Goal: Task Accomplishment & Management: Manage account settings

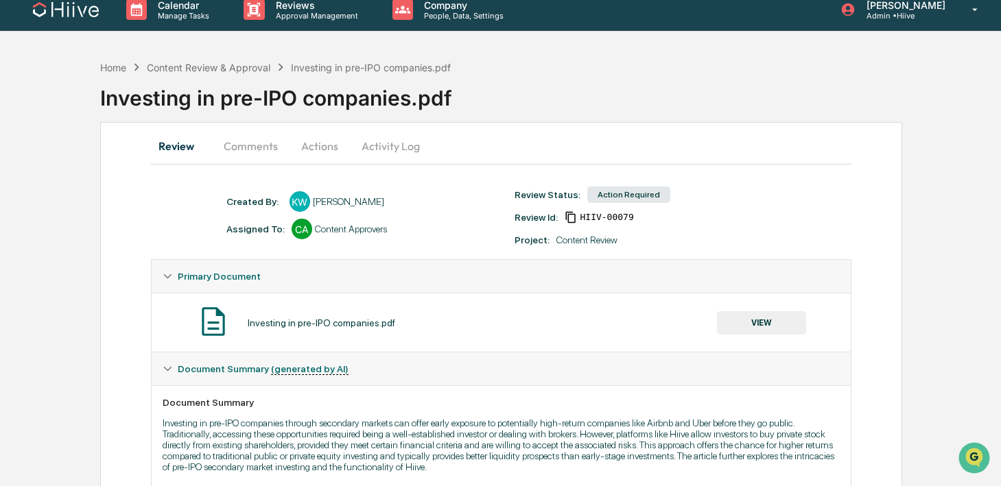
click at [755, 308] on div "Investing in pre-IPO companies.pdf VIEW" at bounding box center [501, 323] width 677 height 36
click at [745, 316] on button "VIEW" at bounding box center [761, 322] width 89 height 23
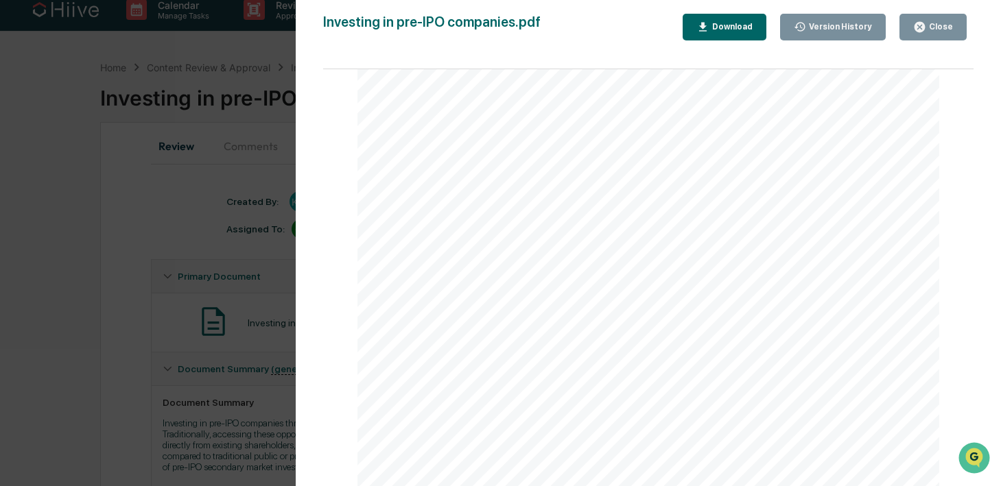
scroll to position [1114, 0]
click at [920, 23] on icon "button" at bounding box center [920, 27] width 10 height 10
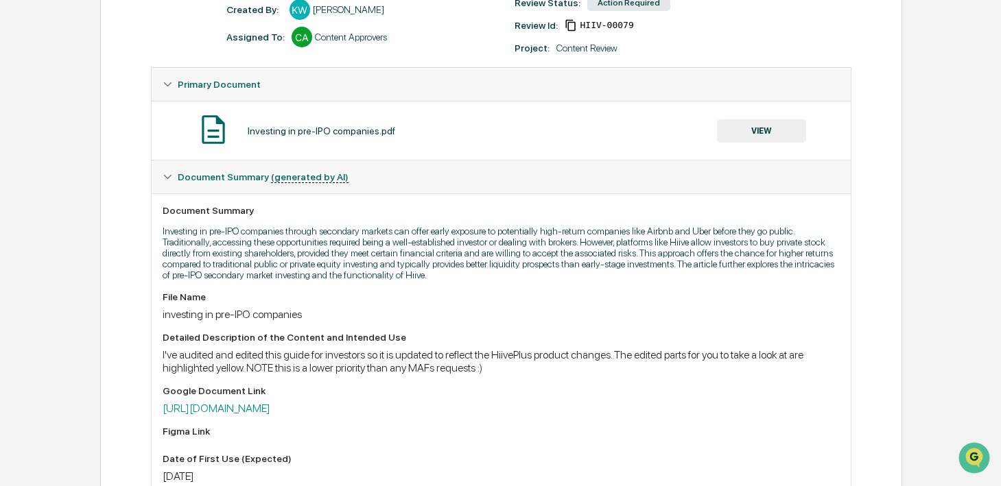
scroll to position [327, 0]
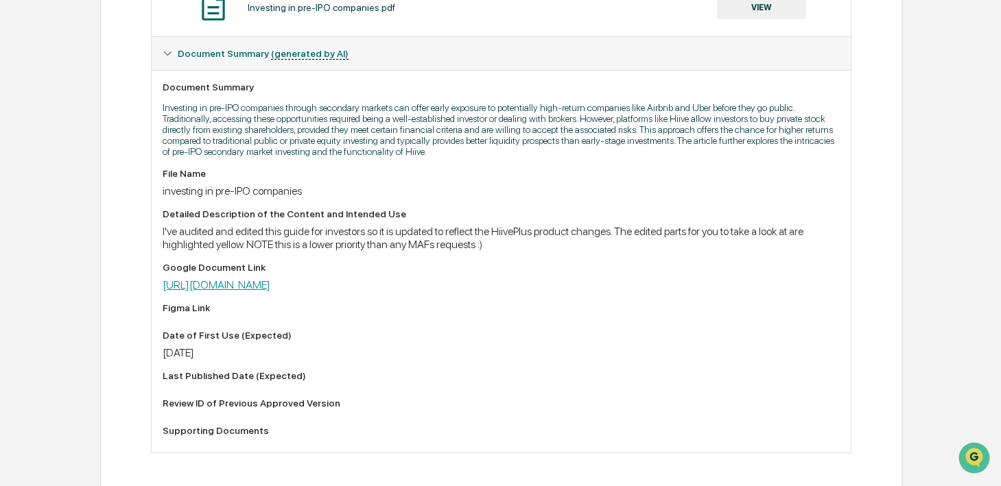
click at [270, 292] on link "https://docs.google.com/document/d/1CYpgcYVWgg4cz3gWPutNo-SaH-OMk0zmeeXiS1XywVU…" at bounding box center [217, 285] width 108 height 13
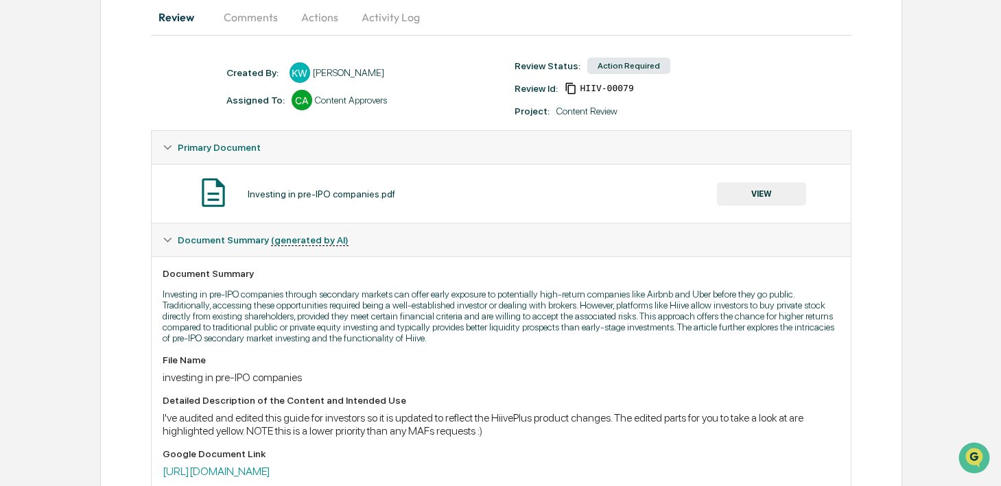
scroll to position [0, 0]
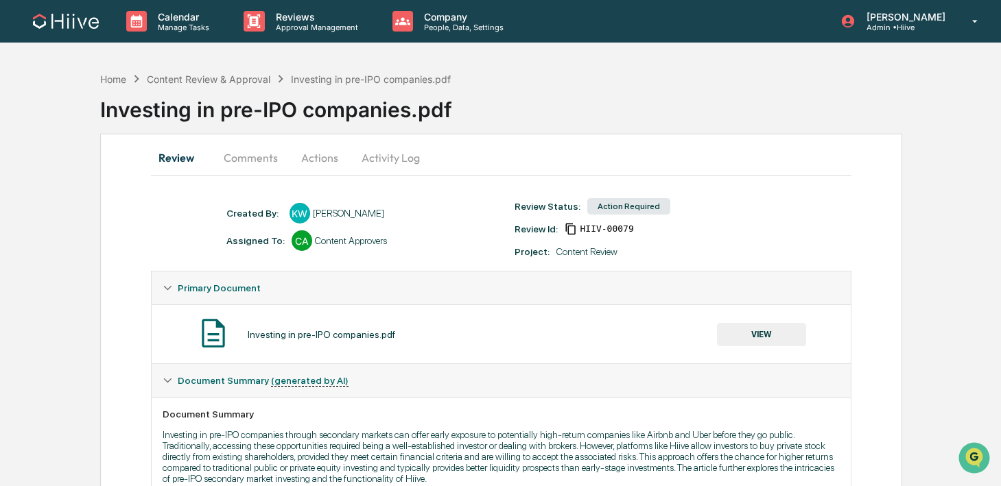
click at [740, 327] on button "VIEW" at bounding box center [761, 334] width 89 height 23
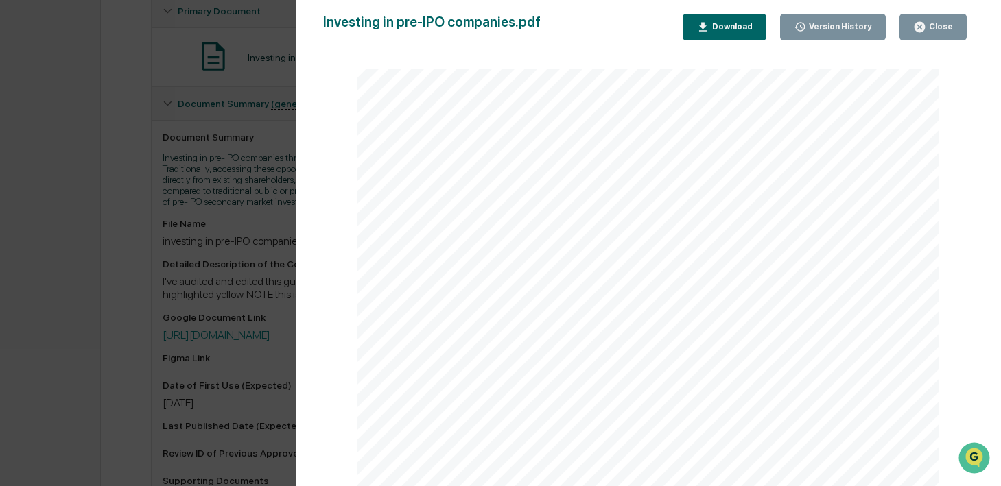
scroll to position [7426, 0]
click at [921, 27] on icon "button" at bounding box center [919, 27] width 13 height 13
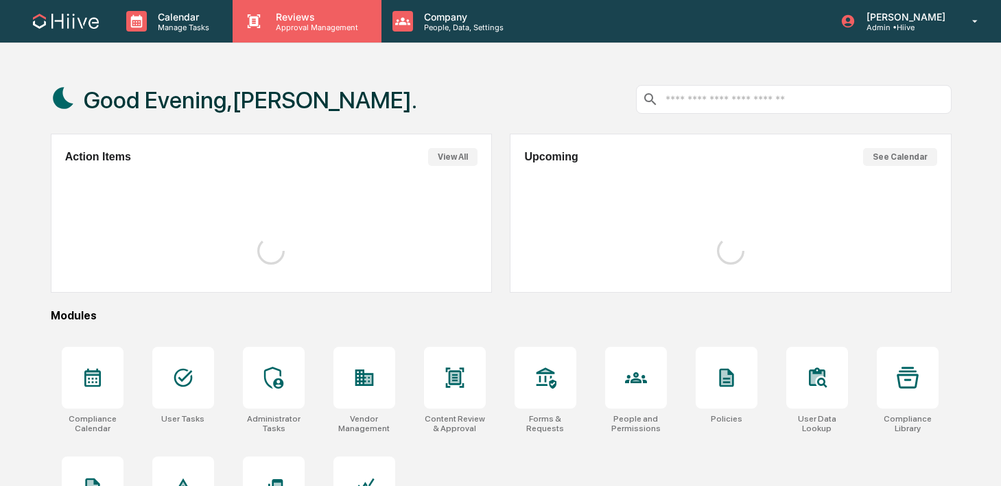
click at [271, 26] on p "Approval Management" at bounding box center [315, 28] width 100 height 10
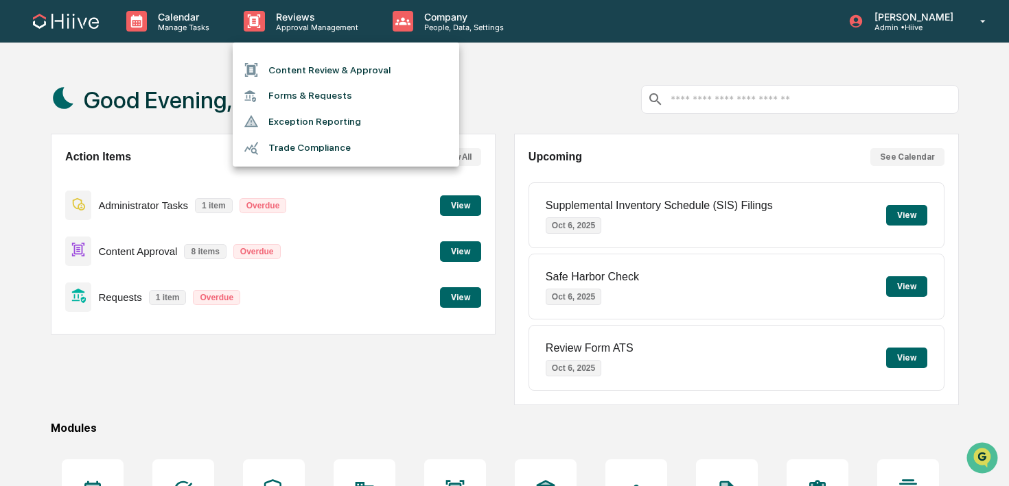
click at [268, 67] on li "Content Review & Approval" at bounding box center [346, 70] width 226 height 26
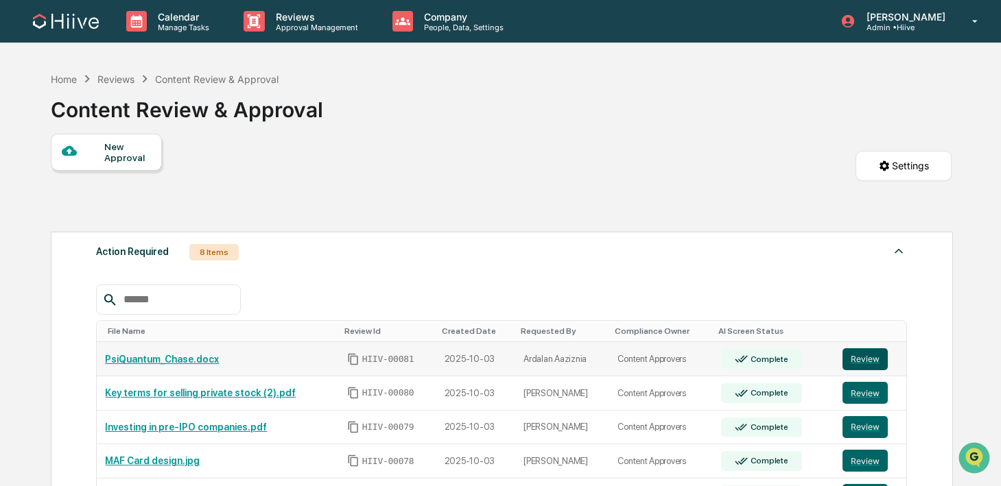
click at [851, 357] on button "Review" at bounding box center [865, 360] width 45 height 22
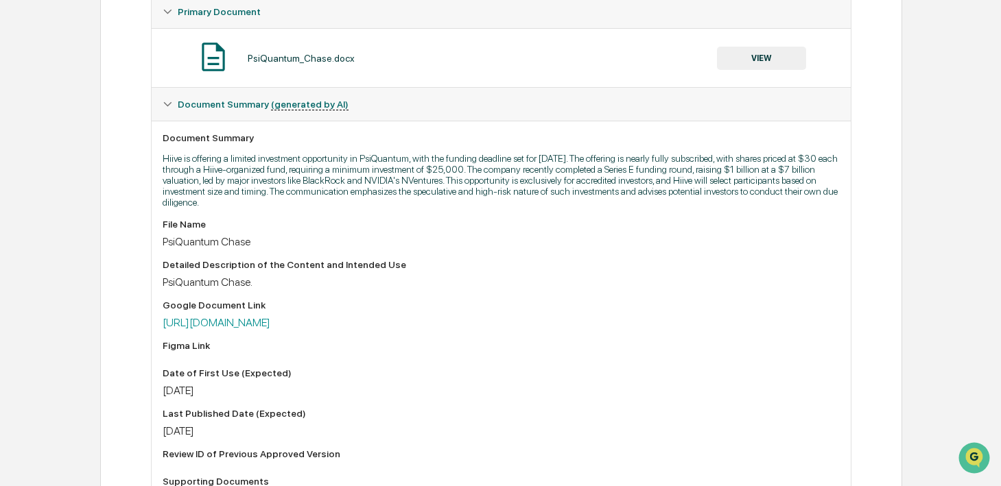
scroll to position [277, 0]
click at [234, 203] on p "Hiive is offering a limited investment opportunity in PsiQuantum, with the fund…" at bounding box center [501, 179] width 677 height 55
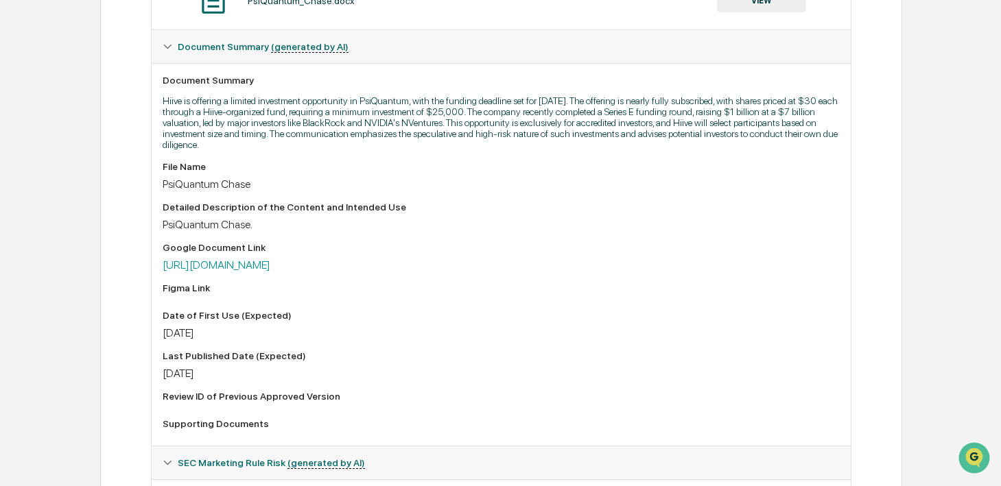
scroll to position [0, 0]
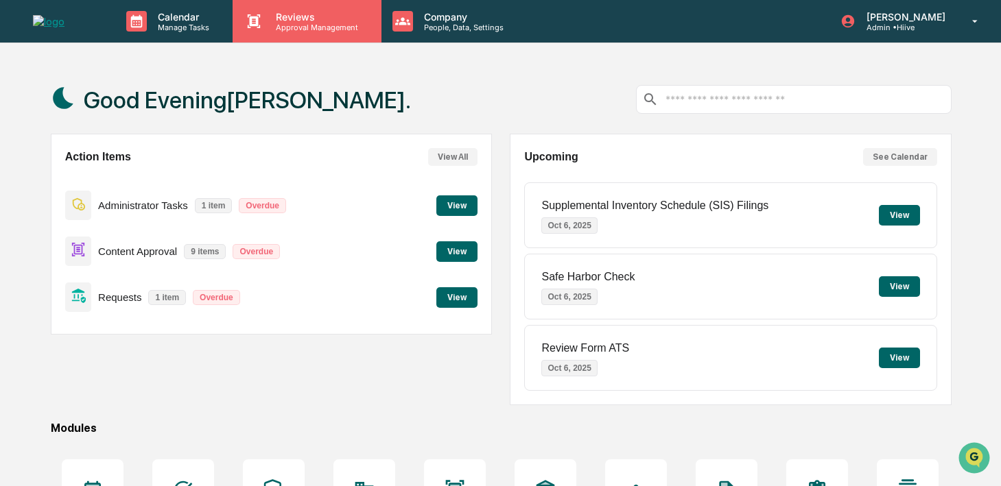
click at [271, 19] on p "Reviews" at bounding box center [315, 17] width 100 height 12
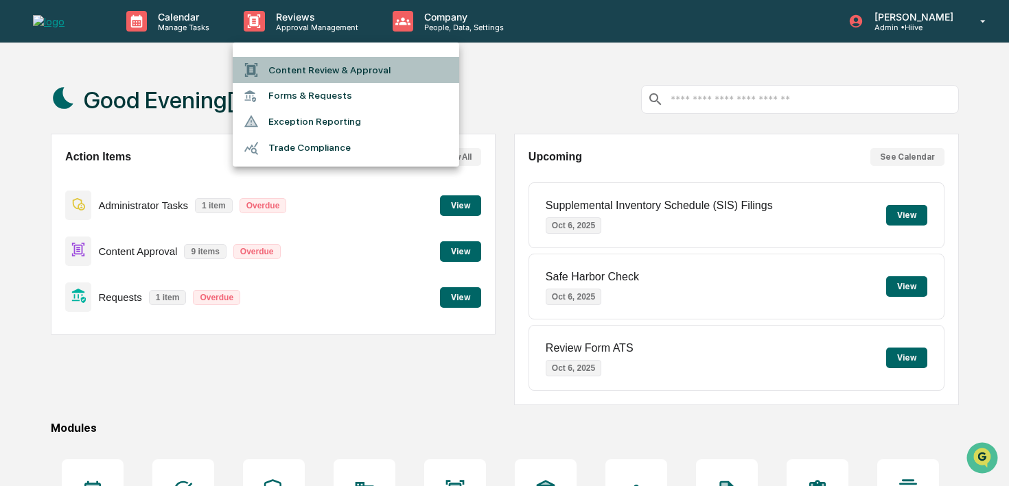
click at [279, 62] on li "Content Review & Approval" at bounding box center [346, 70] width 226 height 26
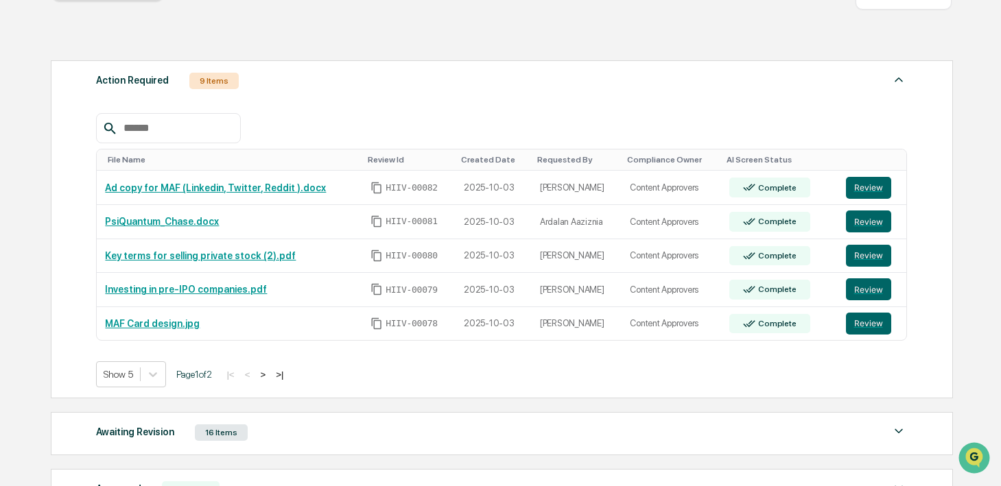
scroll to position [172, 0]
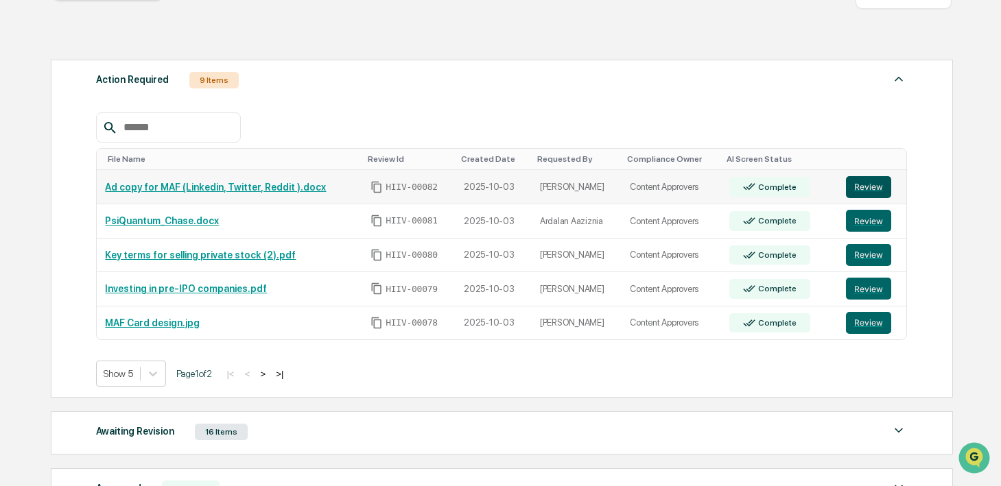
click at [867, 185] on button "Review" at bounding box center [868, 187] width 45 height 22
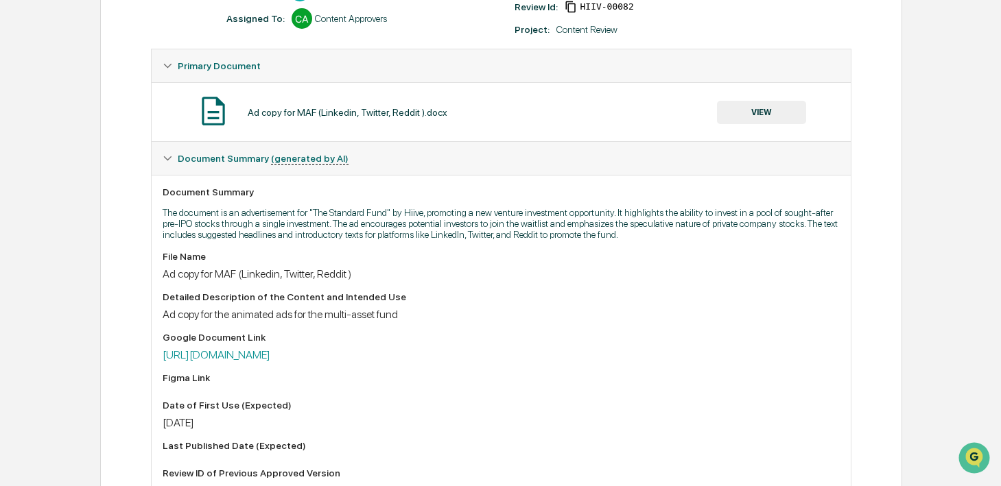
scroll to position [119, 0]
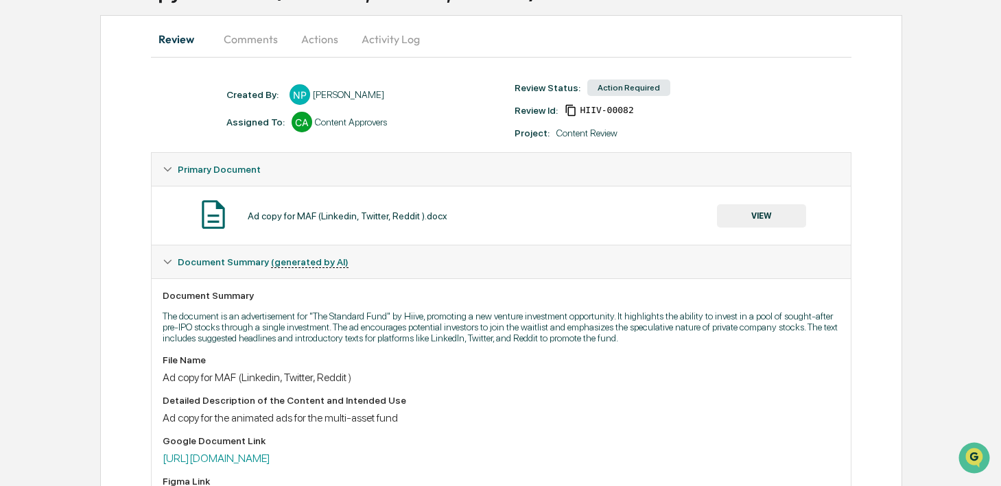
click at [744, 224] on button "VIEW" at bounding box center [761, 215] width 89 height 23
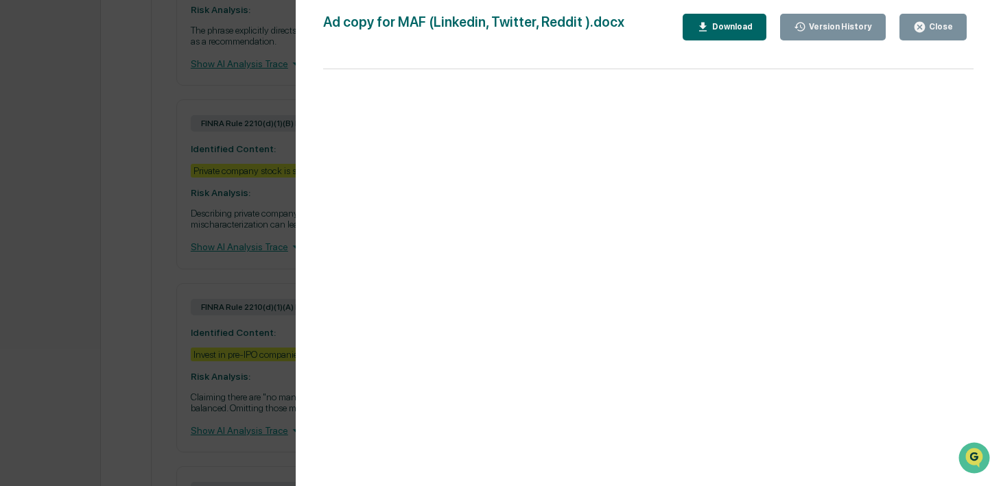
scroll to position [1123, 0]
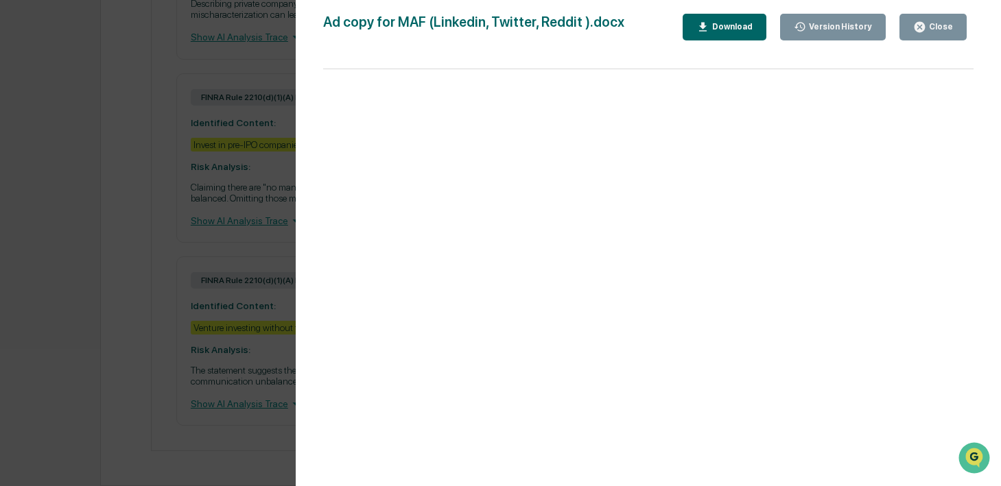
click at [917, 34] on button "Close" at bounding box center [933, 27] width 67 height 27
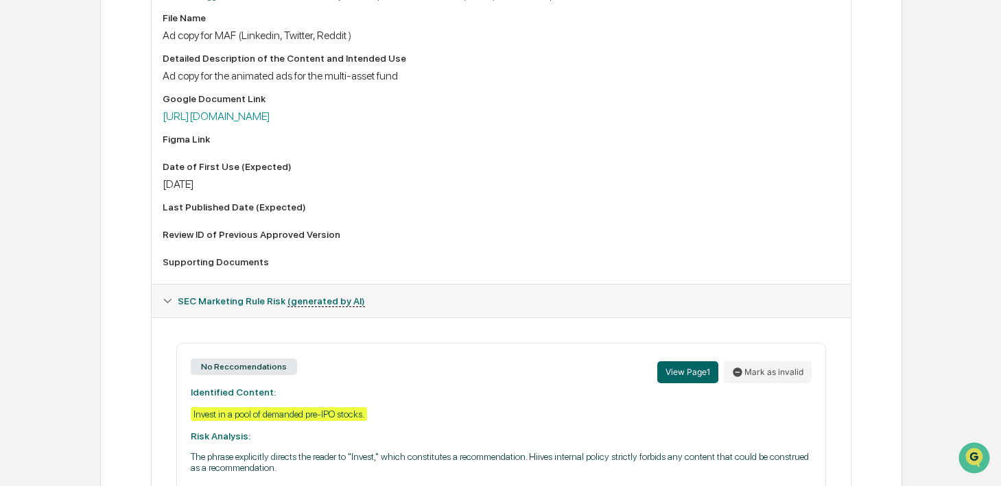
scroll to position [529, 0]
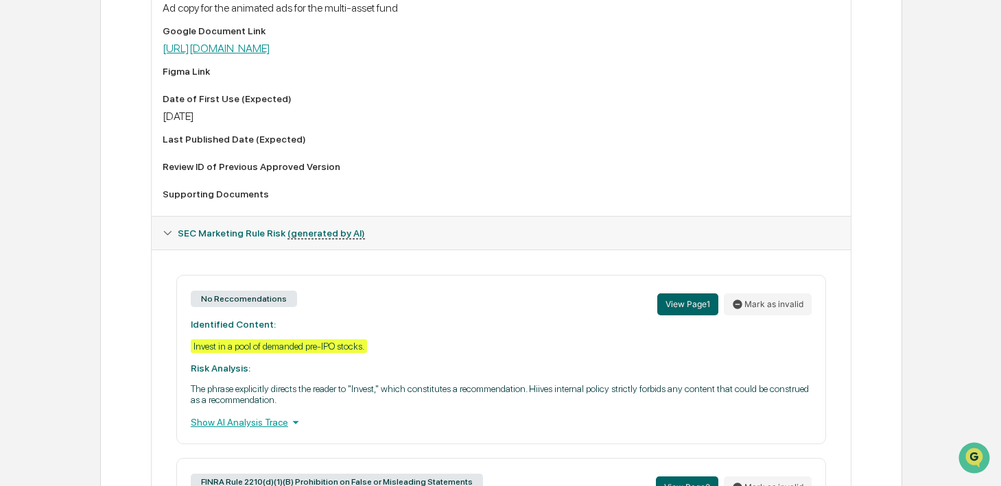
click at [270, 55] on link "https://docs.google.com/document/d/1apceIWDwbr0Kkv8jFay-ttwIOVU815PDoCCzLmxz5yc…" at bounding box center [217, 48] width 108 height 13
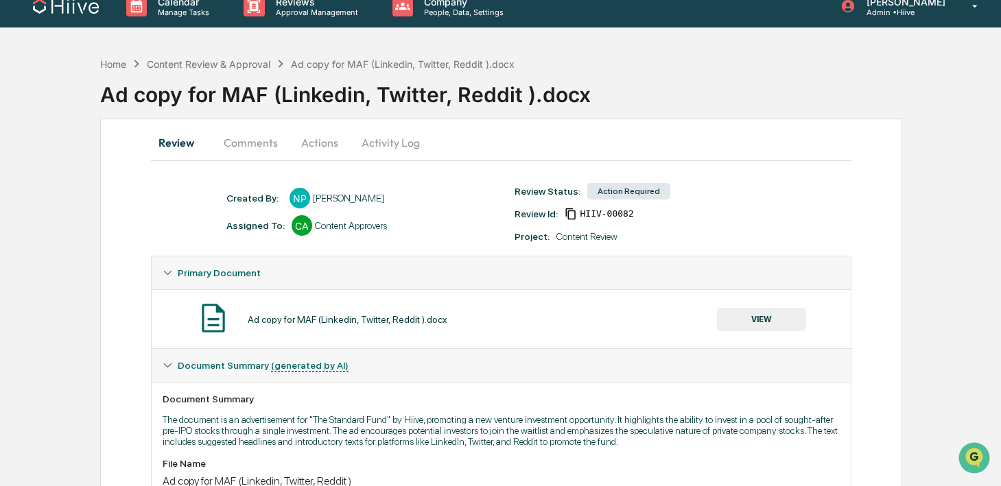
scroll to position [0, 0]
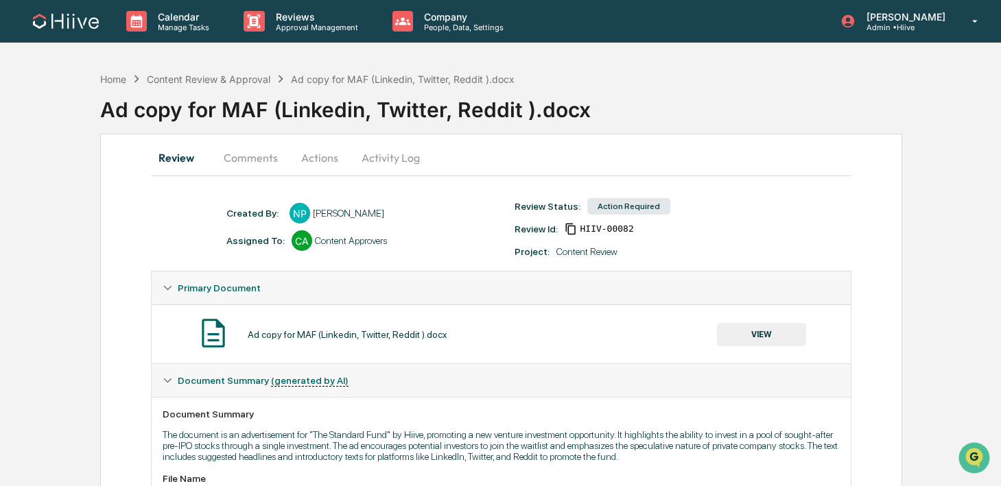
click at [325, 157] on button "Actions" at bounding box center [320, 157] width 62 height 33
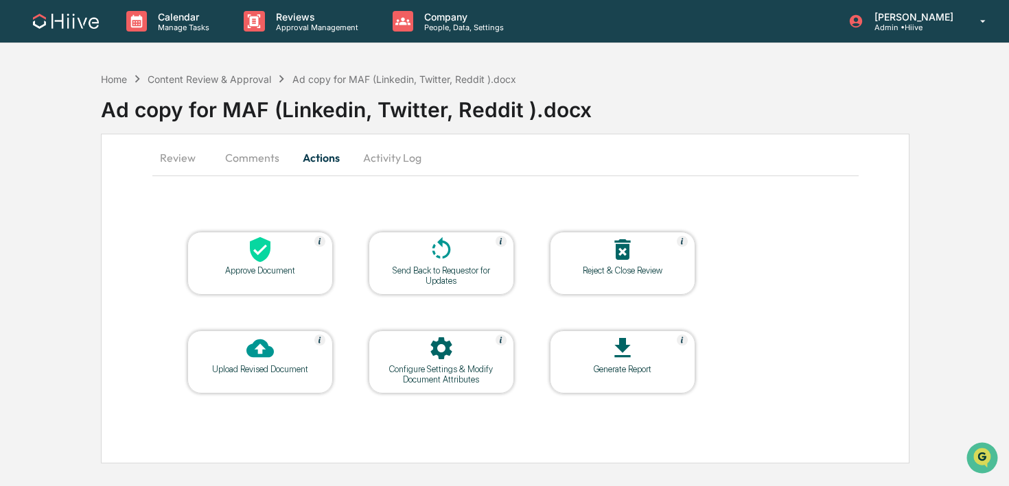
click at [371, 158] on button "Activity Log" at bounding box center [392, 157] width 80 height 33
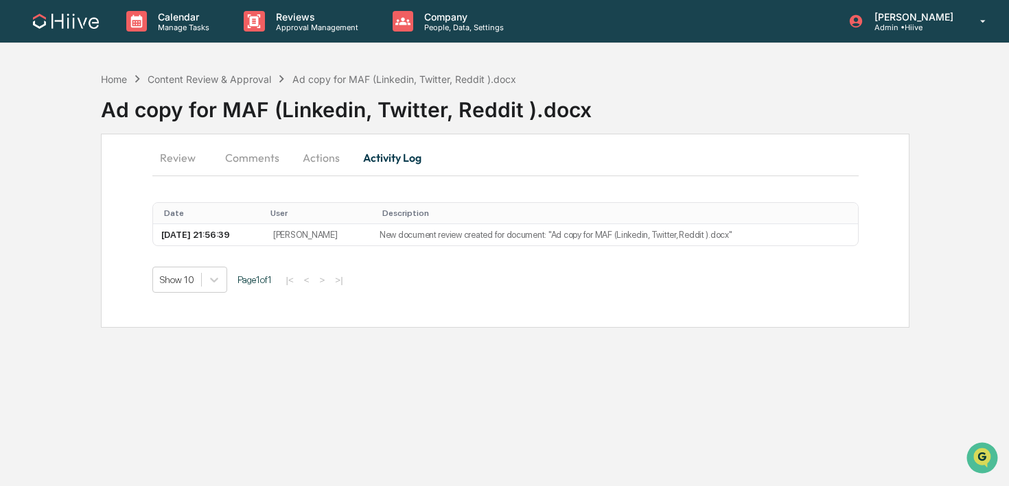
click at [325, 158] on button "Actions" at bounding box center [321, 157] width 62 height 33
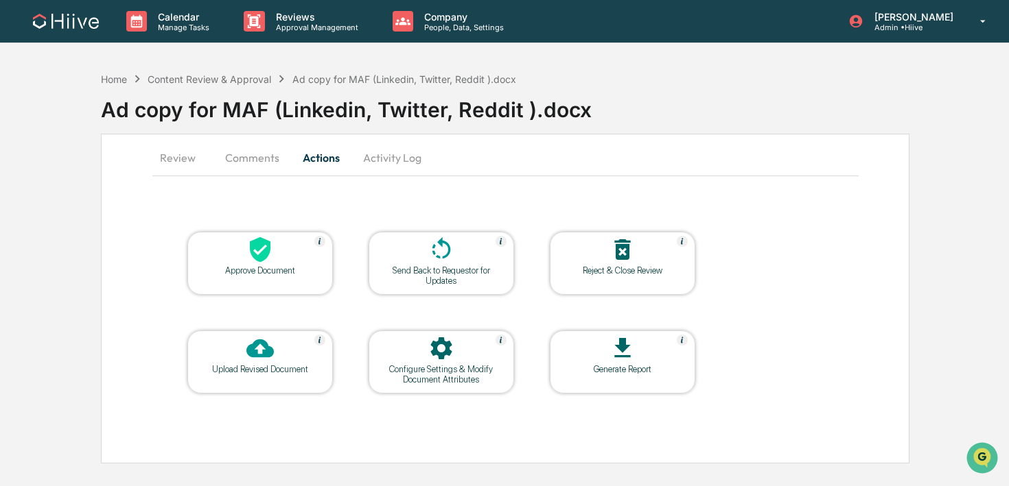
click at [406, 280] on div "Send Back to Requestor for Updates" at bounding box center [441, 276] width 124 height 21
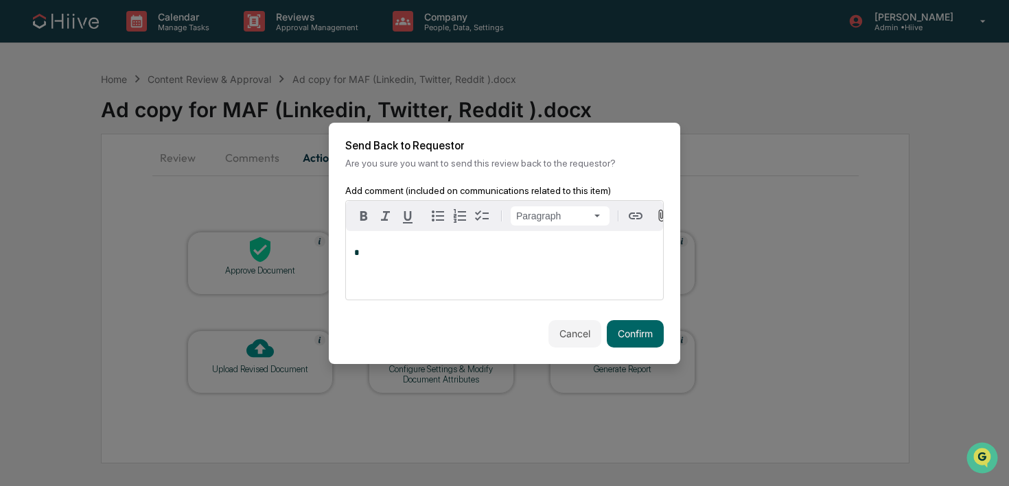
click at [425, 252] on p "*" at bounding box center [504, 253] width 301 height 10
click at [620, 333] on button "Confirm" at bounding box center [635, 333] width 57 height 27
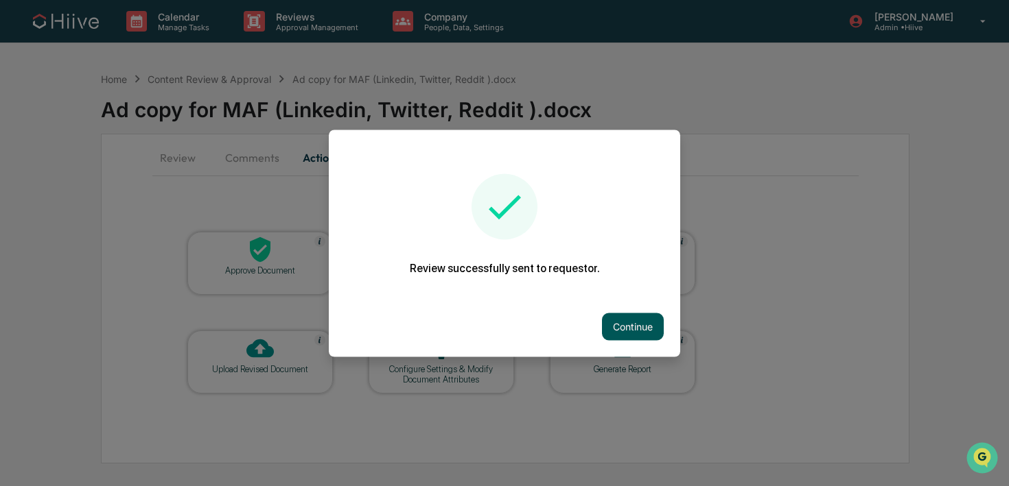
click at [638, 327] on button "Continue" at bounding box center [633, 326] width 62 height 27
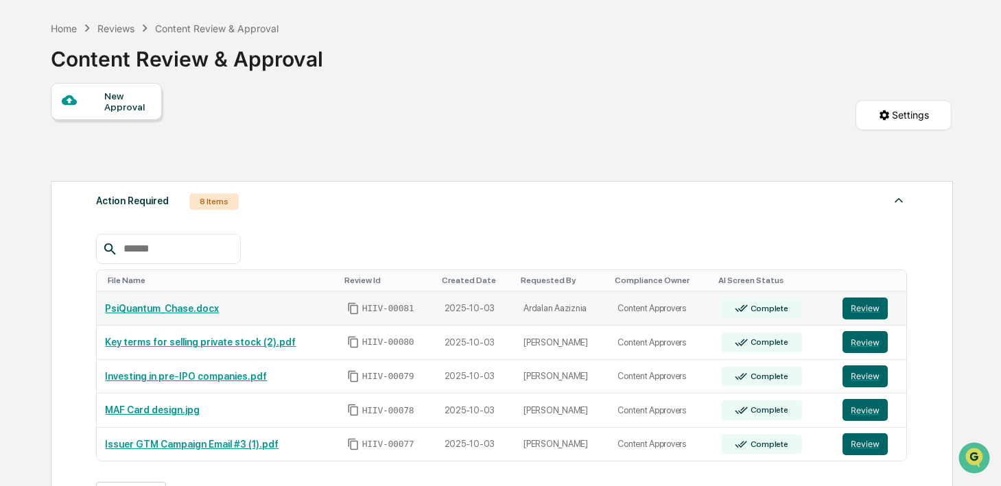
scroll to position [138, 0]
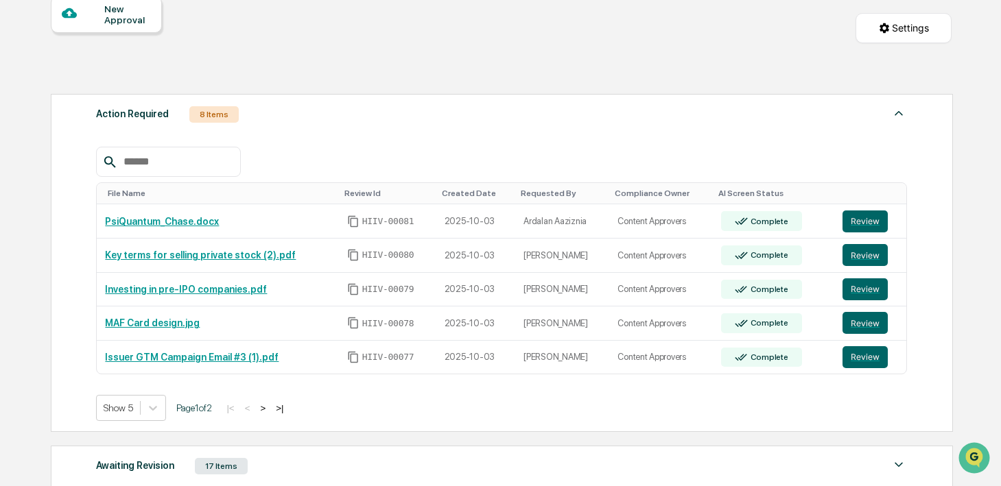
click at [270, 410] on button ">" at bounding box center [263, 409] width 14 height 12
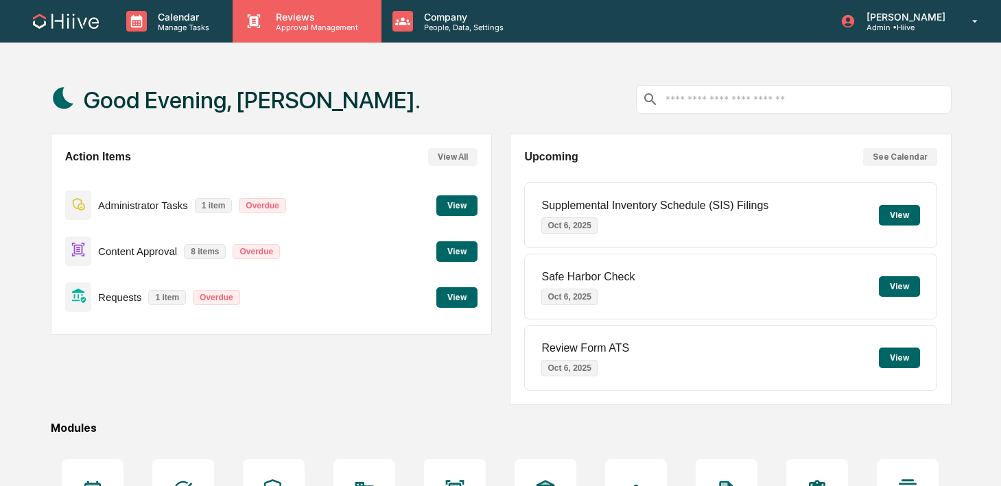
click at [287, 30] on p "Approval Management" at bounding box center [315, 28] width 100 height 10
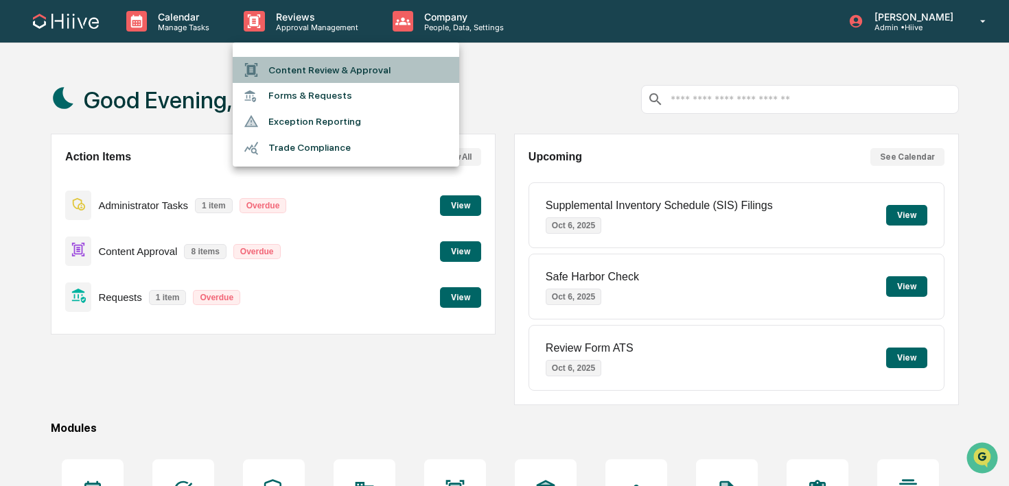
click at [281, 62] on li "Content Review & Approval" at bounding box center [346, 70] width 226 height 26
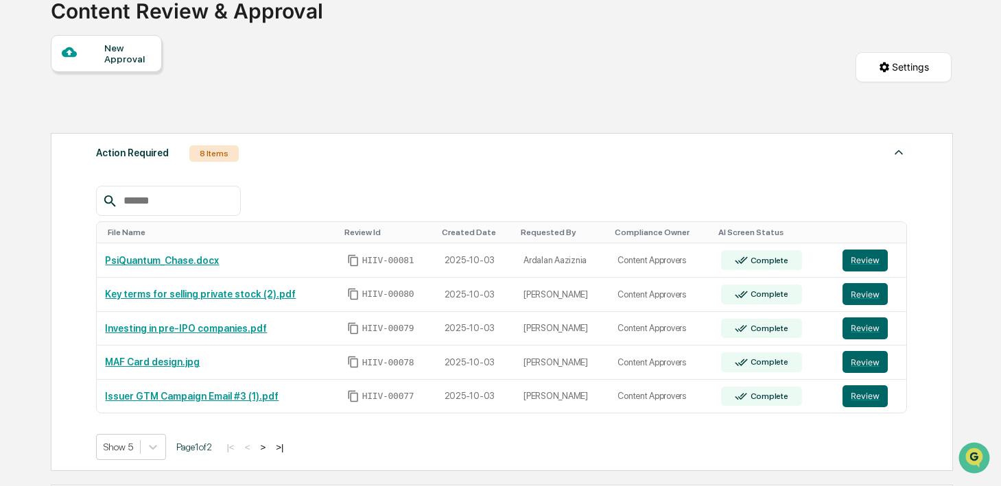
scroll to position [48, 0]
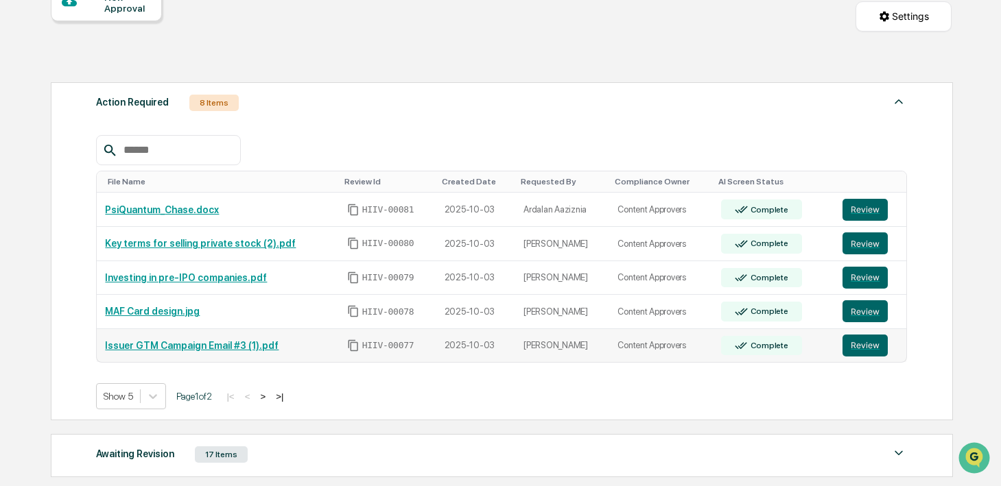
scroll to position [157, 0]
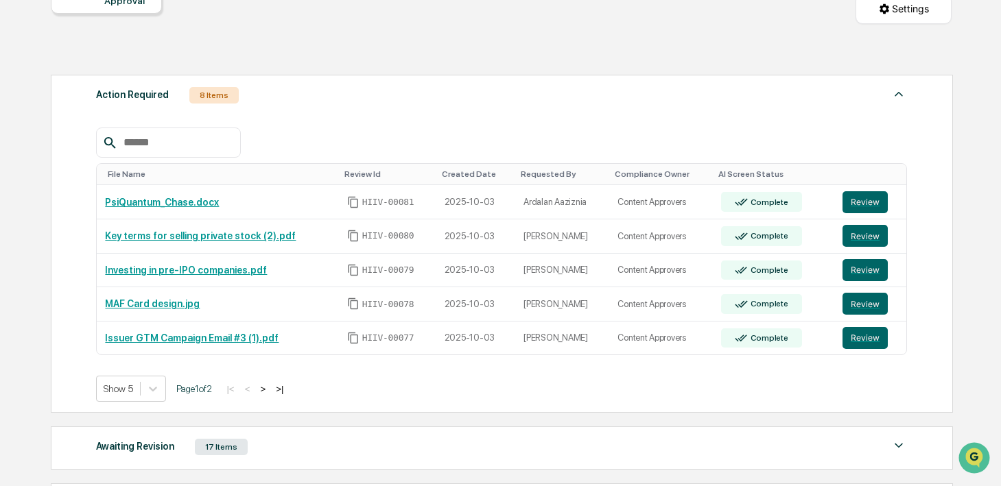
click at [270, 393] on button ">" at bounding box center [263, 390] width 14 height 12
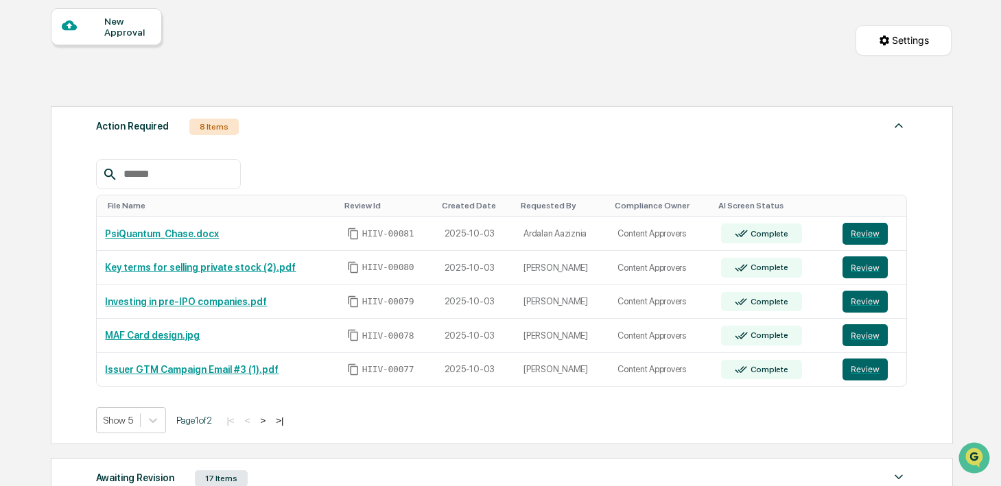
scroll to position [158, 0]
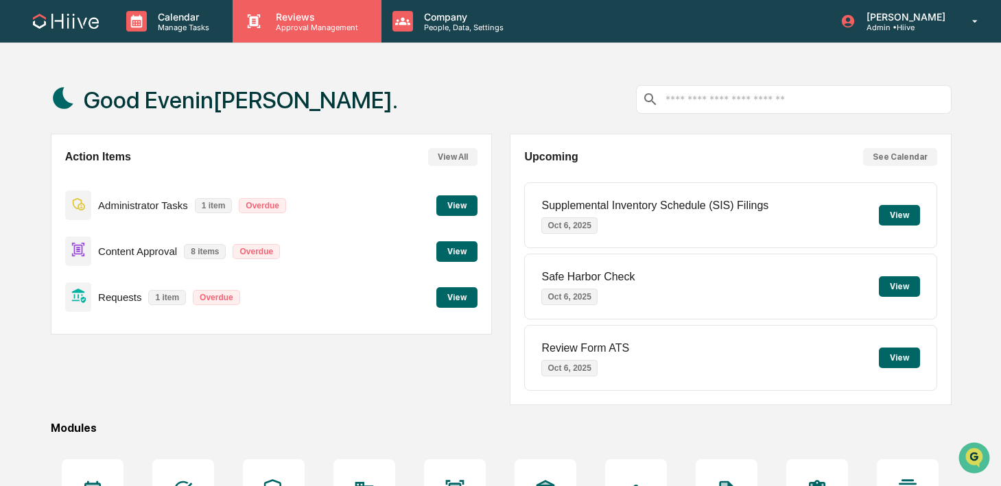
click at [253, 14] on icon at bounding box center [254, 21] width 21 height 21
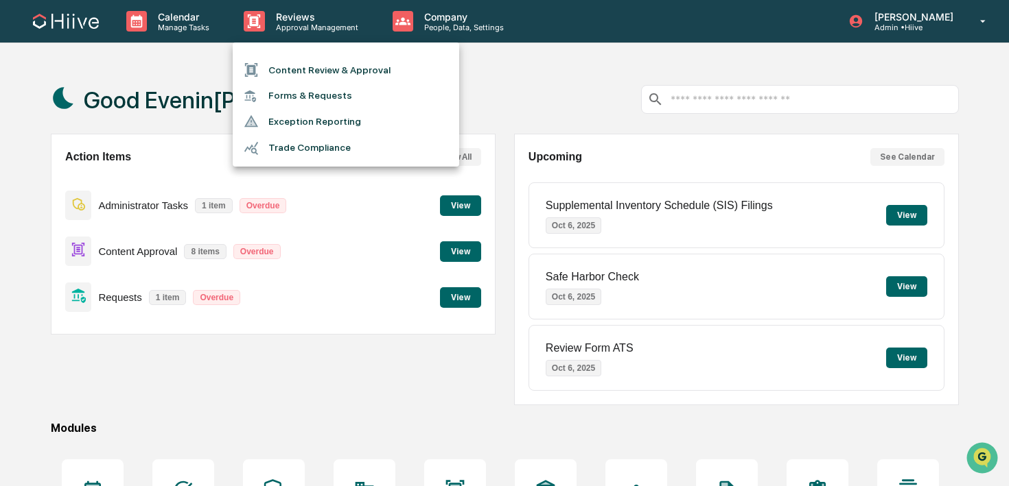
click at [266, 65] on div at bounding box center [256, 69] width 25 height 15
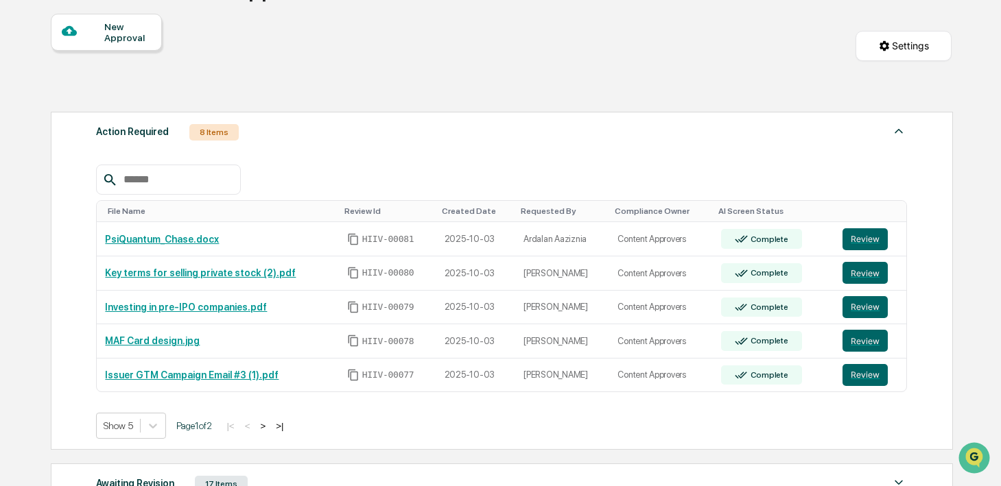
scroll to position [129, 0]
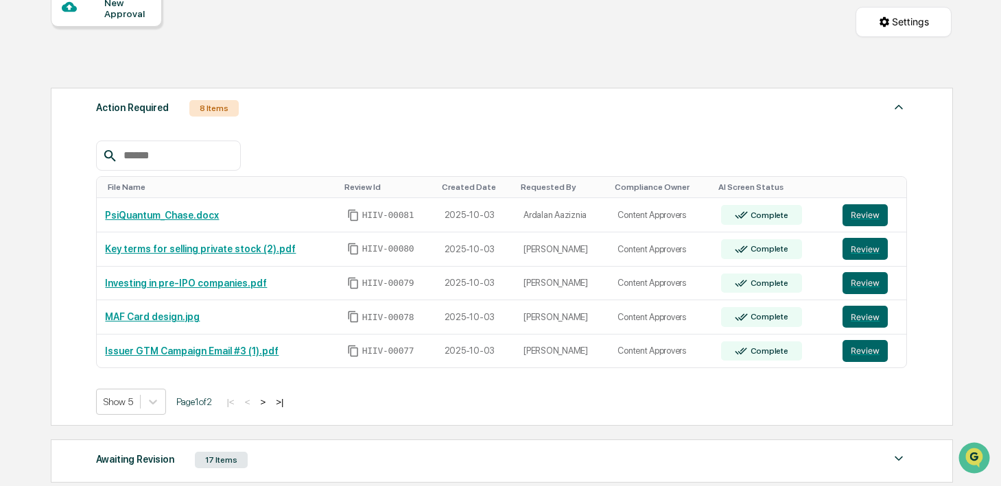
scroll to position [149, 0]
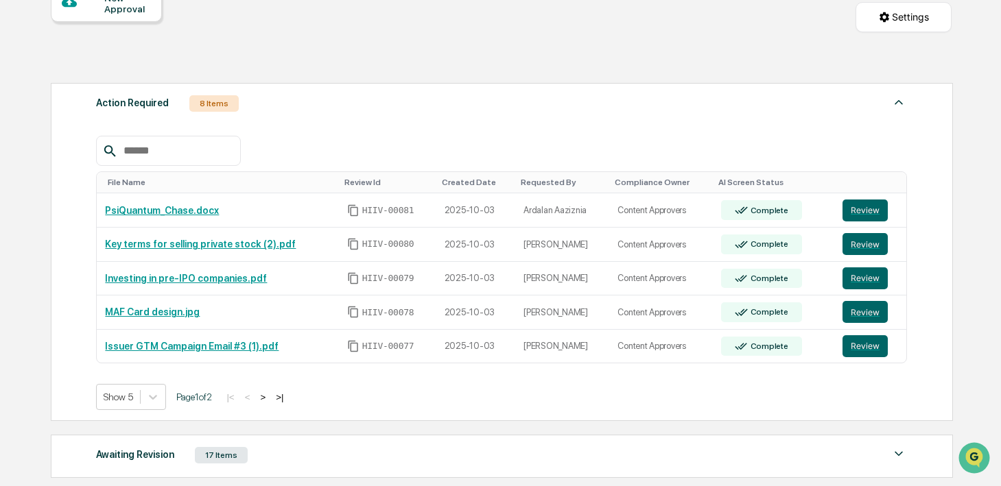
click at [270, 397] on button ">" at bounding box center [263, 398] width 14 height 12
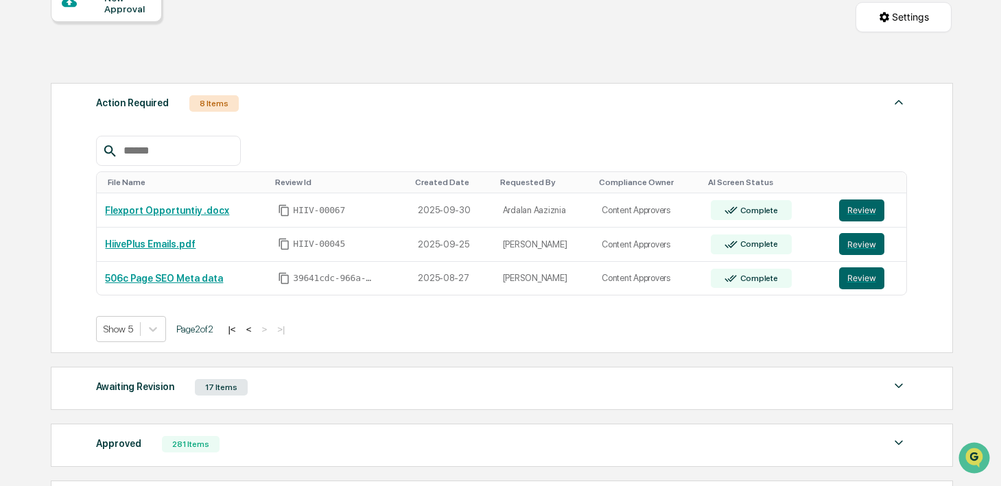
click at [256, 329] on button "<" at bounding box center [249, 330] width 14 height 12
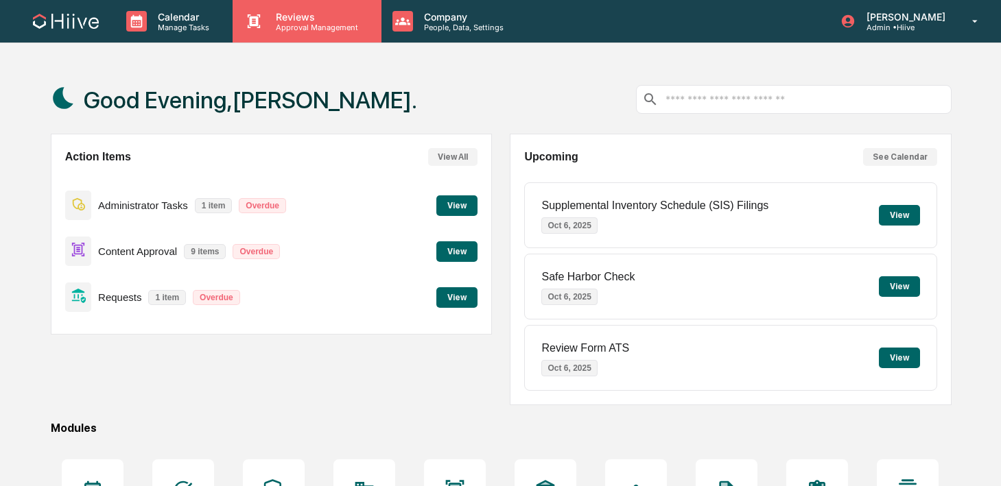
click at [317, 36] on div "Reviews Approval Management" at bounding box center [307, 21] width 148 height 43
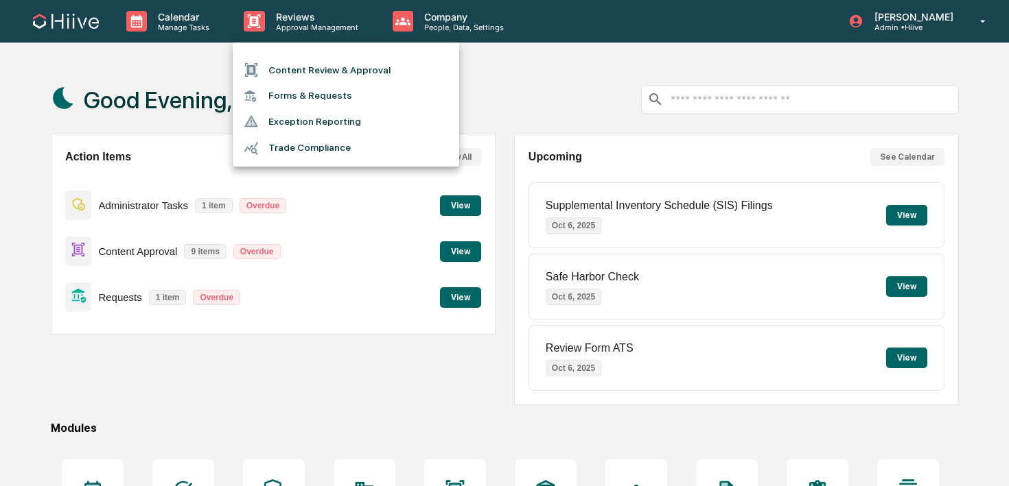
click at [311, 79] on li "Content Review & Approval" at bounding box center [346, 70] width 226 height 26
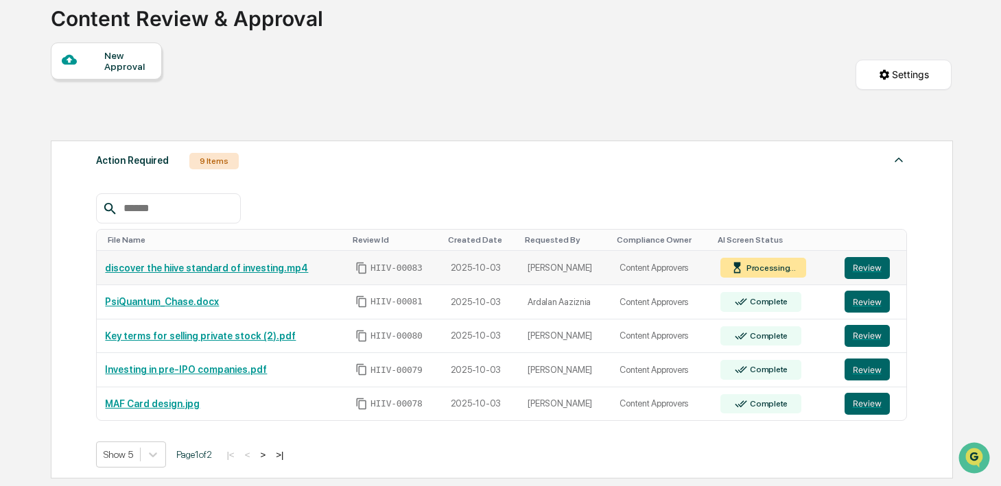
scroll to position [104, 0]
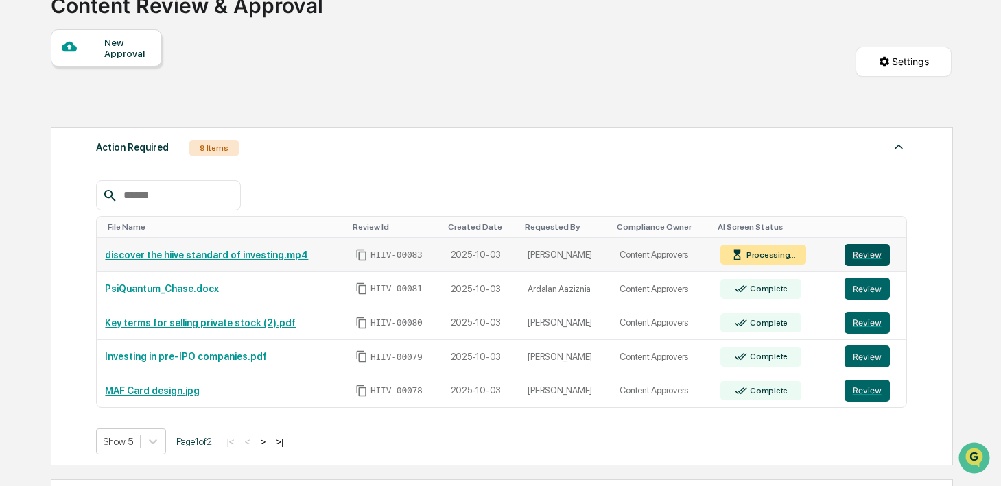
click at [846, 259] on button "Review" at bounding box center [867, 255] width 45 height 22
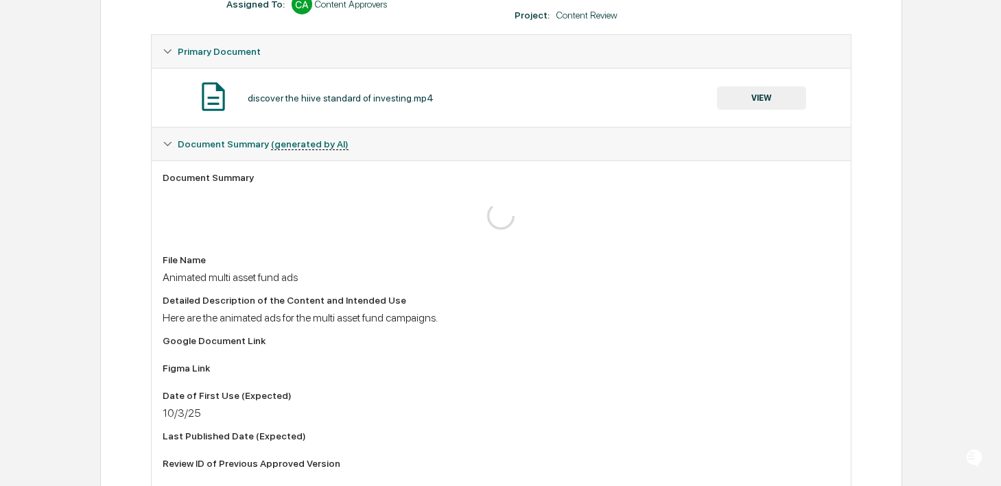
scroll to position [257, 0]
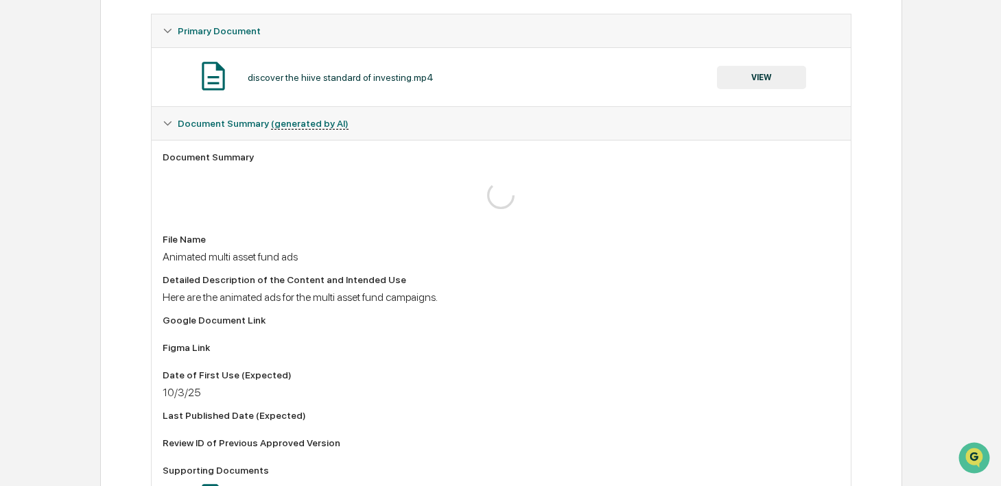
click at [756, 78] on button "VIEW" at bounding box center [761, 77] width 89 height 23
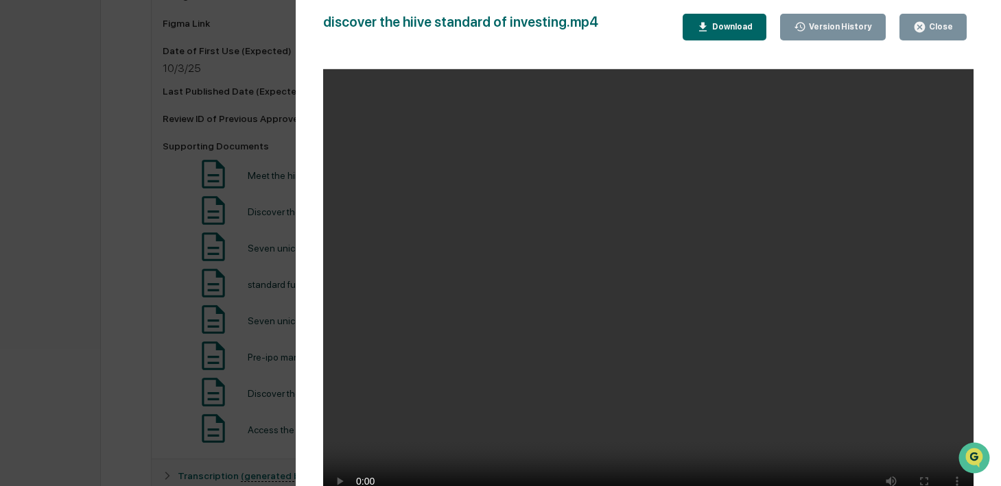
scroll to position [627, 0]
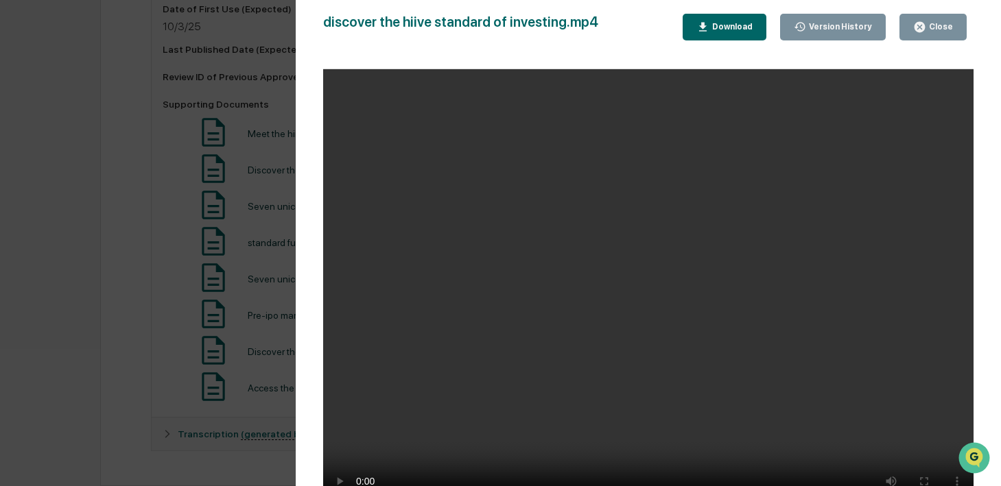
click at [633, 339] on video "Your browser does not support the video tag." at bounding box center [648, 291] width 650 height 445
click at [731, 32] on div "Download" at bounding box center [724, 27] width 56 height 13
click at [204, 188] on div "Version History 10/03/2025, 10:57 PM Nathan Prescott discover the hiive standar…" at bounding box center [500, 243] width 1001 height 486
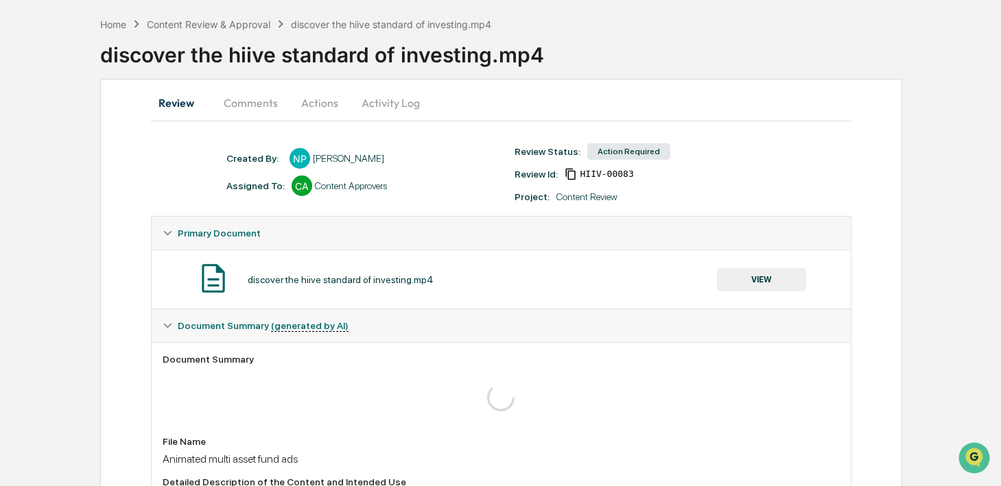
scroll to position [0, 0]
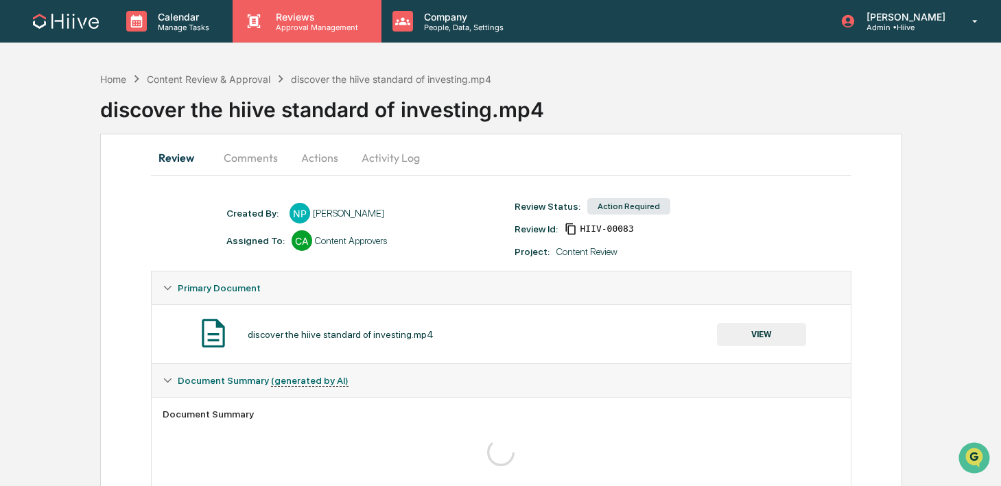
click at [295, 30] on p "Approval Management" at bounding box center [315, 28] width 100 height 10
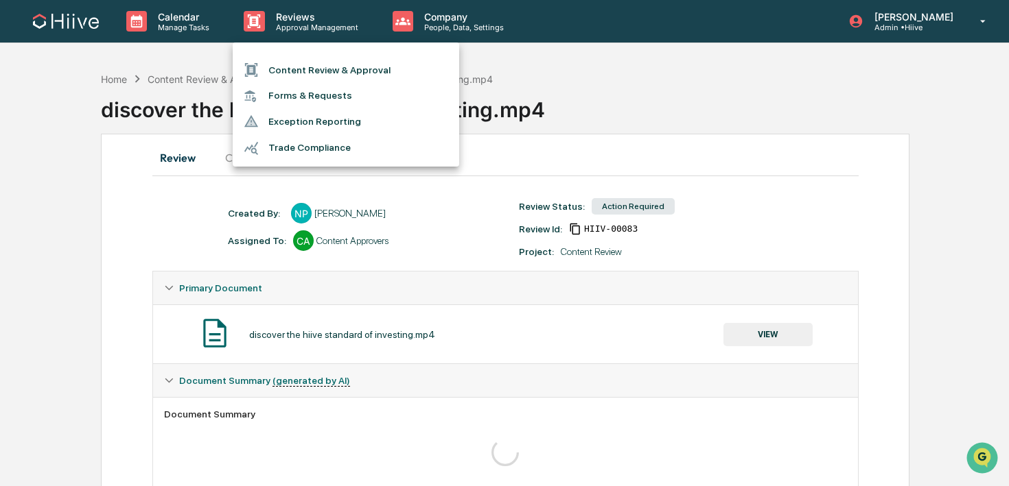
click at [292, 65] on li "Content Review & Approval" at bounding box center [346, 70] width 226 height 26
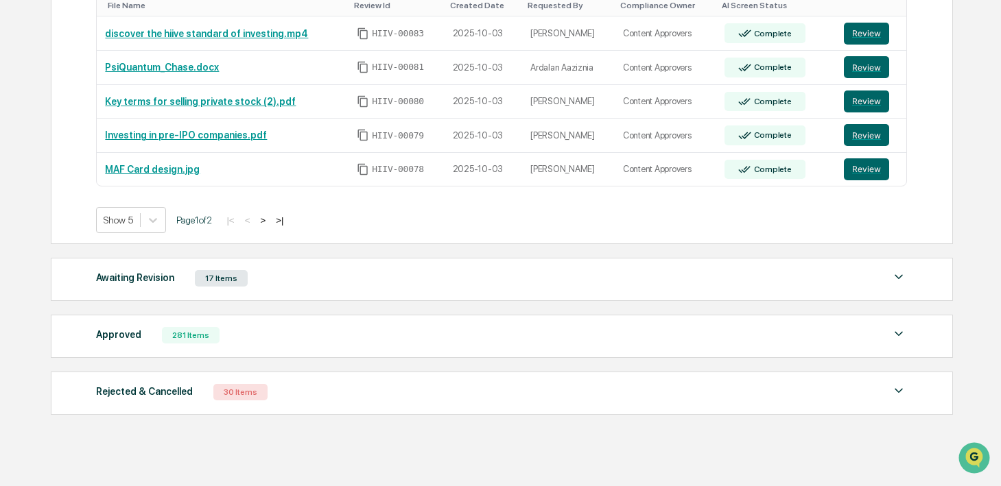
scroll to position [243, 0]
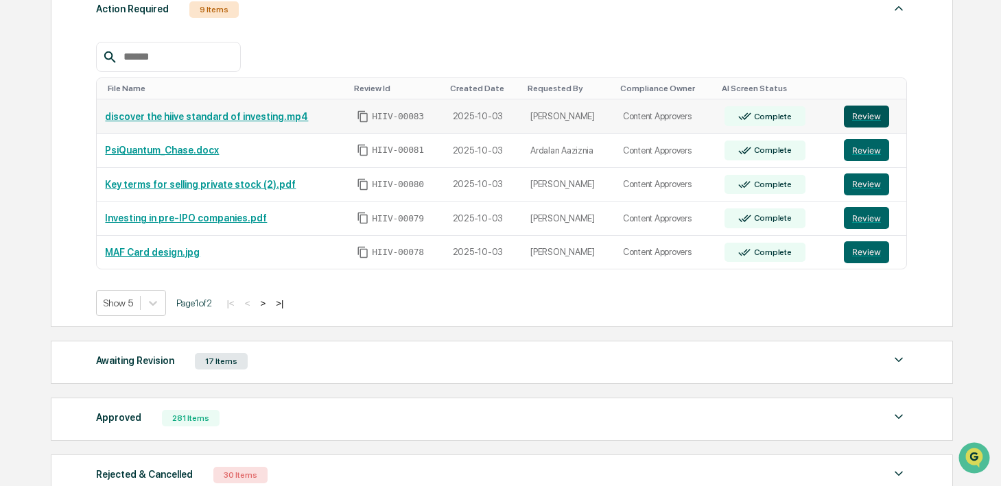
click at [856, 126] on button "Review" at bounding box center [866, 117] width 45 height 22
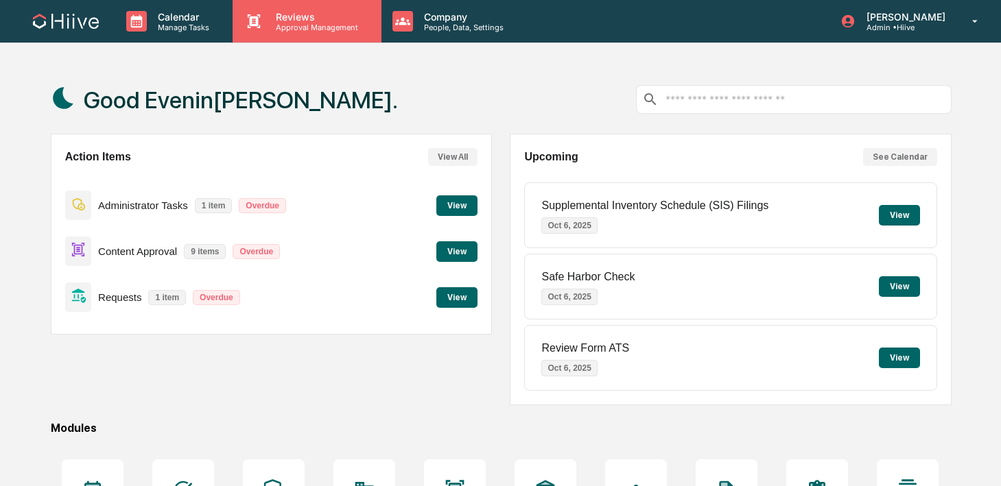
click at [301, 25] on p "Approval Management" at bounding box center [315, 28] width 100 height 10
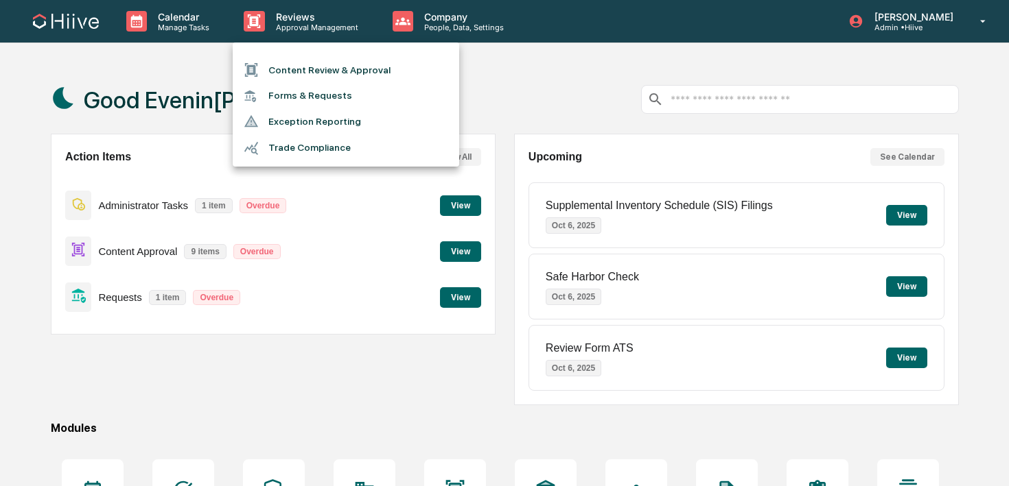
click at [289, 69] on li "Content Review & Approval" at bounding box center [346, 70] width 226 height 26
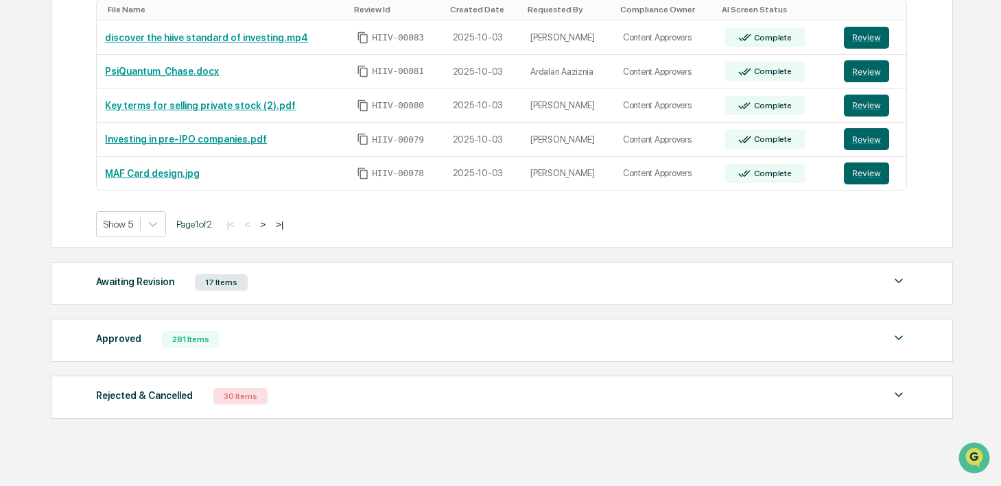
scroll to position [325, 0]
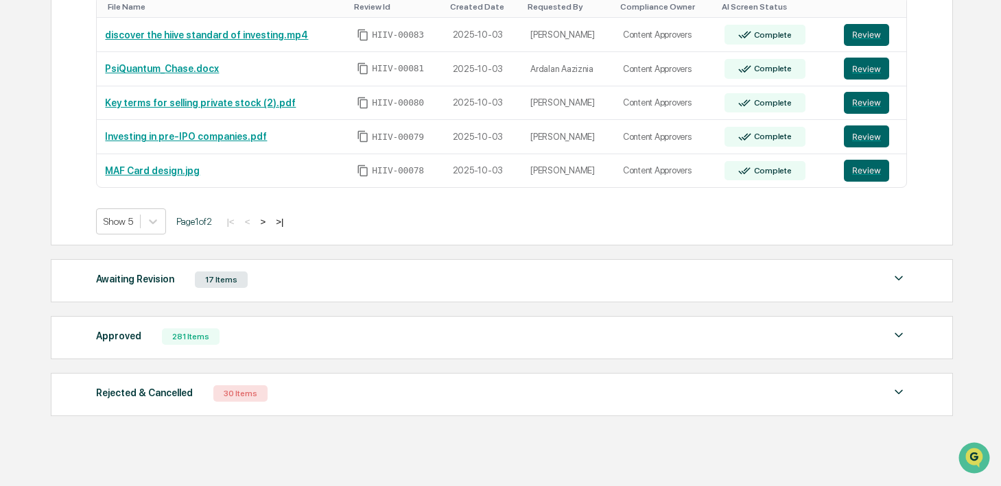
click at [311, 285] on div "Awaiting Revision 17 Items" at bounding box center [501, 279] width 811 height 19
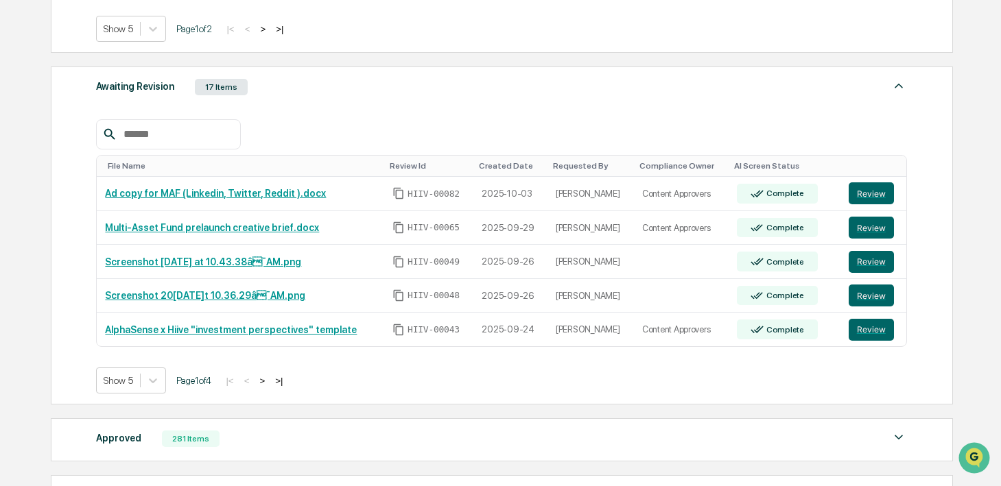
scroll to position [572, 0]
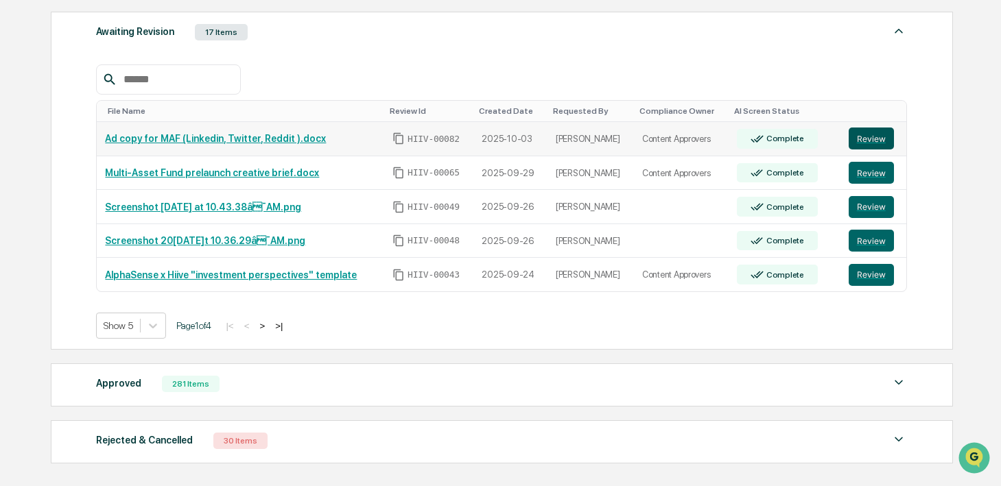
click at [883, 138] on button "Review" at bounding box center [871, 139] width 45 height 22
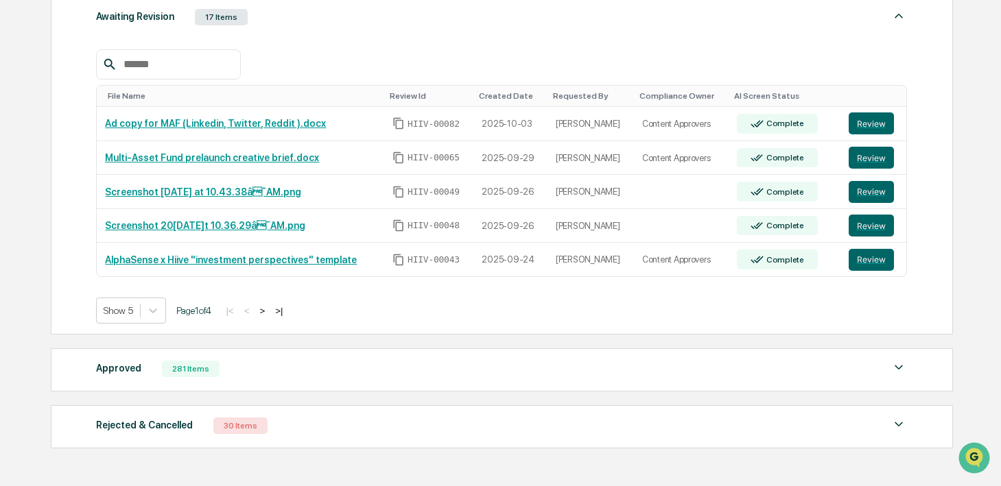
click at [269, 310] on button ">" at bounding box center [262, 311] width 14 height 12
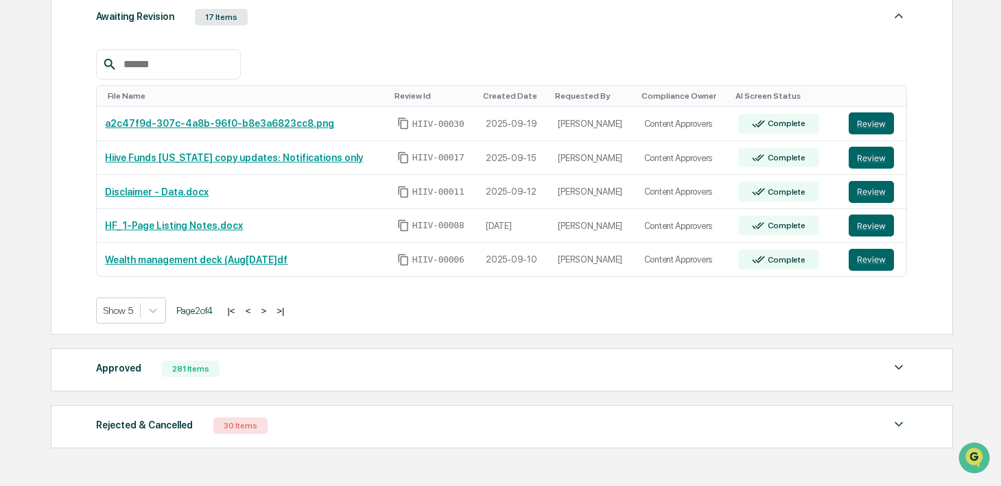
click at [247, 364] on div "Approved 281 Items" at bounding box center [501, 369] width 811 height 19
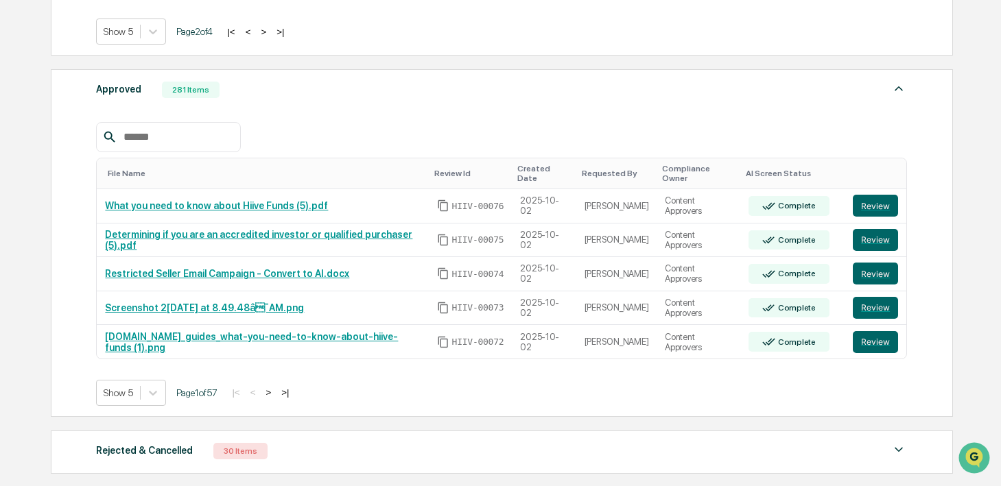
scroll to position [875, 0]
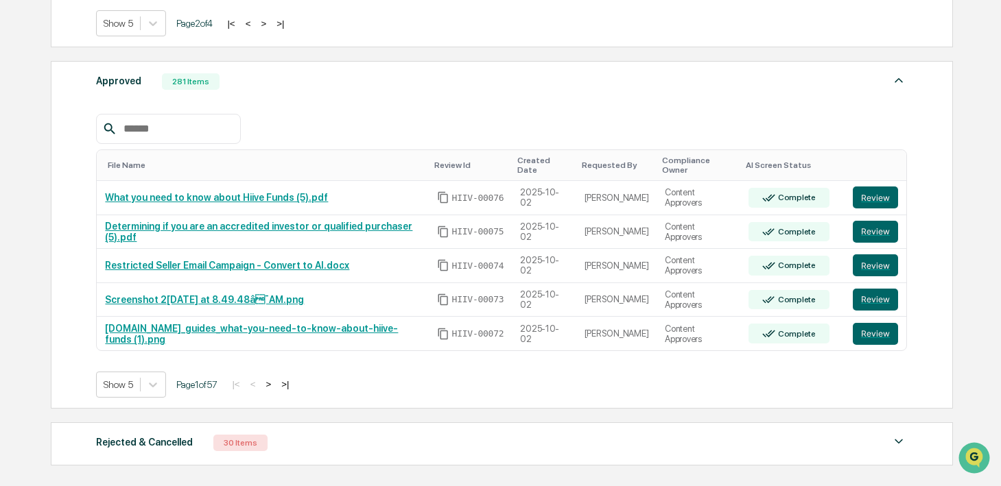
click at [275, 379] on button ">" at bounding box center [268, 385] width 14 height 12
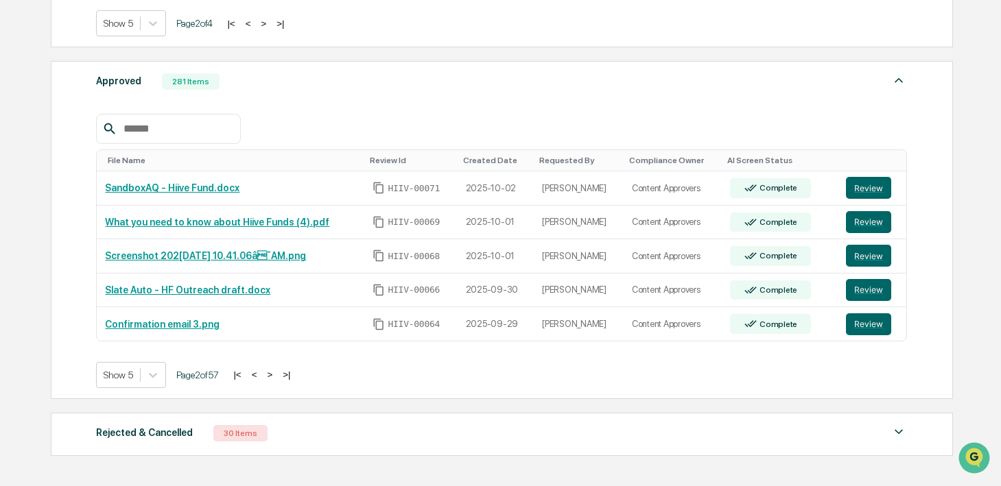
click at [277, 379] on button ">" at bounding box center [270, 375] width 14 height 12
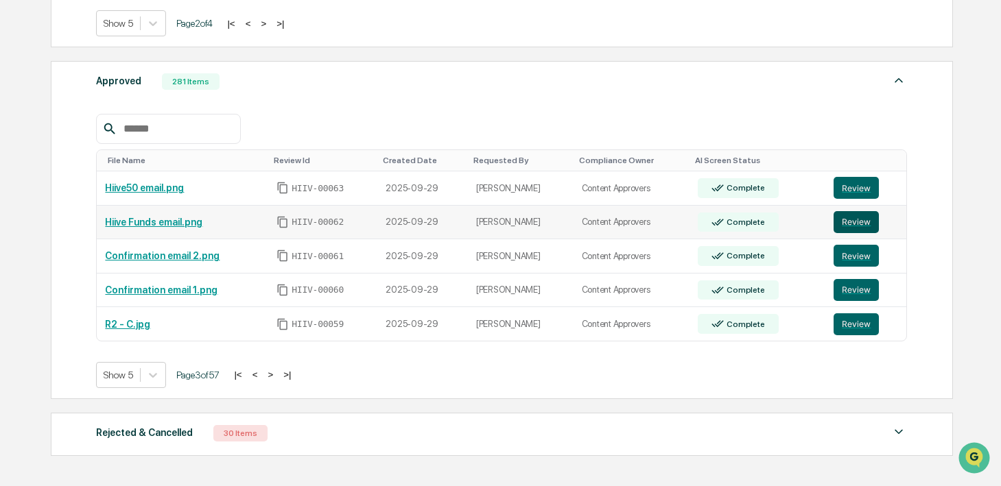
click at [860, 221] on button "Review" at bounding box center [856, 222] width 45 height 22
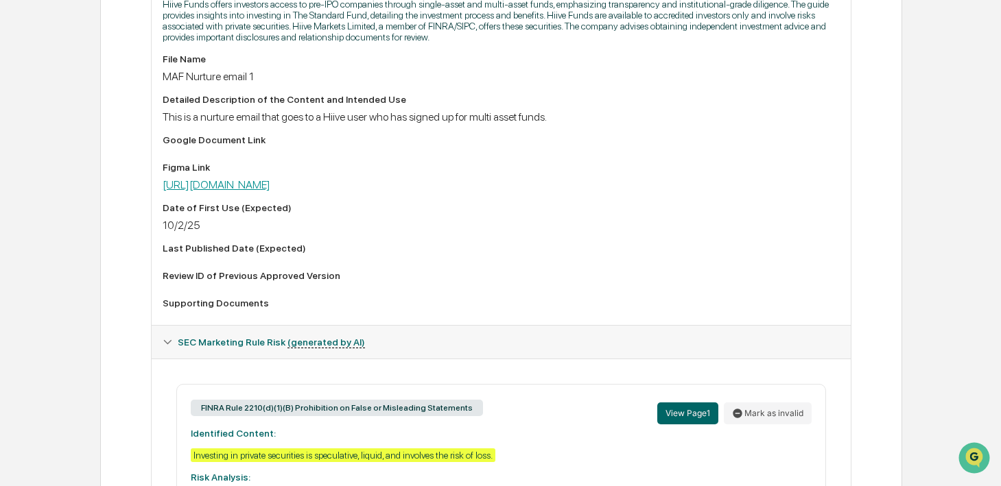
click at [270, 191] on link "https://www.figma.com/design/1sGpHwJaL8h4GKg5Yl4Y4o/Multi-Asset-Funds?node-id=3…" at bounding box center [217, 184] width 108 height 13
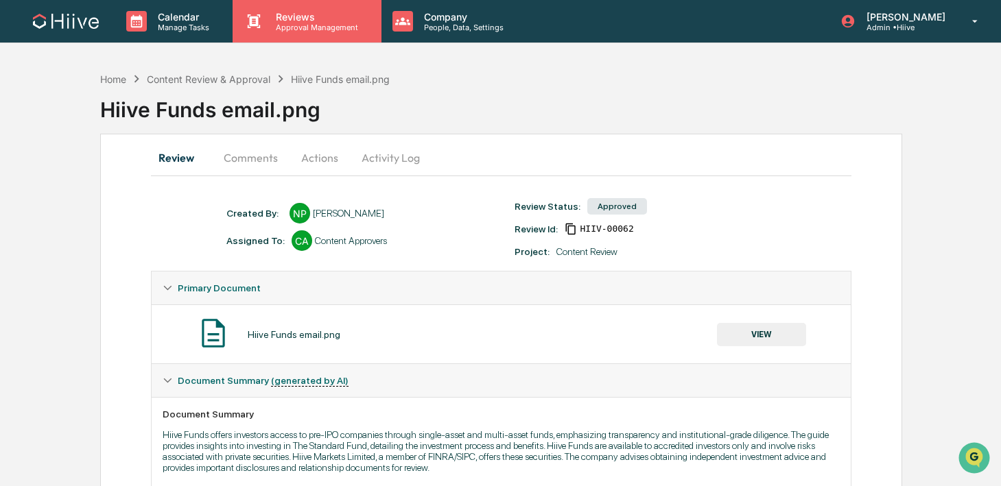
click at [332, 23] on p "Approval Management" at bounding box center [315, 28] width 100 height 10
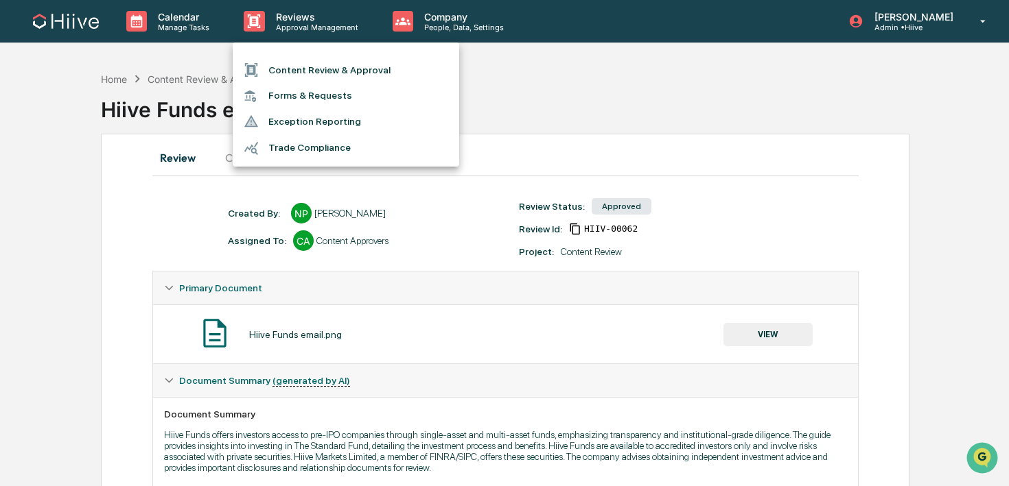
click at [332, 68] on li "Content Review & Approval" at bounding box center [346, 70] width 226 height 26
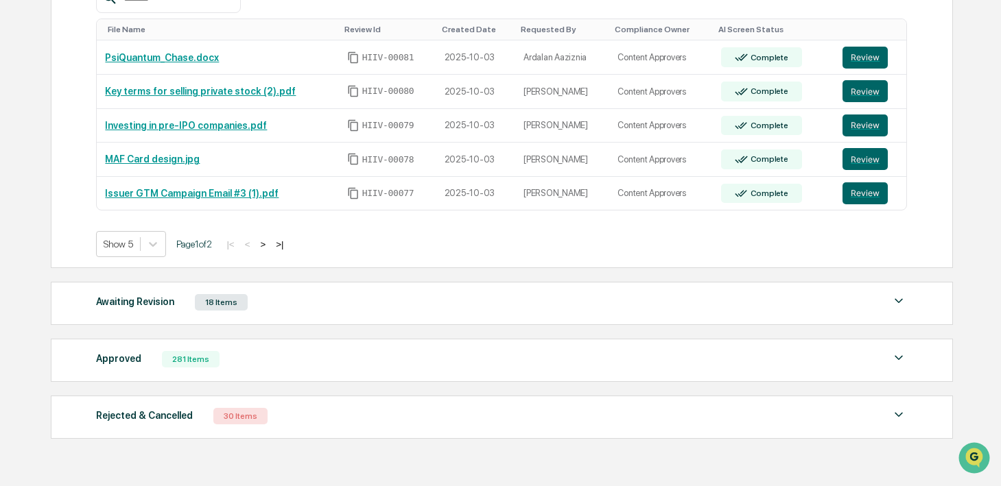
scroll to position [352, 0]
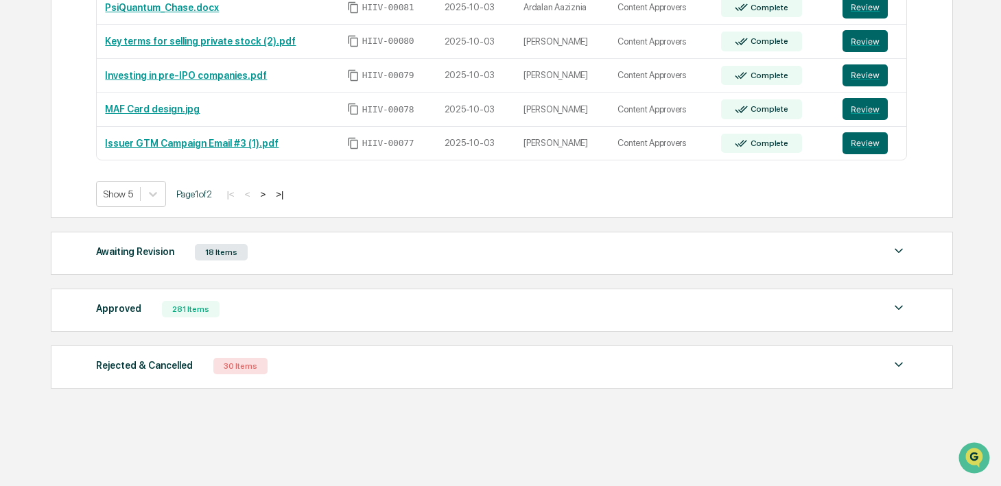
click at [342, 248] on div "Awaiting Revision 18 Items" at bounding box center [501, 252] width 811 height 19
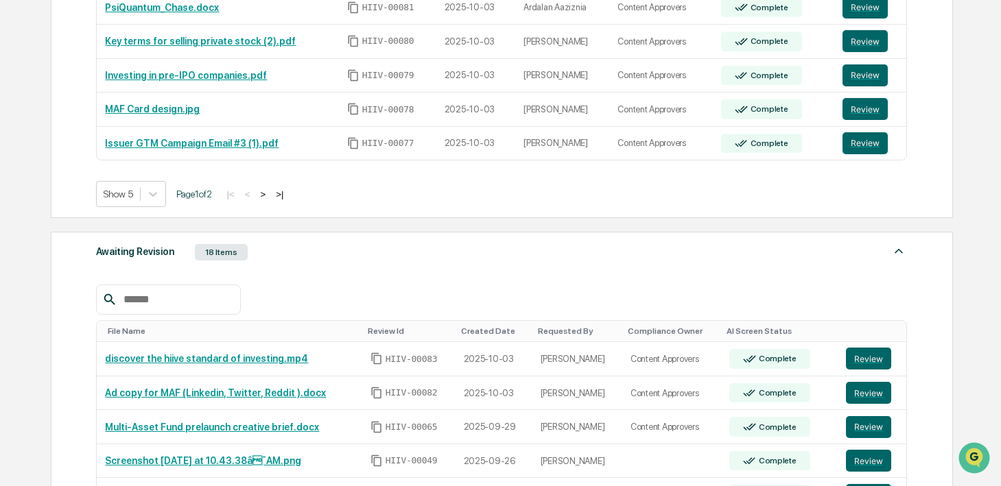
scroll to position [647, 0]
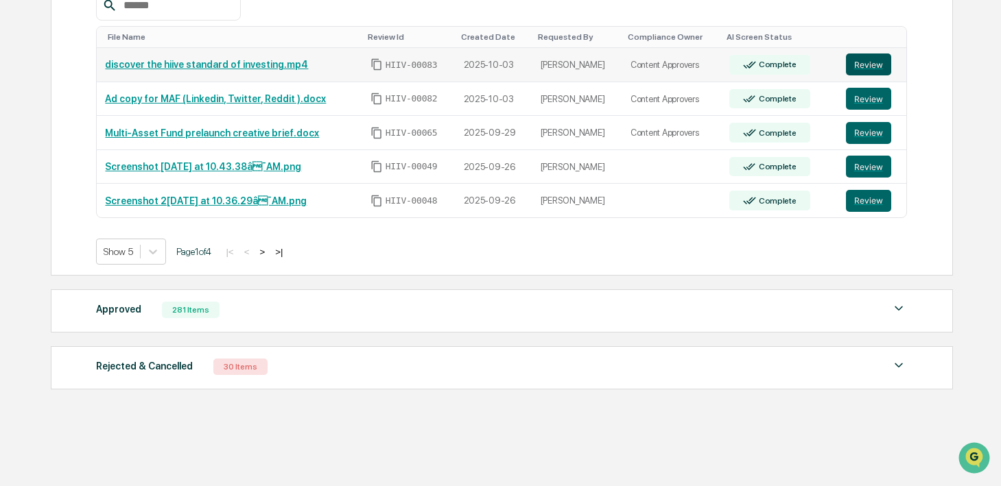
click at [871, 72] on button "Review" at bounding box center [868, 65] width 45 height 22
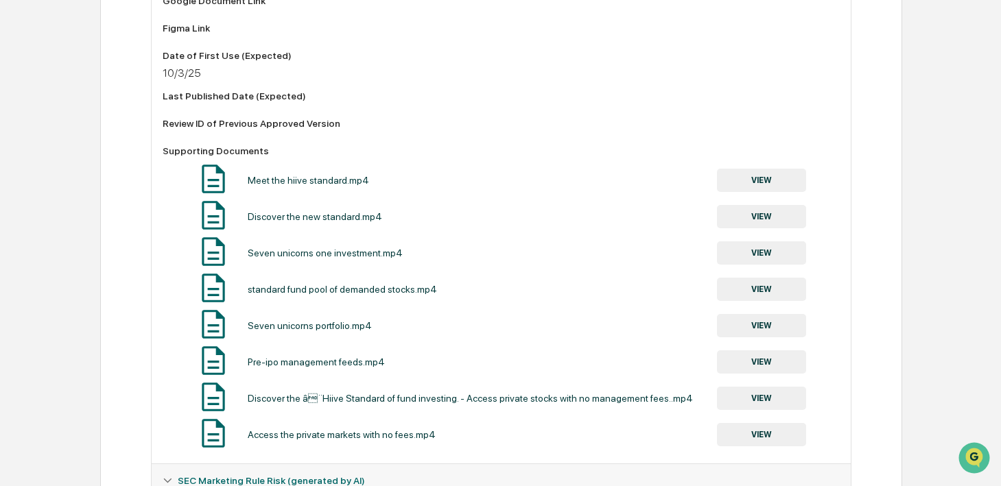
scroll to position [544, 0]
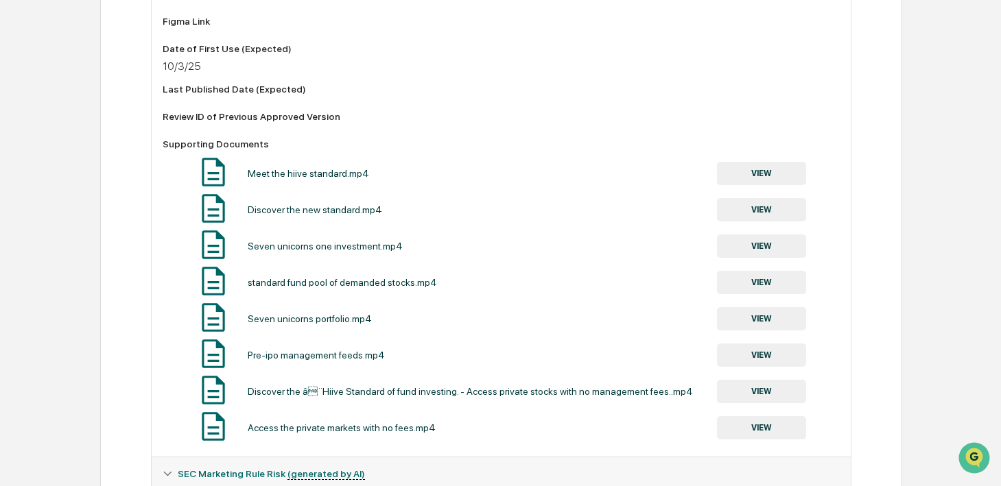
click at [764, 174] on button "VIEW" at bounding box center [761, 173] width 89 height 23
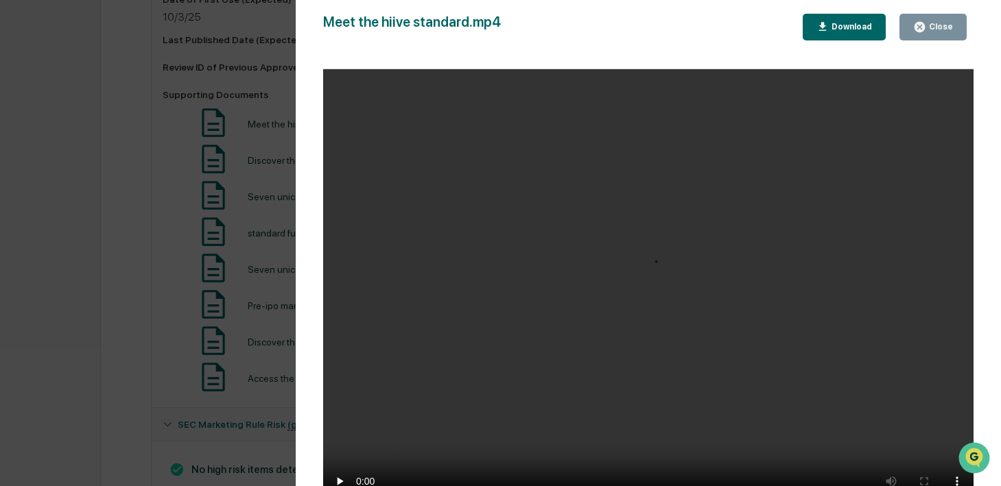
scroll to position [602, 0]
click at [628, 317] on video "Your browser does not support the video tag." at bounding box center [648, 291] width 650 height 445
click at [928, 25] on div "Close" at bounding box center [939, 27] width 27 height 10
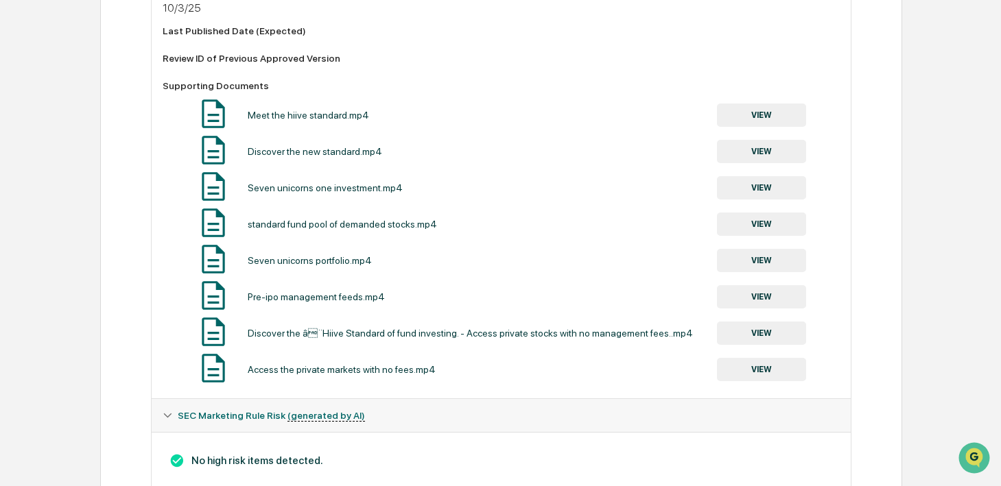
click at [760, 117] on button "VIEW" at bounding box center [761, 115] width 89 height 23
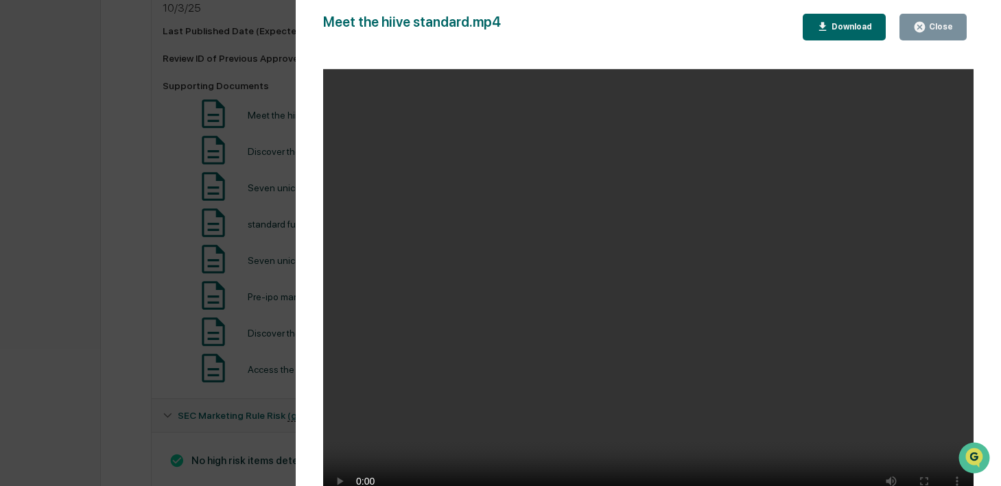
click at [816, 26] on icon "button" at bounding box center [822, 27] width 13 height 13
click at [929, 26] on div "Close" at bounding box center [939, 27] width 27 height 10
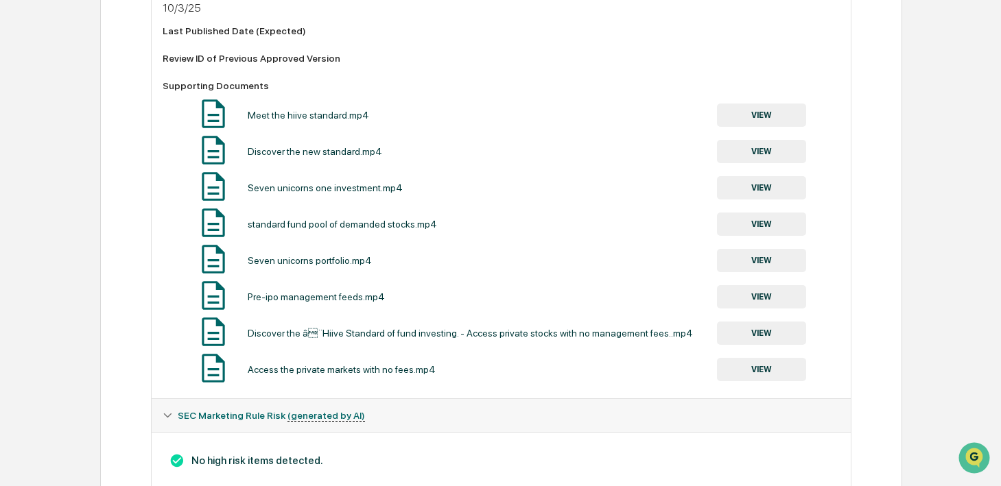
click at [735, 163] on button "VIEW" at bounding box center [761, 151] width 89 height 23
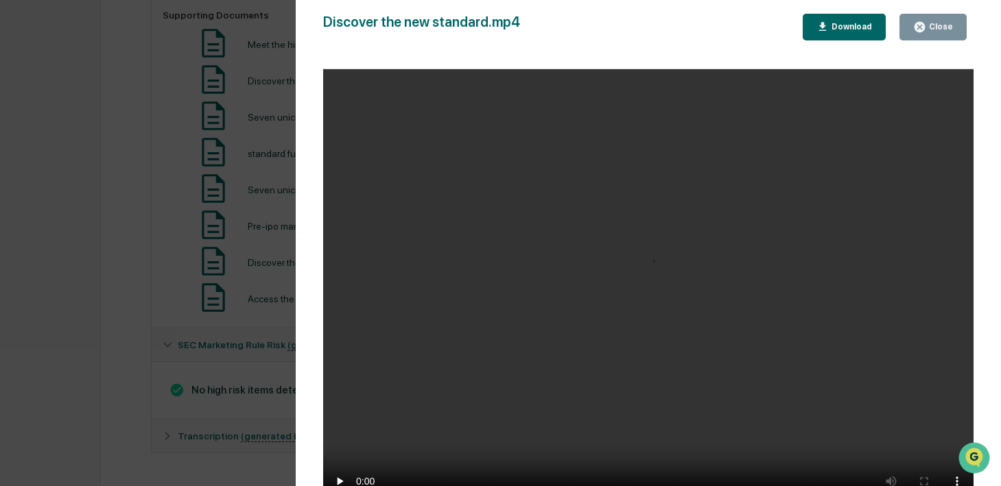
scroll to position [679, 0]
click at [827, 30] on icon "button" at bounding box center [822, 27] width 13 height 13
click at [929, 30] on div "Close" at bounding box center [939, 27] width 27 height 10
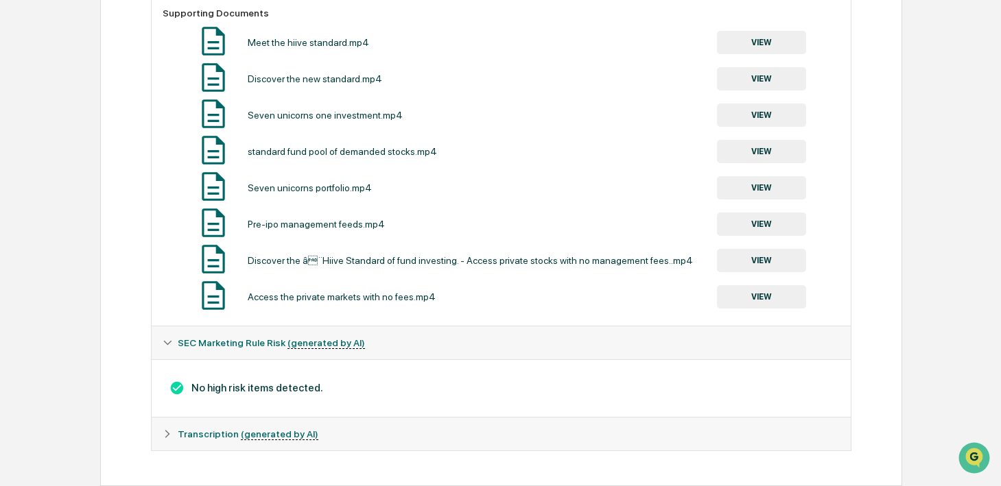
click at [788, 117] on button "VIEW" at bounding box center [761, 115] width 89 height 23
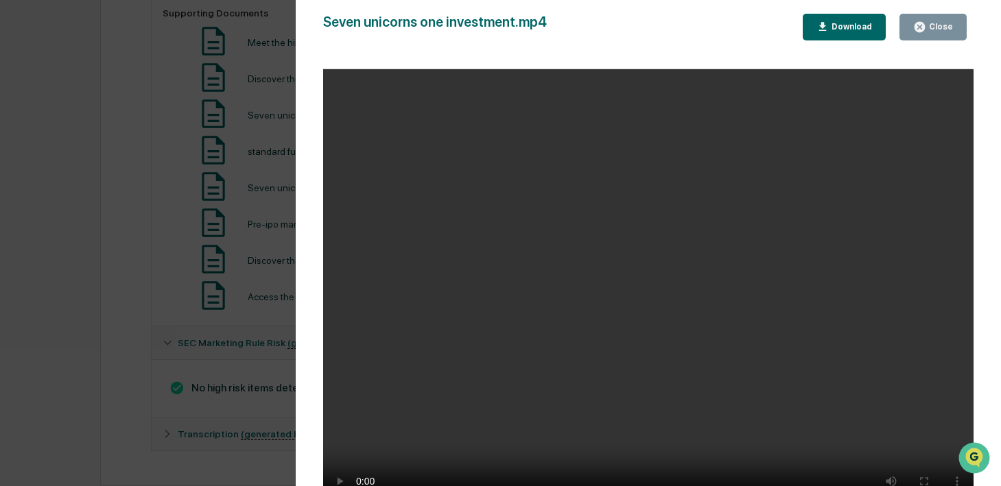
click at [856, 27] on div "Download" at bounding box center [850, 27] width 43 height 10
click at [924, 27] on icon "button" at bounding box center [920, 27] width 10 height 10
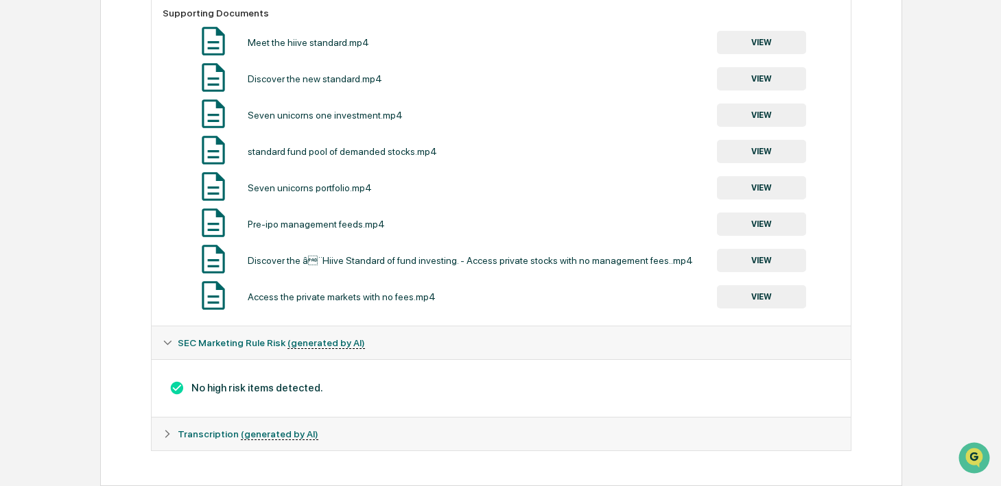
click at [772, 79] on button "VIEW" at bounding box center [761, 78] width 89 height 23
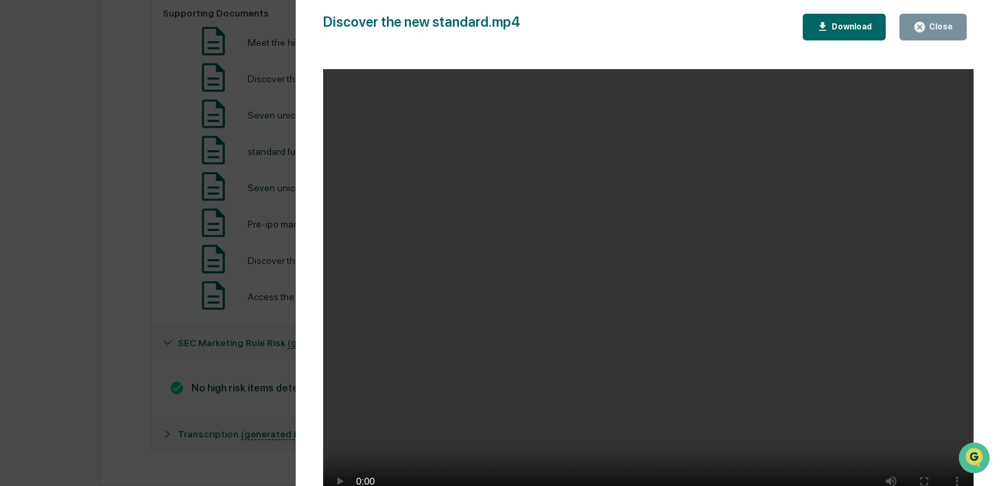
click at [847, 32] on div "Download" at bounding box center [844, 27] width 56 height 13
click at [948, 23] on div "Close" at bounding box center [939, 27] width 27 height 10
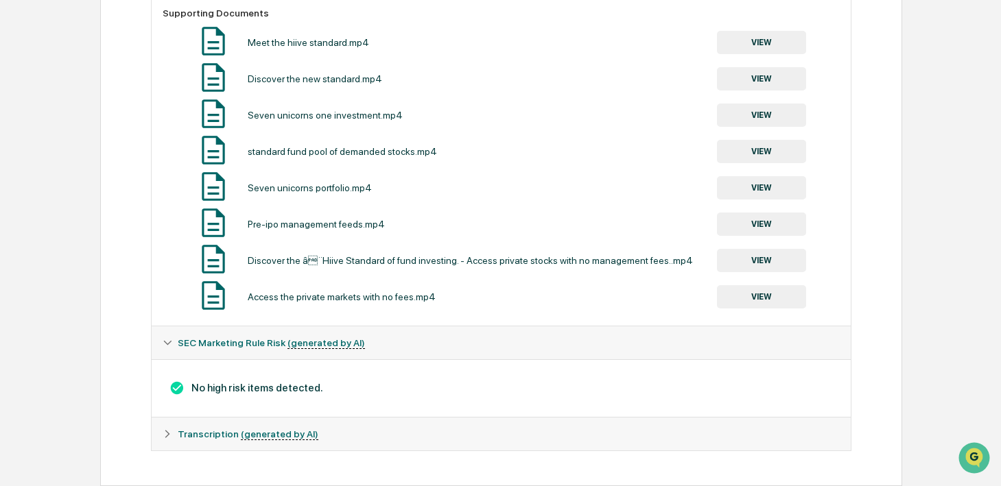
click at [773, 186] on button "VIEW" at bounding box center [761, 187] width 89 height 23
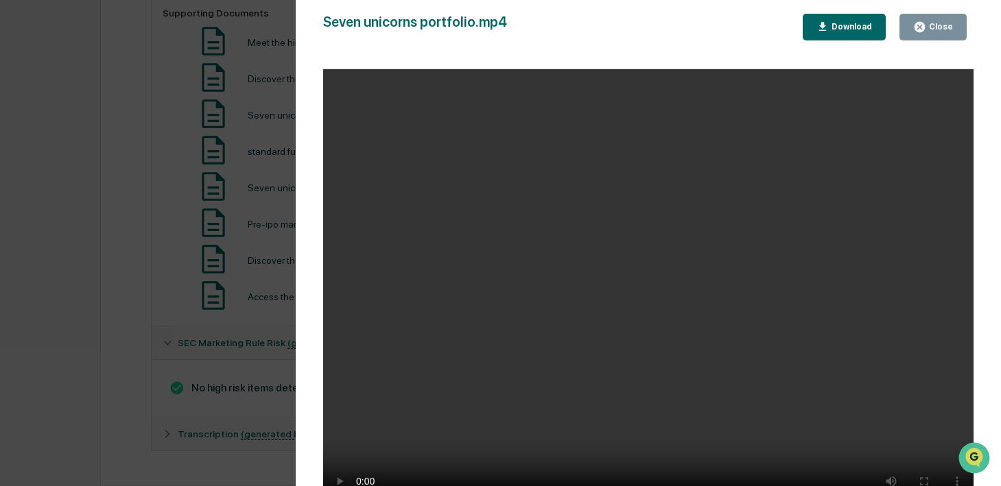
click at [859, 32] on div "Download" at bounding box center [844, 27] width 56 height 13
click at [914, 22] on icon "button" at bounding box center [919, 27] width 13 height 13
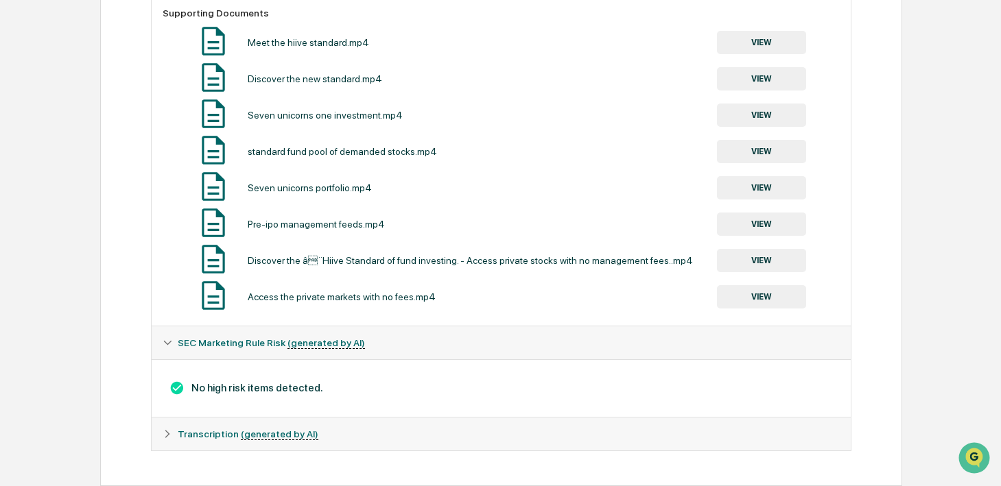
click at [767, 235] on div "Pre-ipo management feeds.mp4 VIEW" at bounding box center [501, 224] width 677 height 36
click at [766, 228] on button "VIEW" at bounding box center [761, 224] width 89 height 23
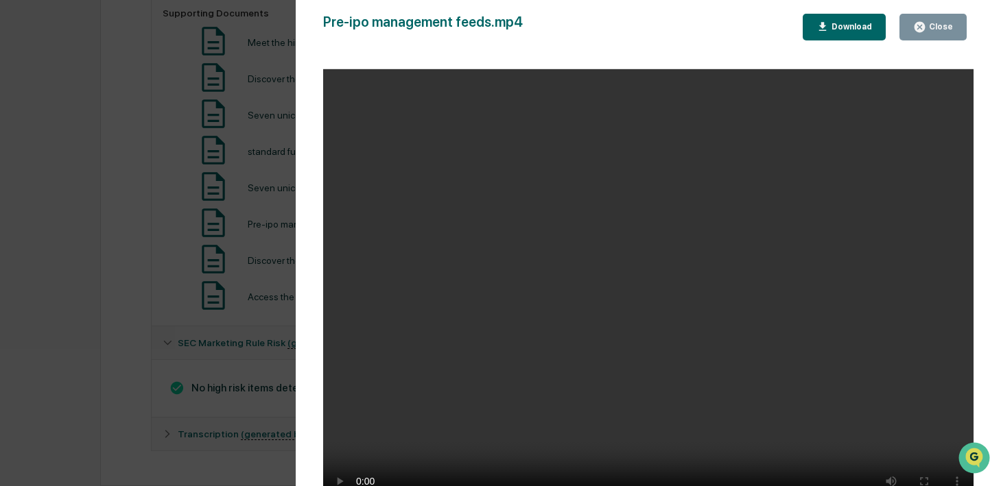
click at [825, 24] on icon "button" at bounding box center [822, 27] width 13 height 13
click at [916, 23] on icon "button" at bounding box center [920, 27] width 10 height 10
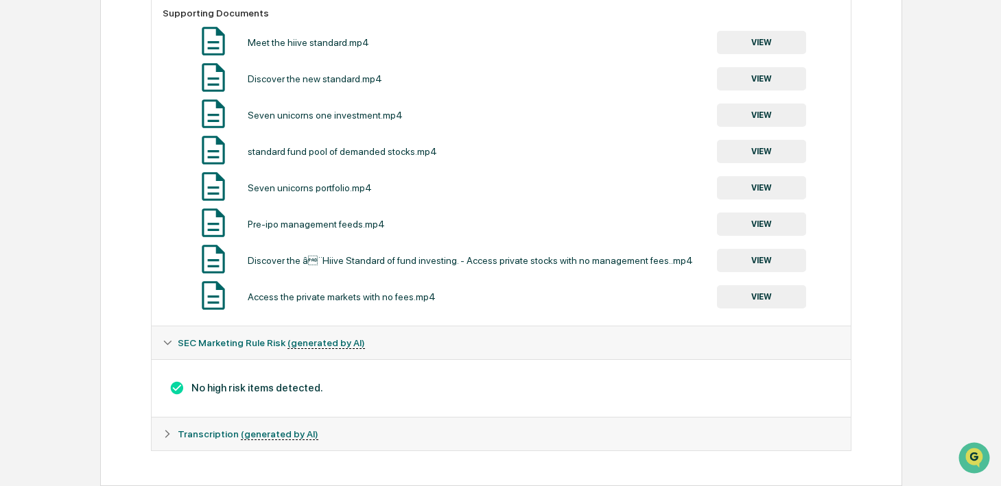
click at [760, 260] on button "VIEW" at bounding box center [761, 260] width 89 height 23
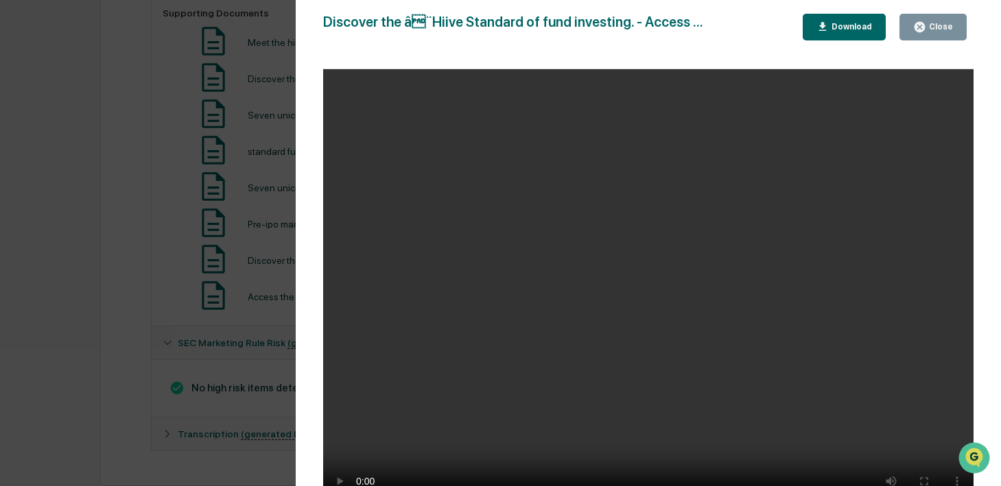
click at [832, 32] on div "Download" at bounding box center [844, 27] width 56 height 13
click at [929, 25] on div "Close" at bounding box center [939, 27] width 27 height 10
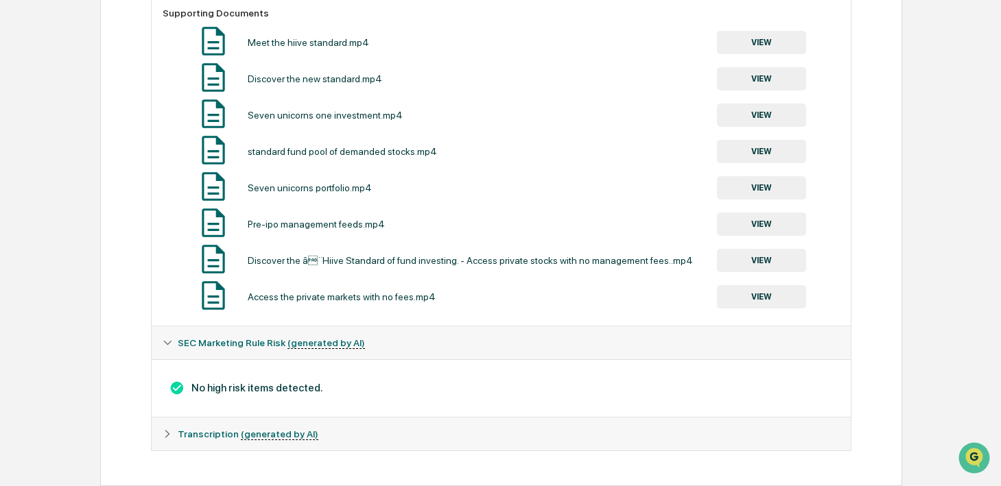
click at [781, 295] on button "VIEW" at bounding box center [761, 296] width 89 height 23
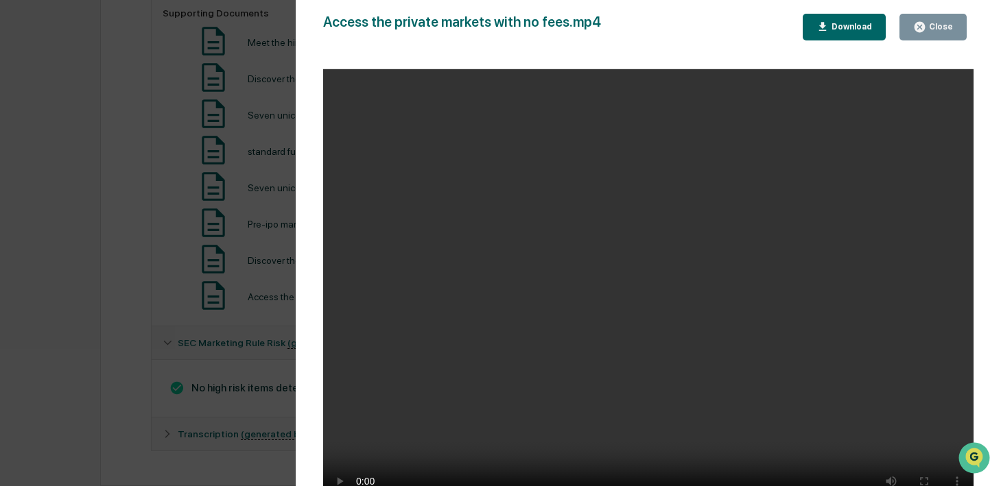
click at [862, 19] on button "Download" at bounding box center [845, 27] width 84 height 27
click at [938, 20] on button "Close" at bounding box center [933, 27] width 67 height 27
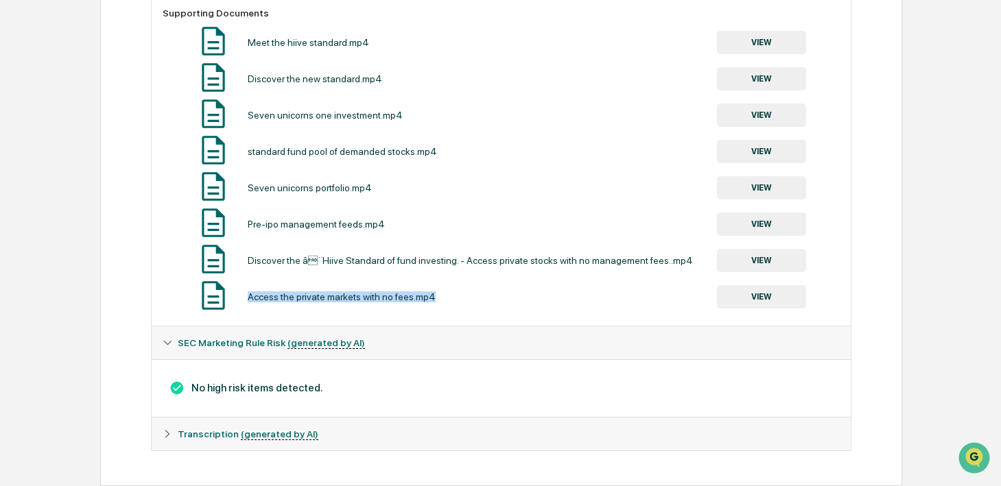
drag, startPoint x: 456, startPoint y: 303, endPoint x: 248, endPoint y: 298, distance: 208.0
click at [248, 298] on div "Access the private markets with no fees.mp4 VIEW" at bounding box center [501, 297] width 677 height 36
copy div "Access the private markets with no fees.mp4"
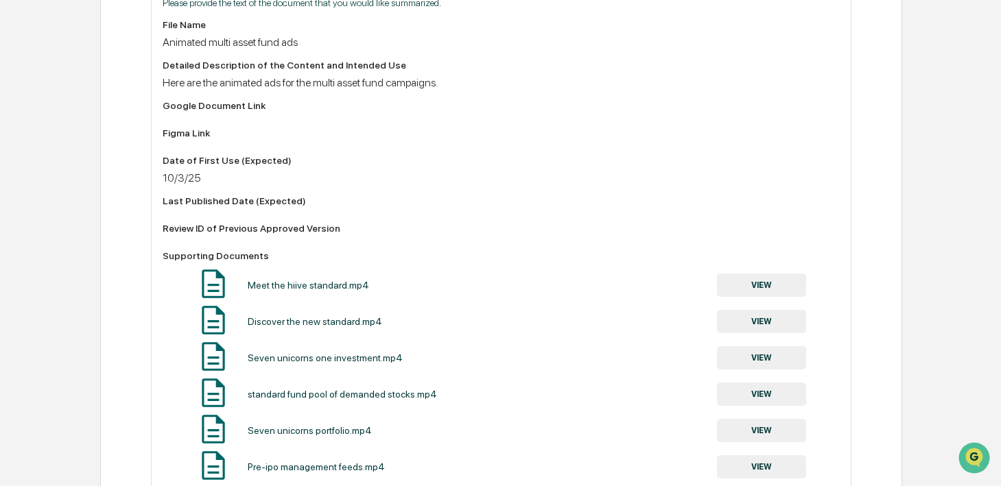
scroll to position [0, 0]
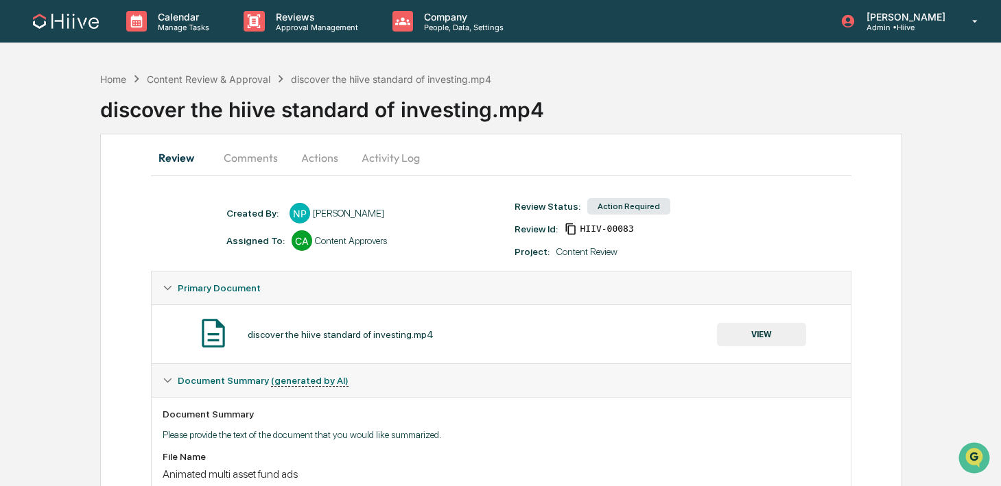
click at [256, 145] on button "Comments" at bounding box center [251, 157] width 76 height 33
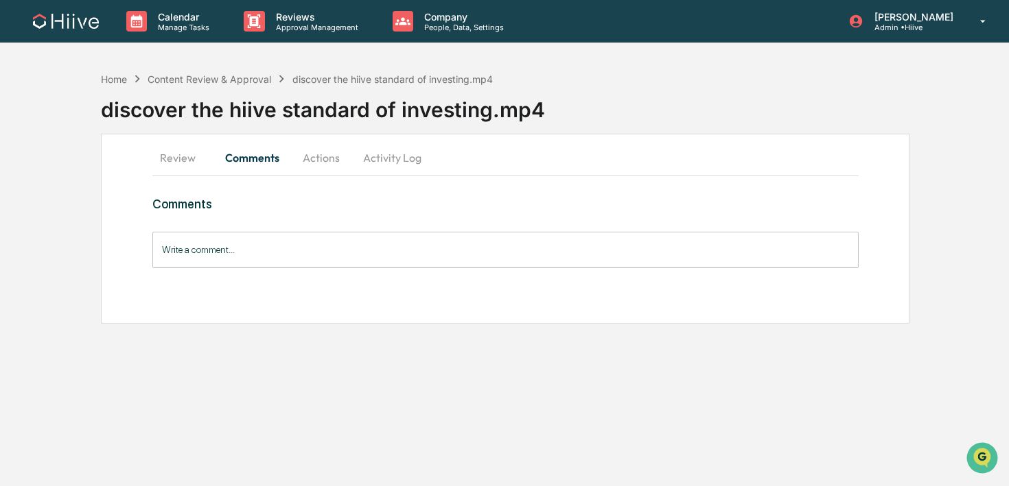
click at [407, 158] on button "Activity Log" at bounding box center [392, 157] width 80 height 33
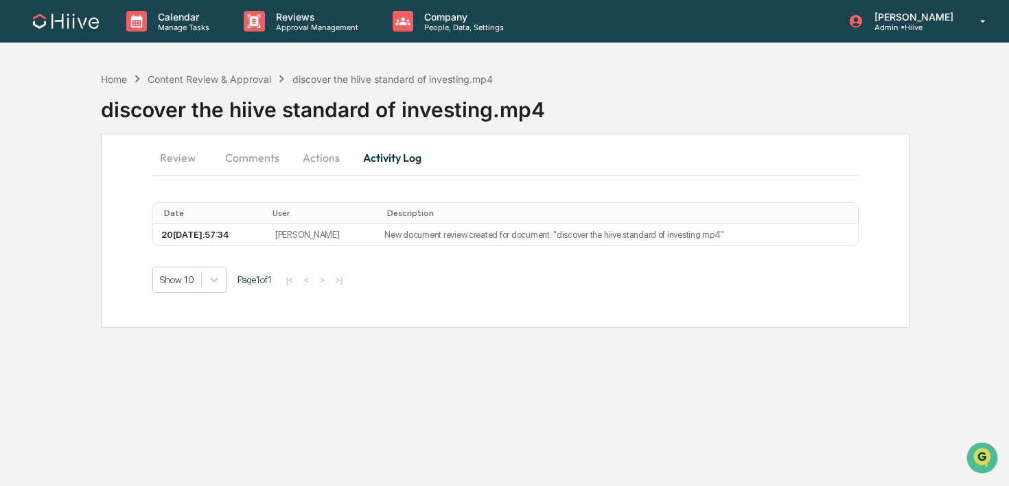
click at [339, 153] on button "Actions" at bounding box center [321, 157] width 62 height 33
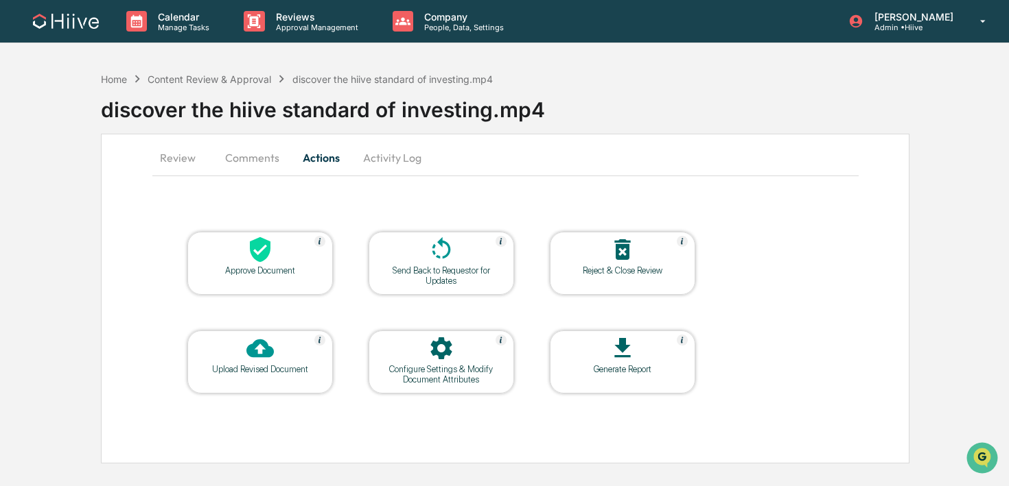
click at [412, 250] on div at bounding box center [441, 251] width 137 height 30
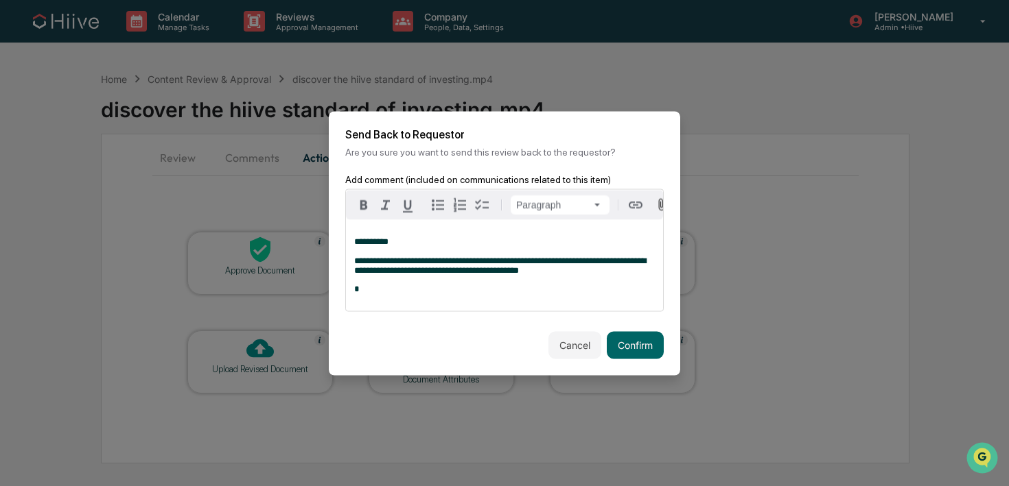
click at [588, 267] on span "**********" at bounding box center [500, 265] width 292 height 19
click at [352, 260] on div "**********" at bounding box center [504, 265] width 317 height 91
click at [369, 290] on p "*" at bounding box center [504, 289] width 301 height 10
click at [618, 346] on button "Confirm" at bounding box center [635, 344] width 57 height 27
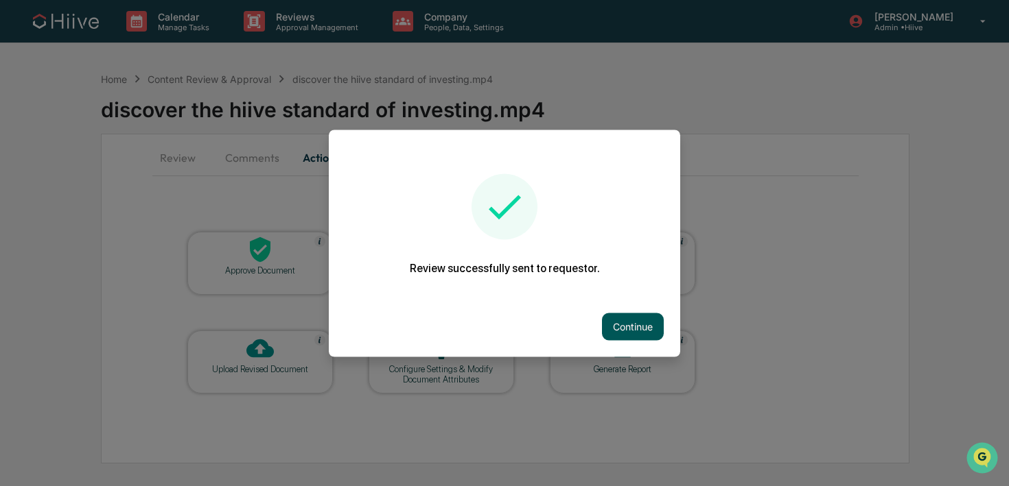
click at [628, 322] on button "Continue" at bounding box center [633, 326] width 62 height 27
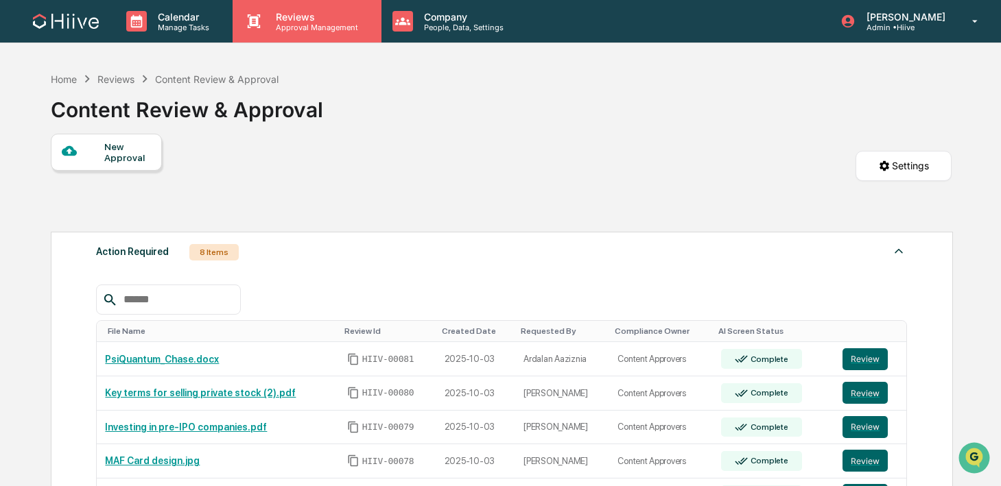
click at [311, 33] on div "Reviews Approval Management" at bounding box center [307, 21] width 148 height 43
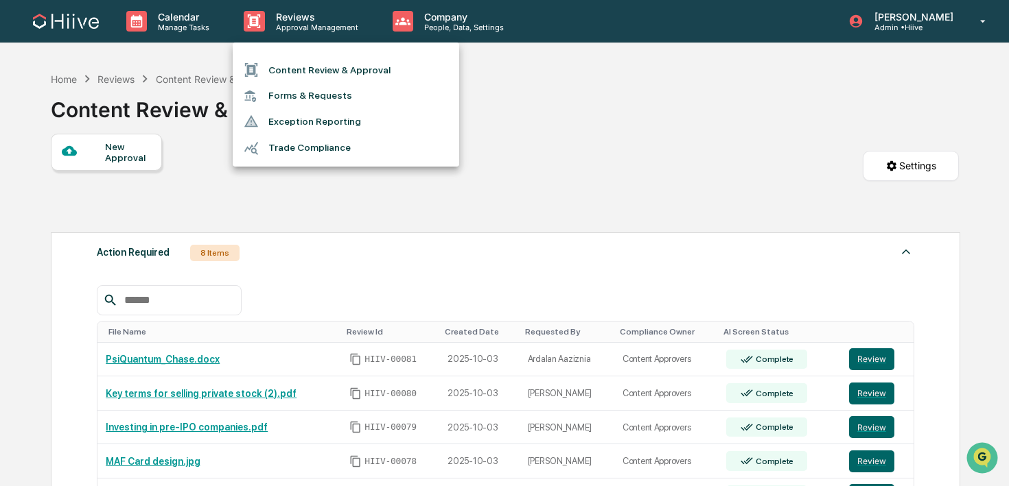
click at [310, 64] on li "Content Review & Approval" at bounding box center [346, 70] width 226 height 26
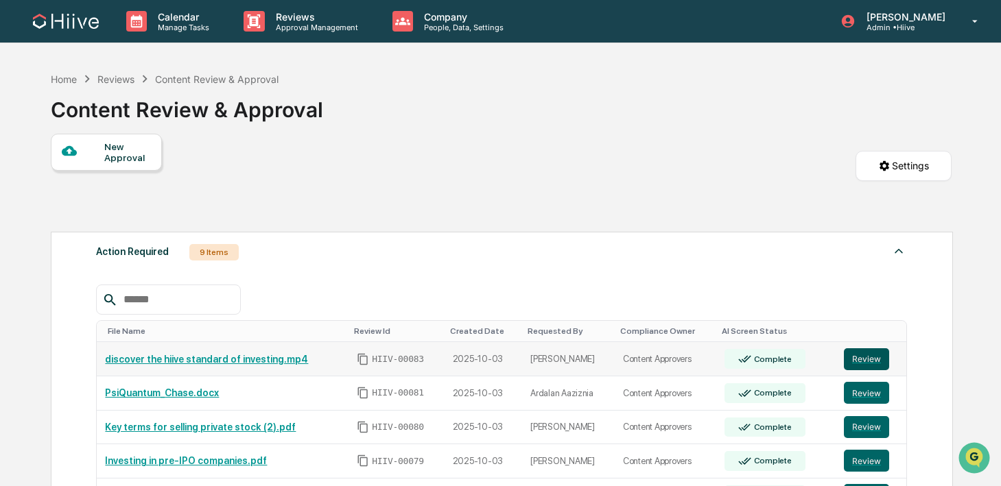
click at [880, 363] on button "Review" at bounding box center [866, 360] width 45 height 22
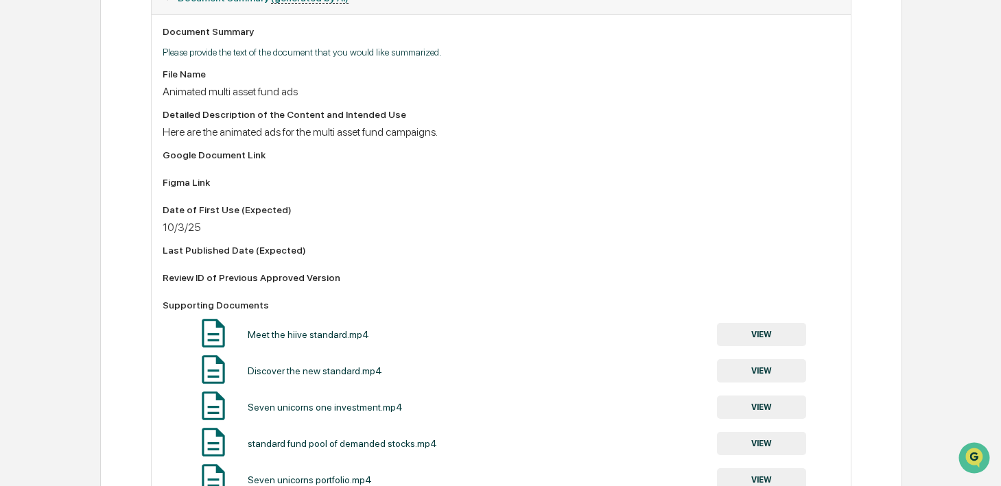
scroll to position [230, 0]
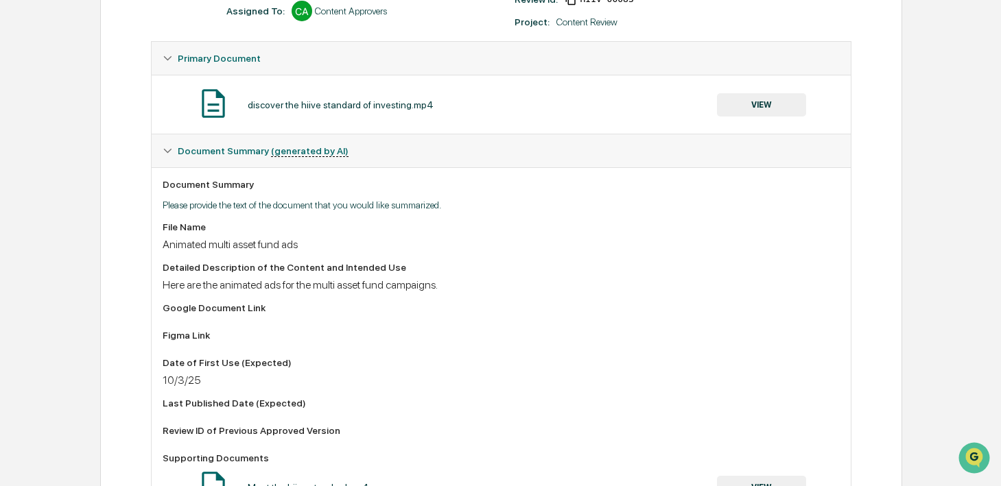
click at [738, 97] on button "VIEW" at bounding box center [761, 104] width 89 height 23
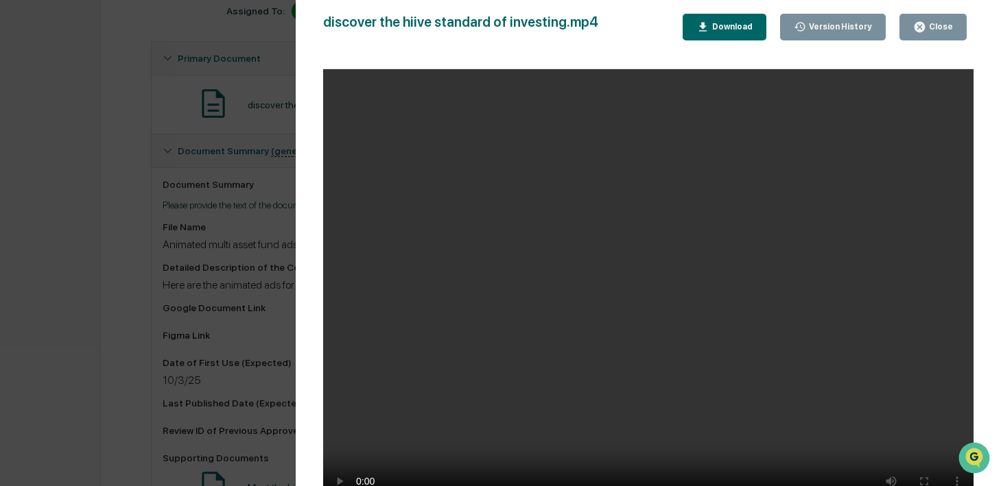
click at [928, 24] on div "Close" at bounding box center [939, 27] width 27 height 10
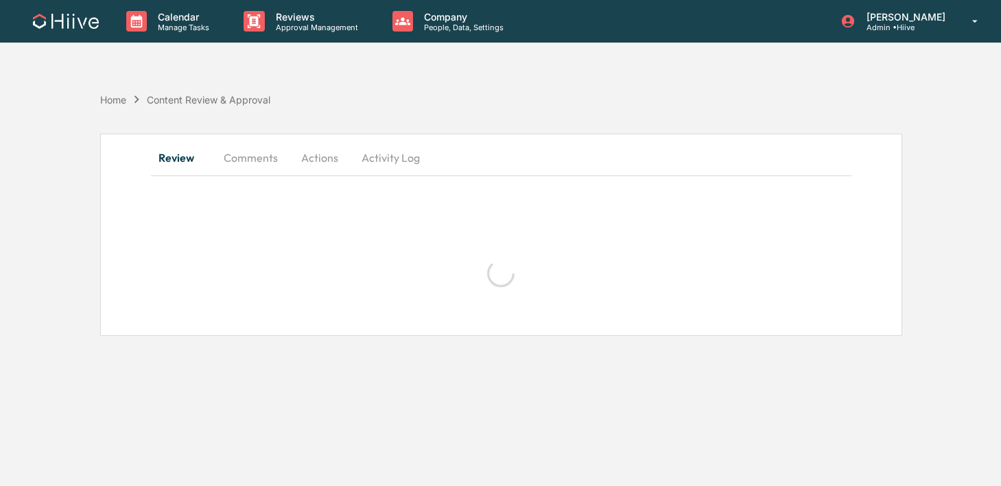
click at [255, 159] on button "Comments" at bounding box center [251, 157] width 76 height 33
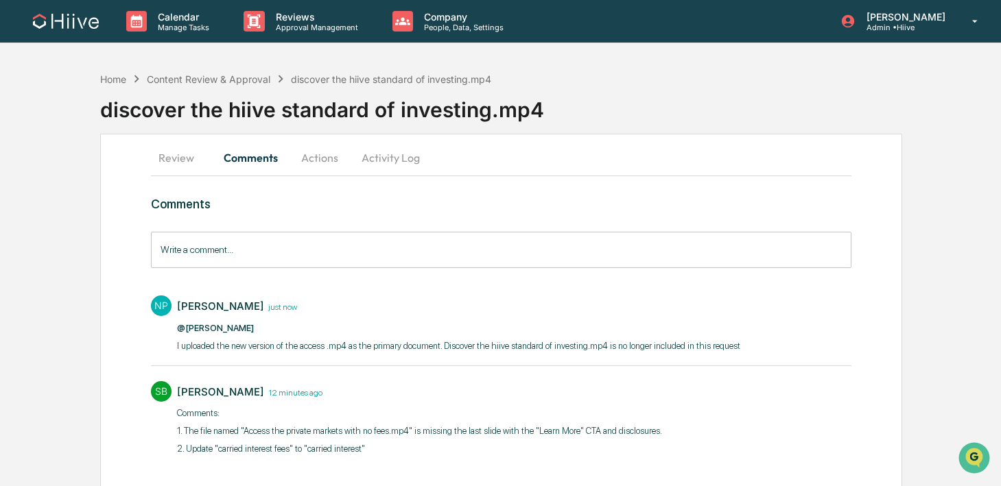
click at [392, 156] on button "Activity Log" at bounding box center [391, 157] width 80 height 33
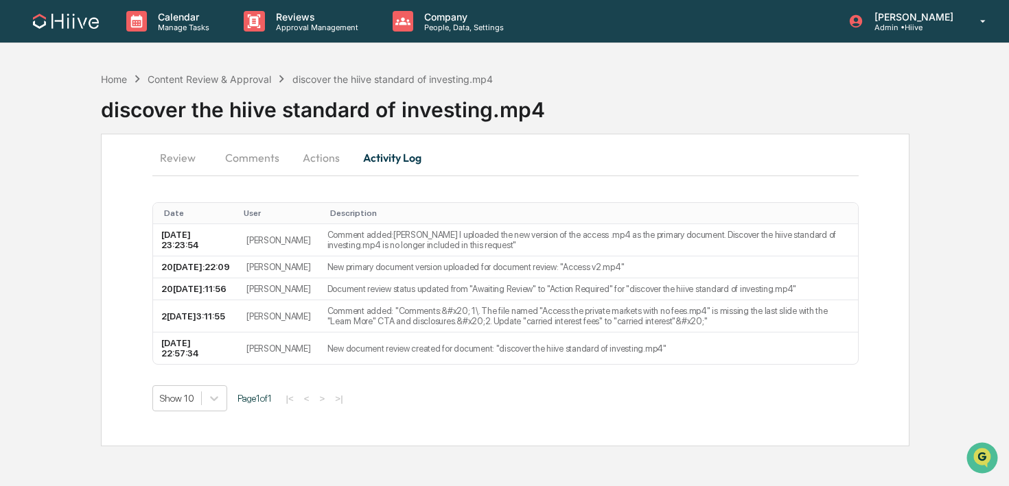
click at [346, 153] on button "Actions" at bounding box center [321, 157] width 62 height 33
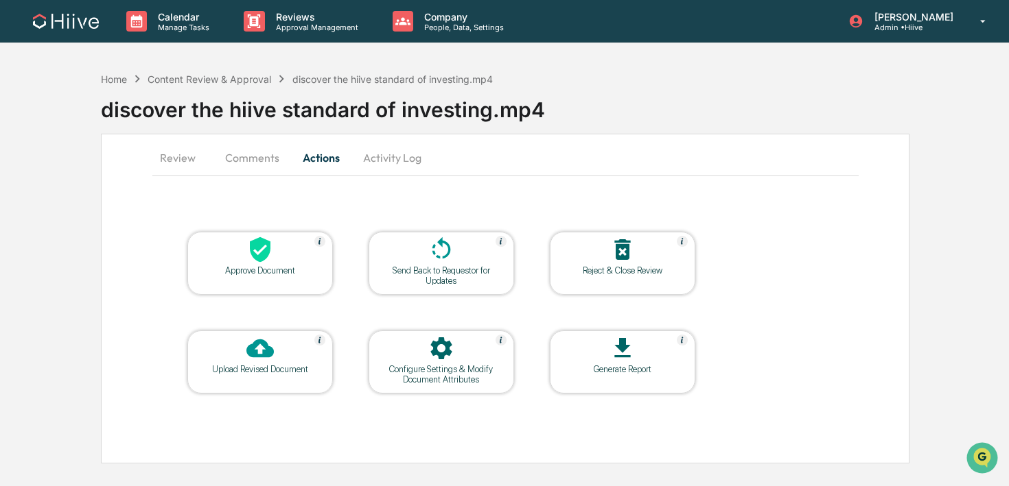
click at [185, 158] on button "Review" at bounding box center [183, 157] width 62 height 33
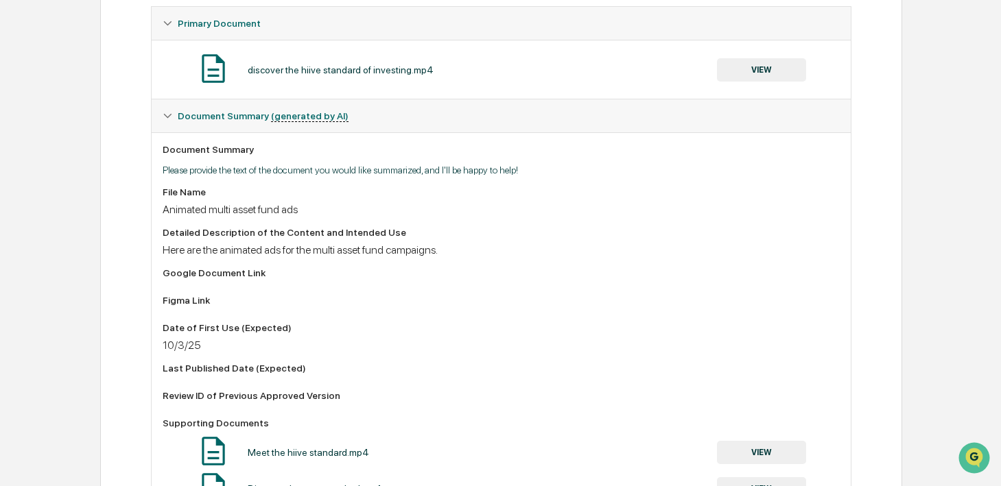
scroll to position [230, 0]
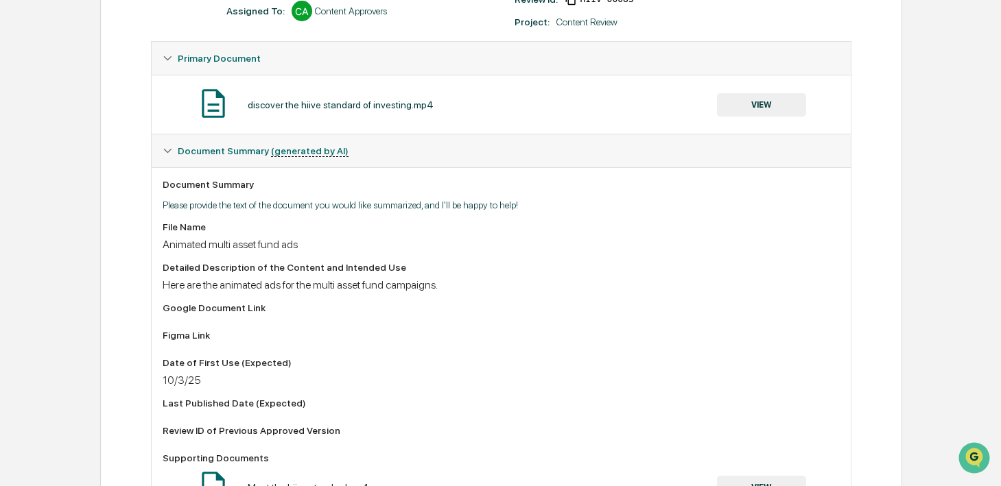
click at [770, 101] on button "VIEW" at bounding box center [761, 104] width 89 height 23
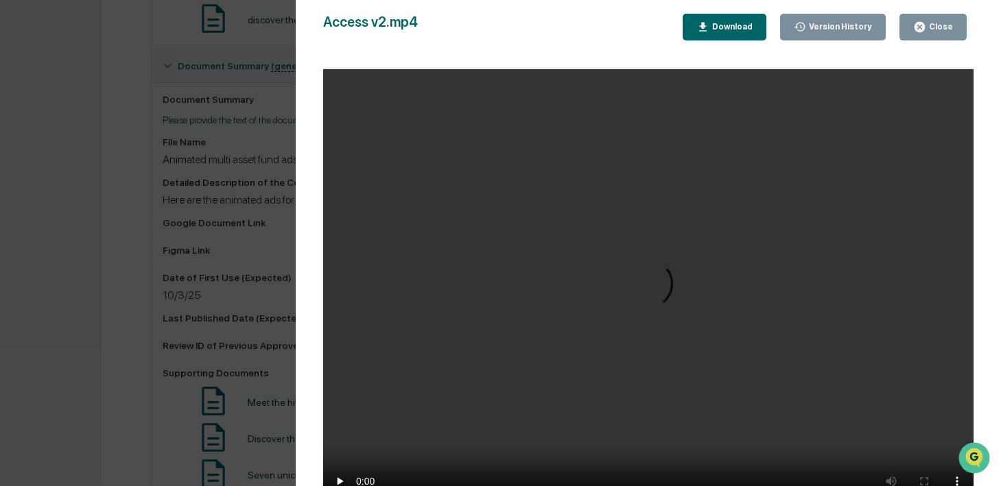
scroll to position [363, 0]
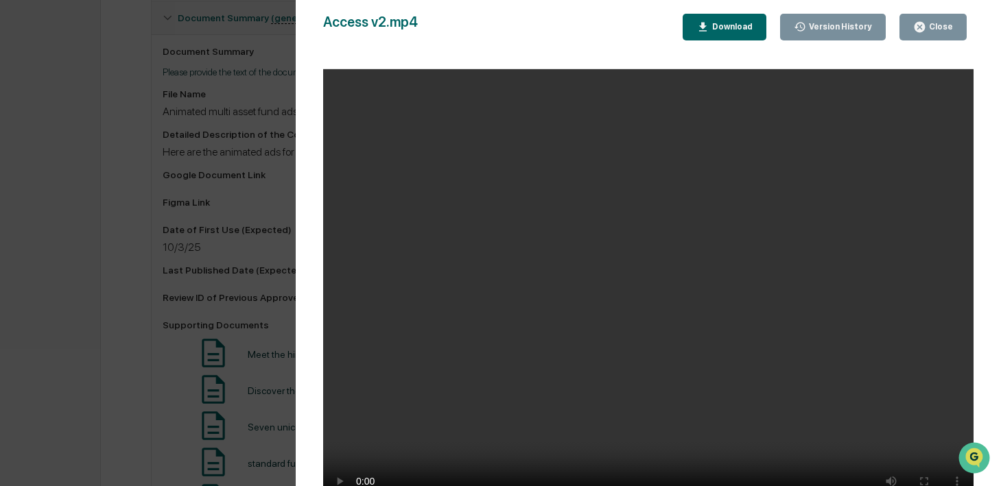
click at [733, 28] on div "Download" at bounding box center [730, 27] width 43 height 10
click at [920, 31] on icon "button" at bounding box center [920, 27] width 10 height 10
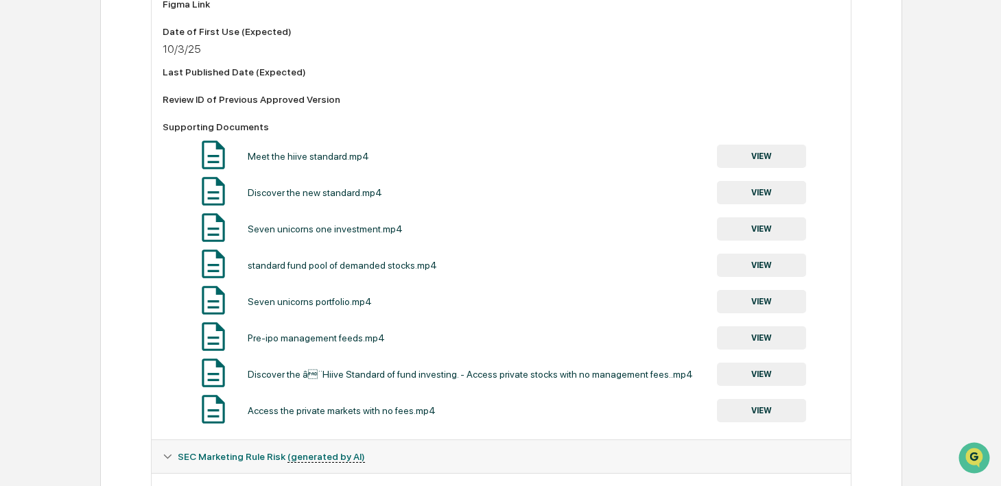
scroll to position [679, 0]
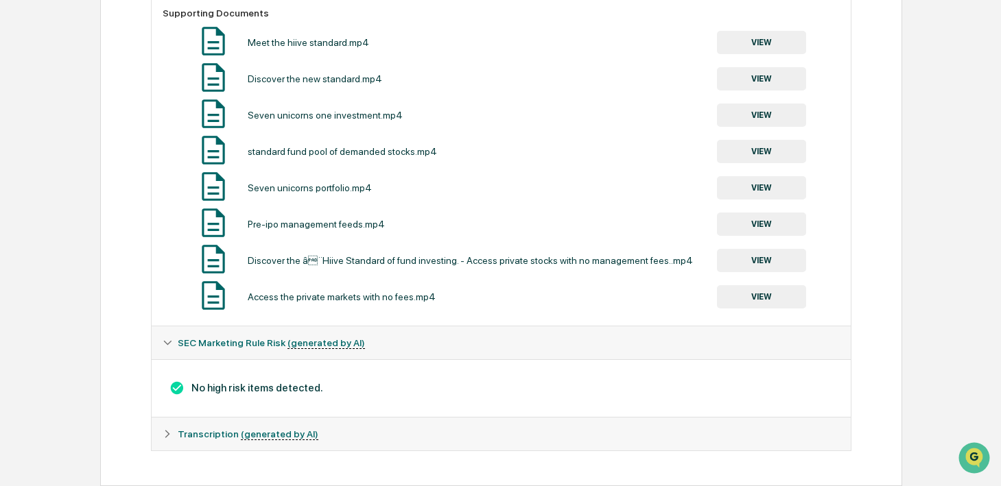
click at [733, 301] on button "VIEW" at bounding box center [761, 296] width 89 height 23
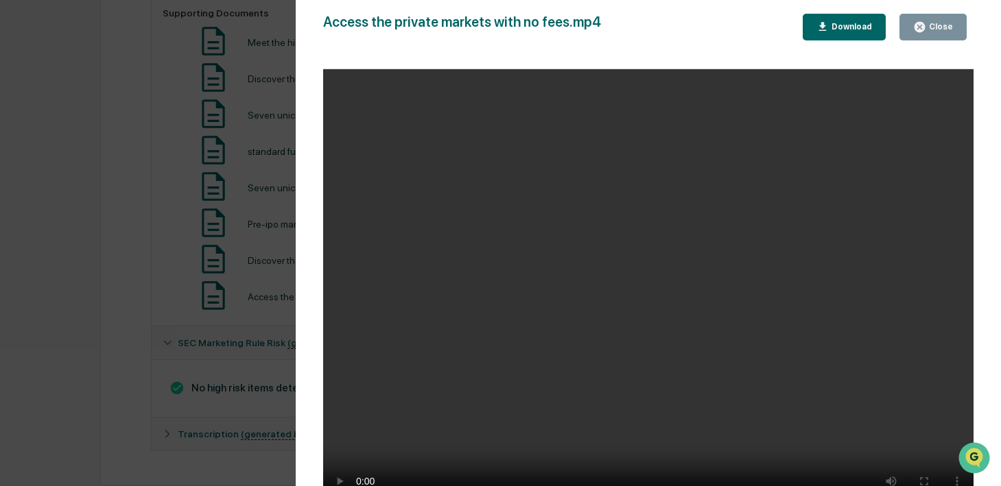
click at [934, 32] on div "Close" at bounding box center [933, 27] width 40 height 13
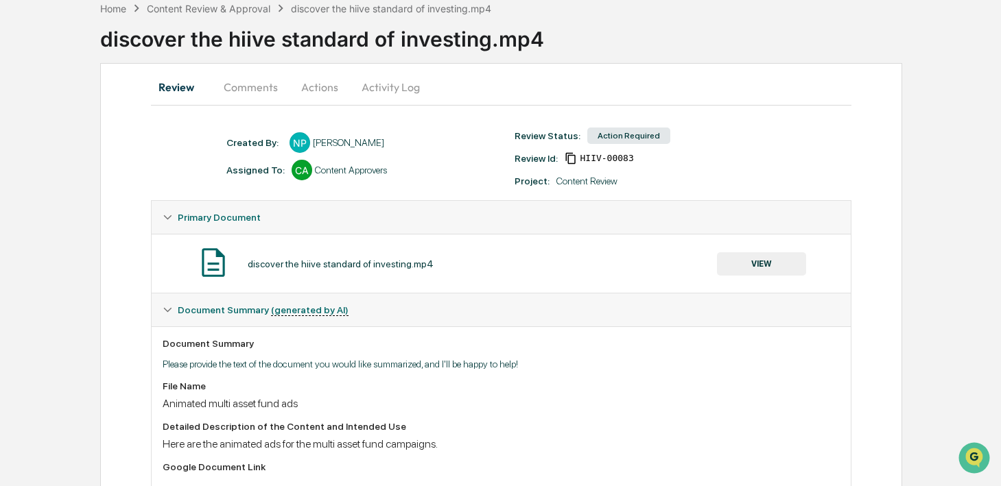
scroll to position [18, 0]
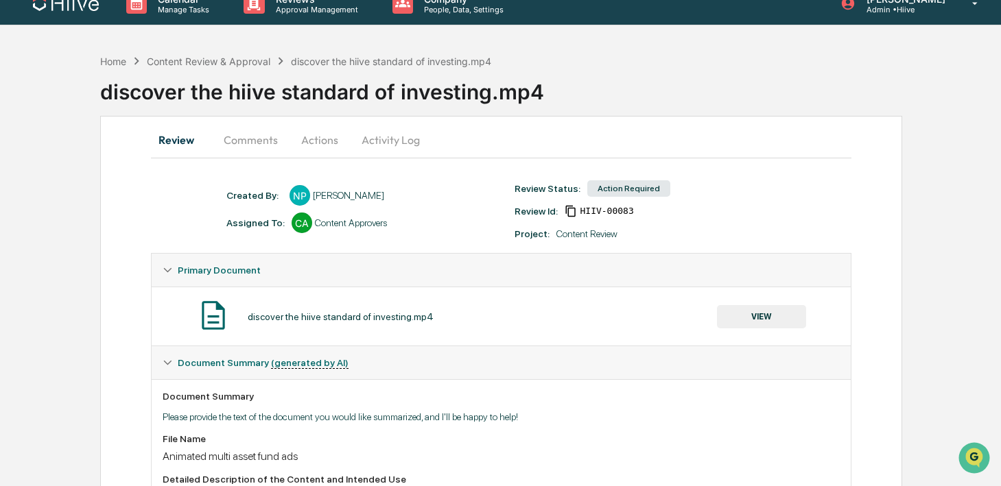
click at [246, 143] on button "Comments" at bounding box center [251, 140] width 76 height 33
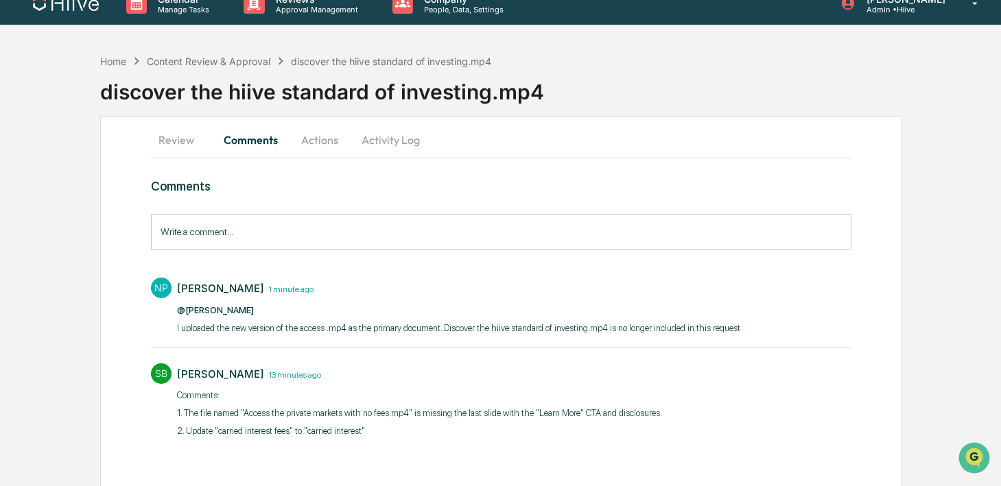
scroll to position [25, 0]
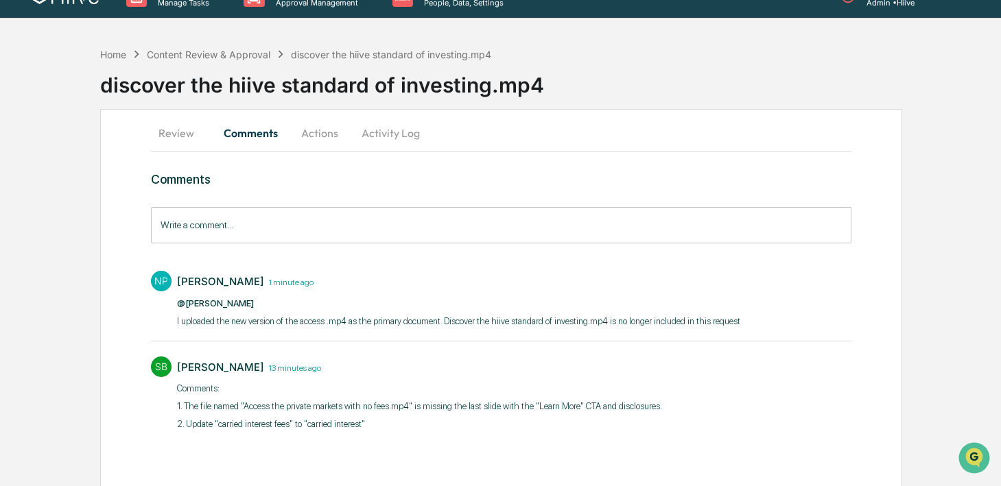
click at [207, 220] on div "Write a comment... Write a comment..." at bounding box center [501, 225] width 701 height 36
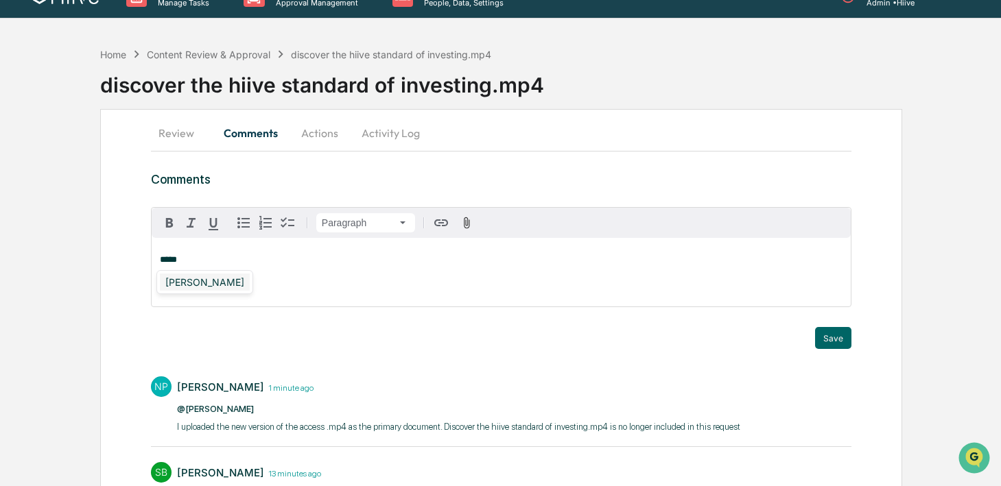
click at [183, 281] on div "Amjad Patel" at bounding box center [205, 282] width 90 height 17
drag, startPoint x: 275, startPoint y: 257, endPoint x: 127, endPoint y: 256, distance: 148.2
click at [127, 256] on div "**********" at bounding box center [501, 353] width 802 height 488
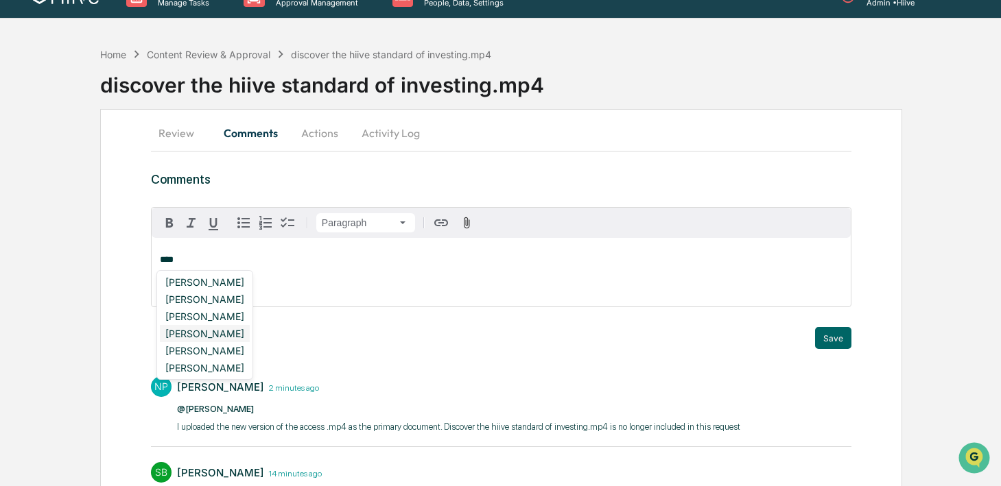
click at [213, 331] on div "[PERSON_NAME]" at bounding box center [205, 333] width 90 height 17
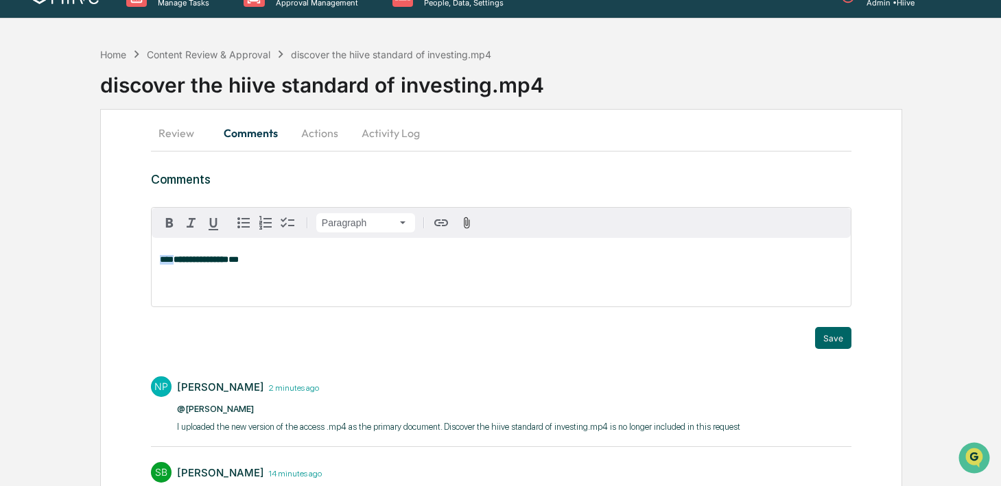
drag, startPoint x: 182, startPoint y: 261, endPoint x: 126, endPoint y: 261, distance: 55.6
click at [126, 261] on div "**********" at bounding box center [501, 353] width 802 height 488
click at [252, 261] on p "**********" at bounding box center [501, 260] width 683 height 10
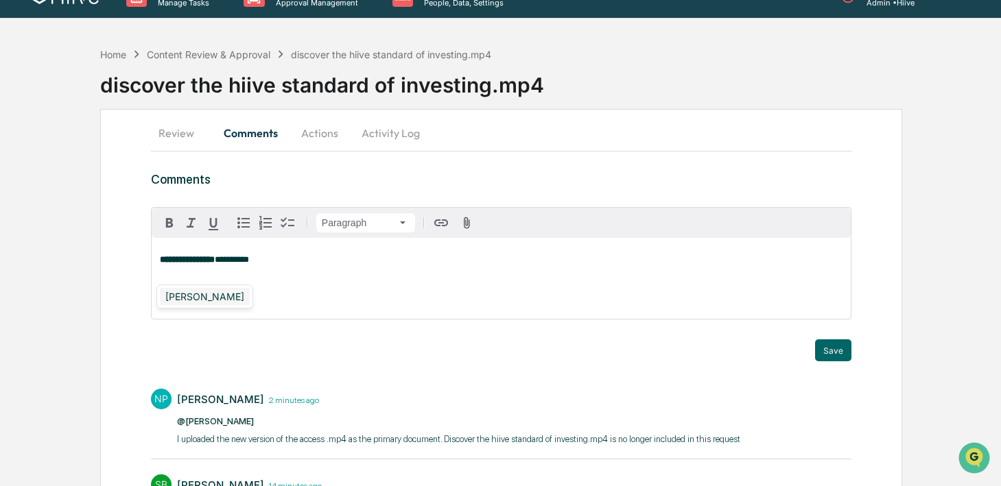
click at [209, 299] on div "[PERSON_NAME]" at bounding box center [205, 296] width 90 height 17
drag, startPoint x: 184, startPoint y: 295, endPoint x: 119, endPoint y: 295, distance: 65.2
click at [119, 295] on div "**********" at bounding box center [501, 359] width 802 height 500
click at [833, 355] on button "Save" at bounding box center [833, 351] width 36 height 22
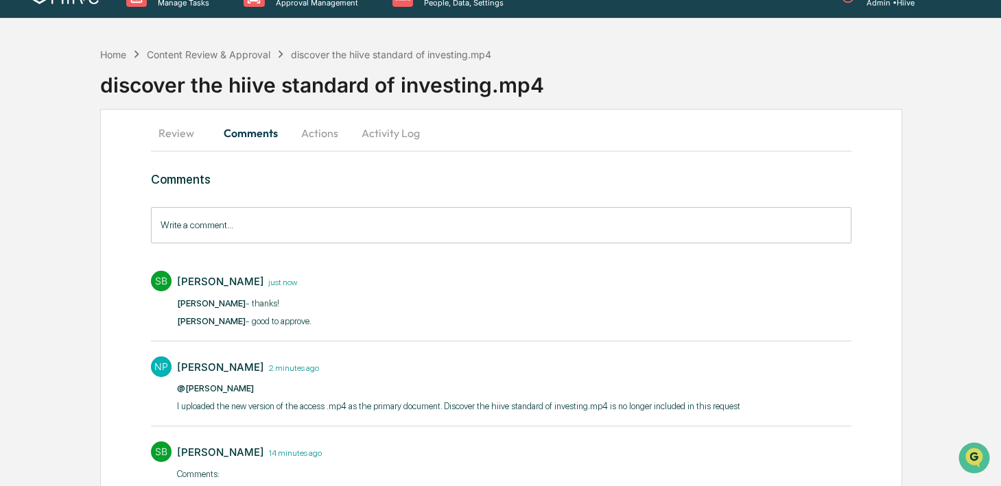
scroll to position [0, 0]
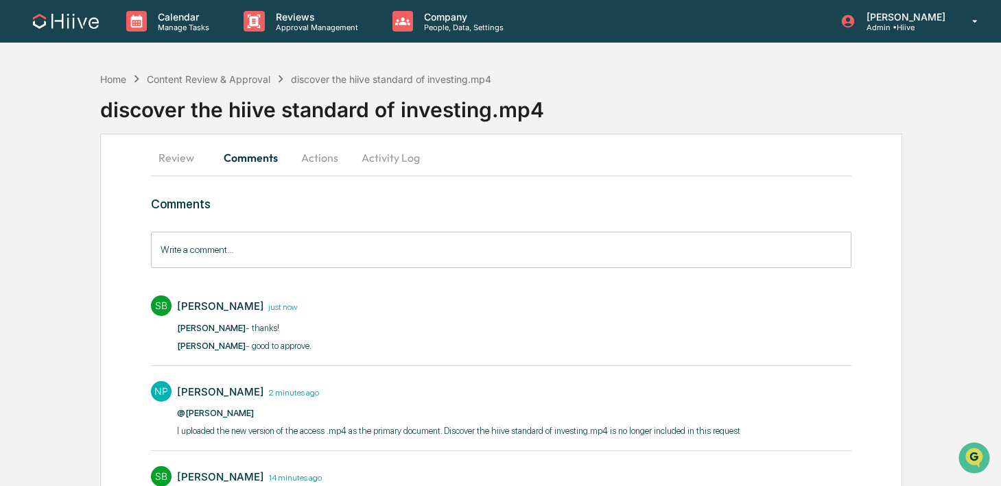
click at [321, 44] on div "Calendar Manage Tasks Reviews Approval Management Company People, Data, Setting…" at bounding box center [500, 301] width 1001 height 602
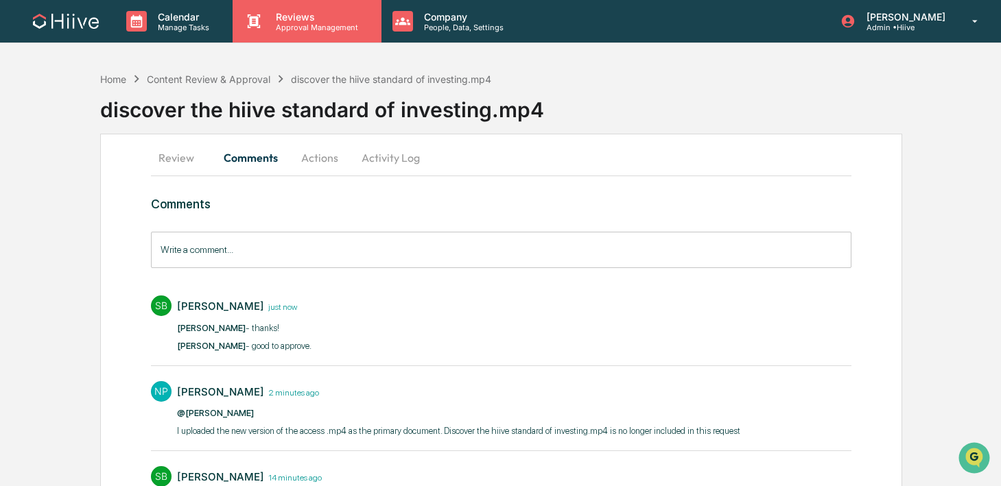
click at [303, 27] on p "Approval Management" at bounding box center [315, 28] width 100 height 10
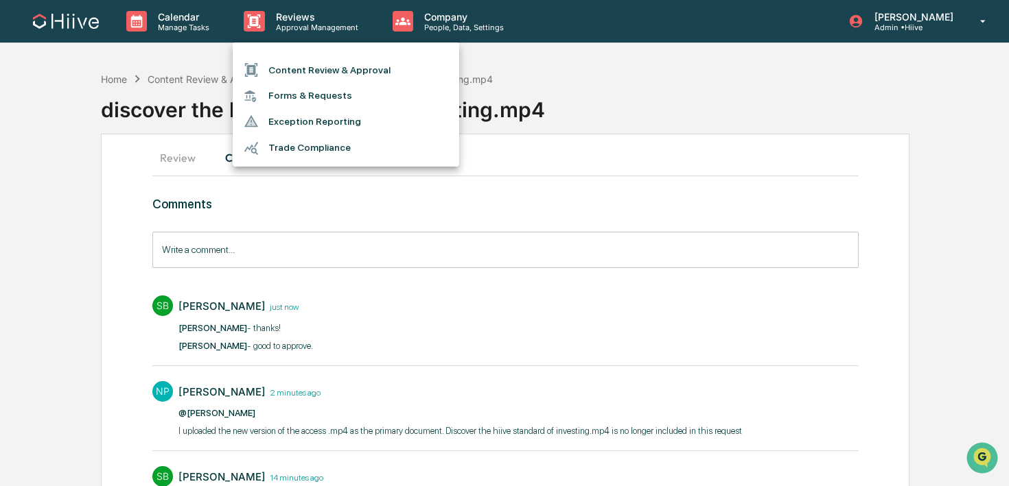
click at [303, 48] on ul "Content Review & Approval Forms & Requests Exception Reporting Trade Compliance" at bounding box center [346, 105] width 226 height 124
click at [289, 67] on li "Content Review & Approval" at bounding box center [346, 70] width 226 height 26
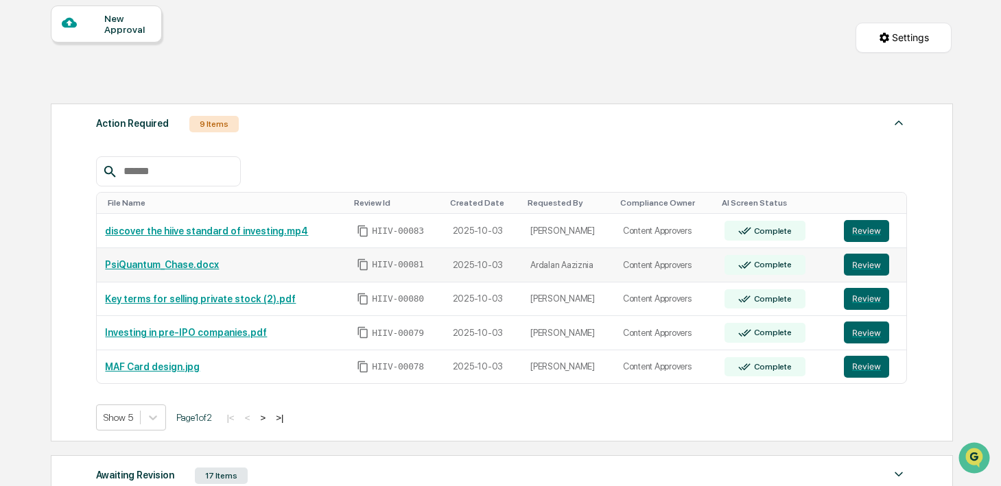
scroll to position [134, 0]
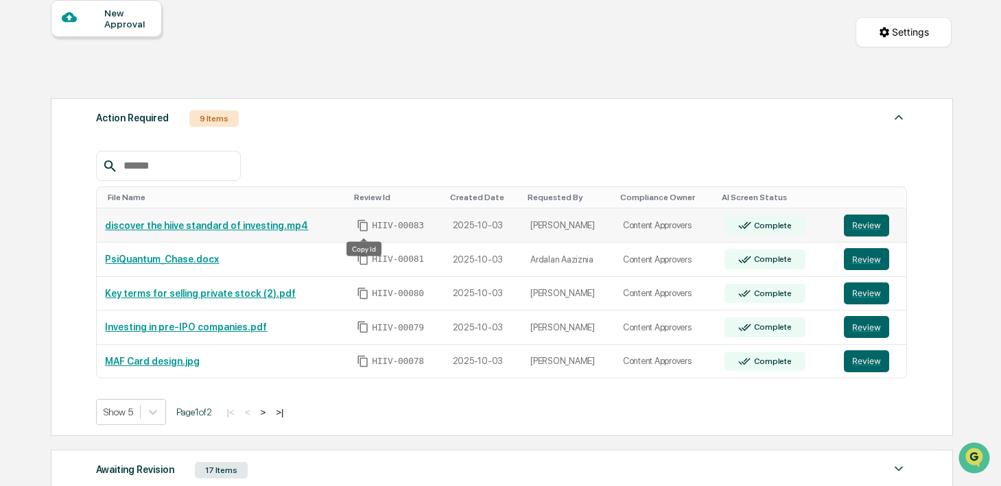
click at [366, 227] on icon "Copy Id" at bounding box center [363, 226] width 12 height 12
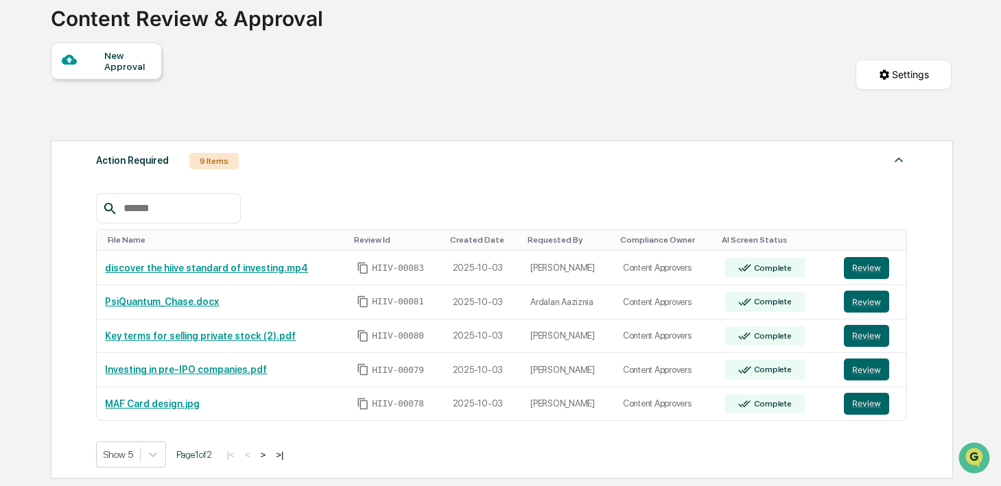
scroll to position [106, 0]
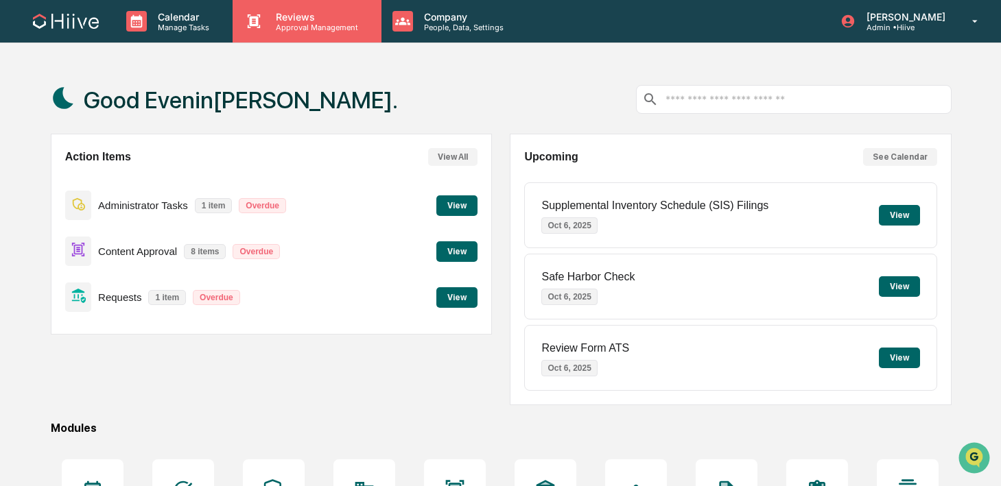
click at [283, 25] on p "Approval Management" at bounding box center [315, 28] width 100 height 10
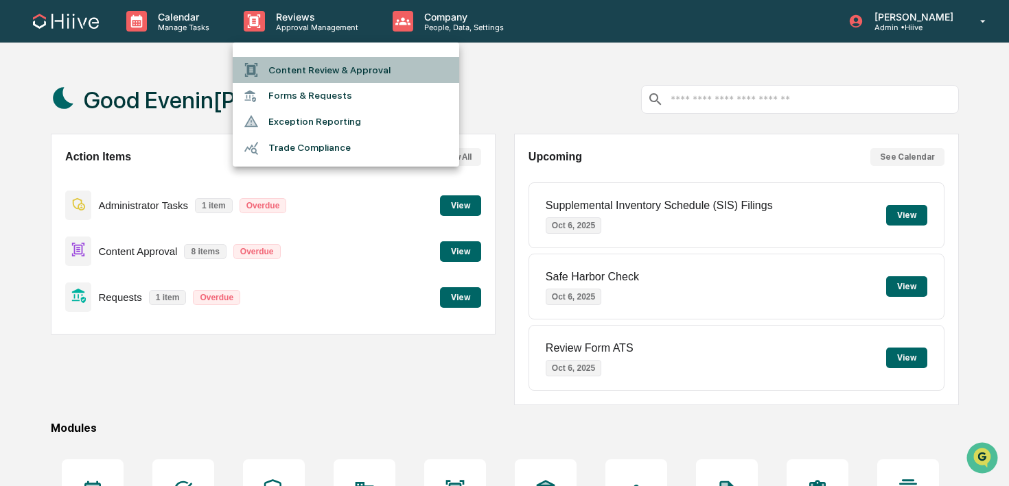
click at [266, 66] on div at bounding box center [256, 69] width 25 height 15
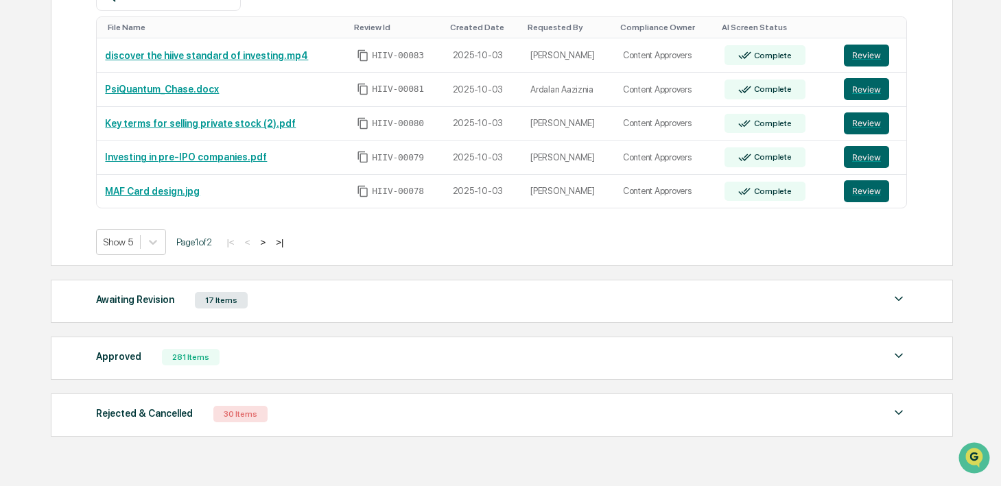
scroll to position [307, 0]
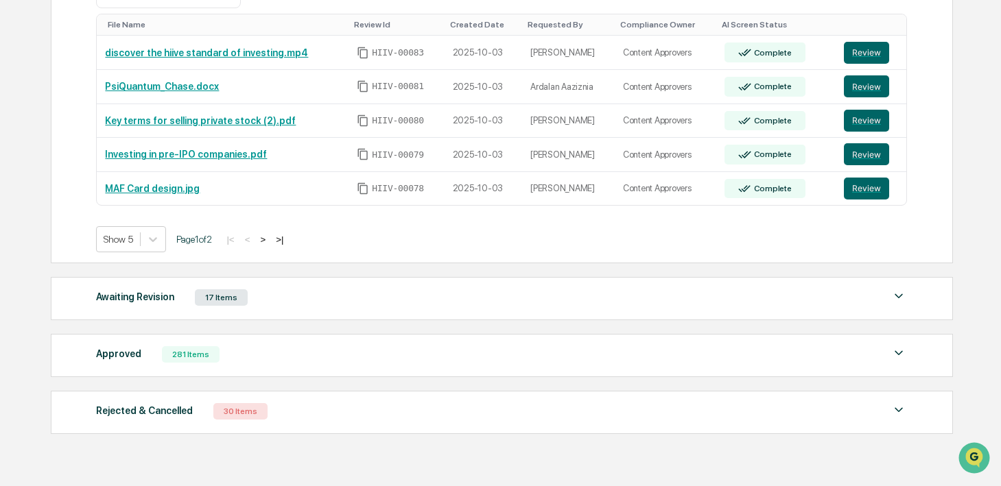
click at [263, 307] on div "Awaiting Revision 17 Items" at bounding box center [501, 297] width 811 height 19
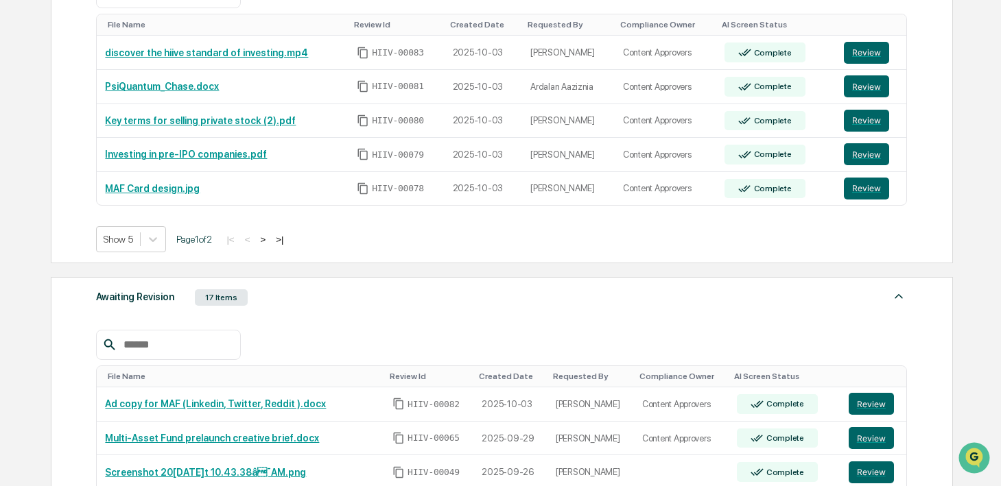
scroll to position [451, 0]
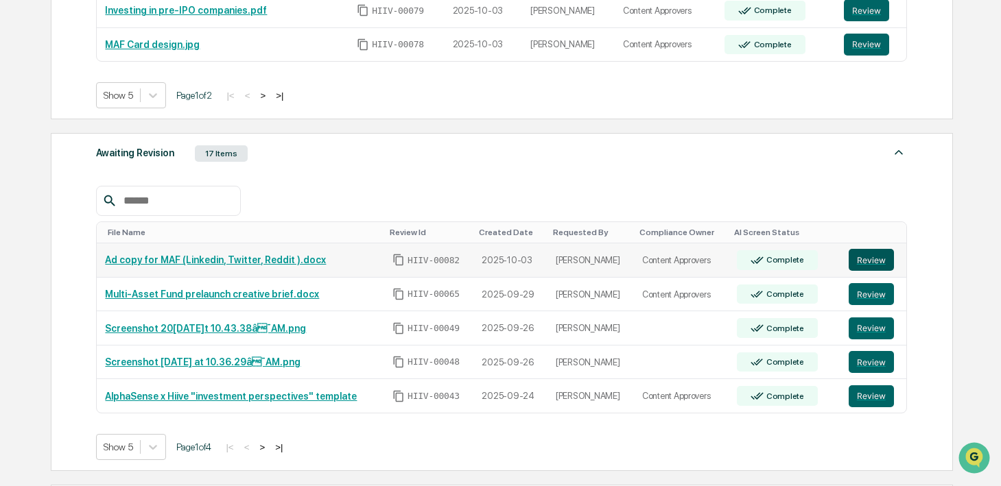
click at [875, 259] on button "Review" at bounding box center [871, 260] width 45 height 22
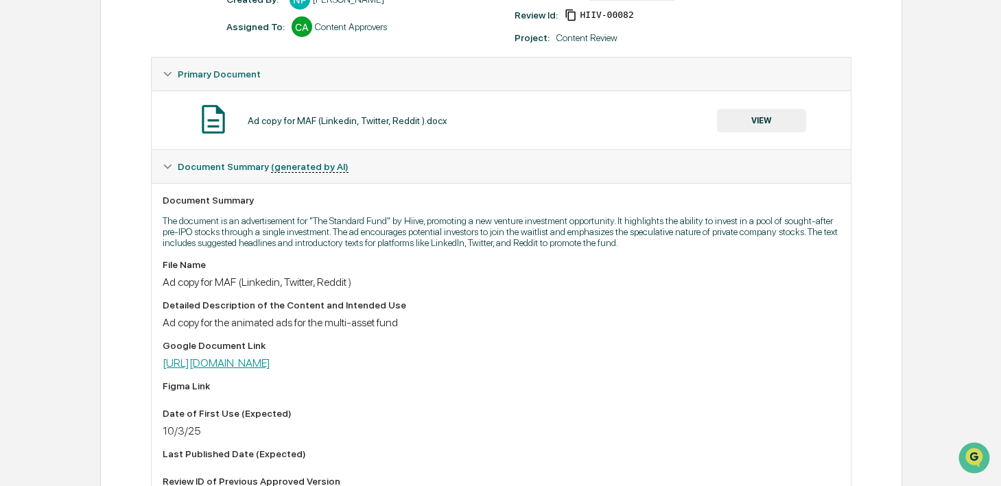
click at [270, 370] on link "[URL][DOMAIN_NAME]" at bounding box center [217, 363] width 108 height 13
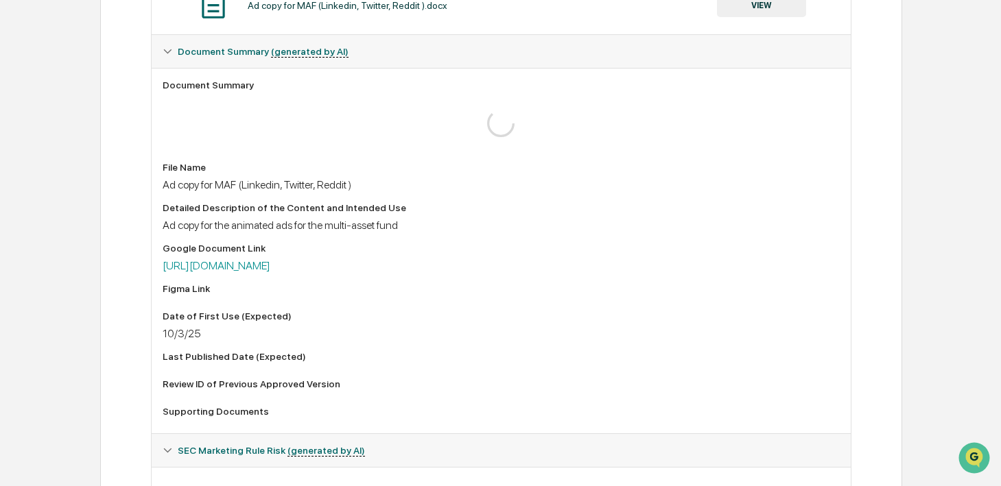
scroll to position [373, 0]
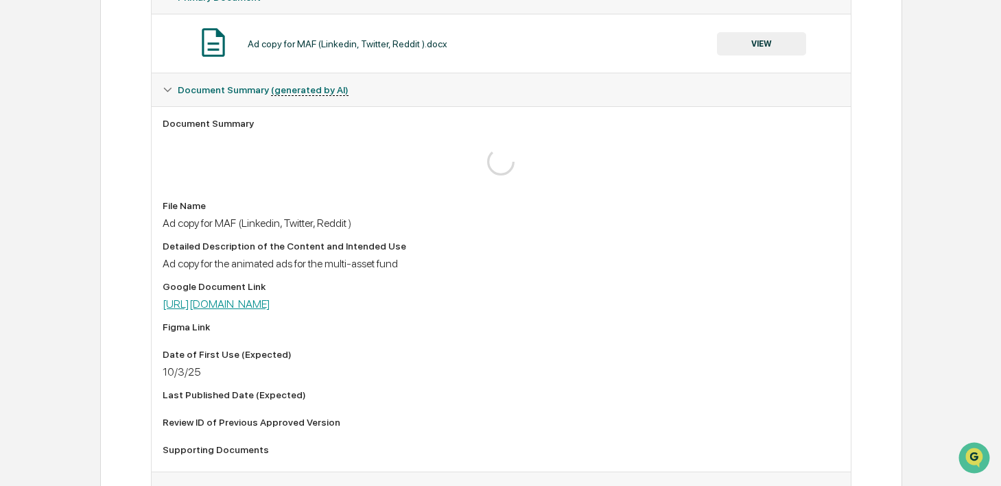
click at [222, 305] on link "[URL][DOMAIN_NAME]" at bounding box center [217, 304] width 108 height 13
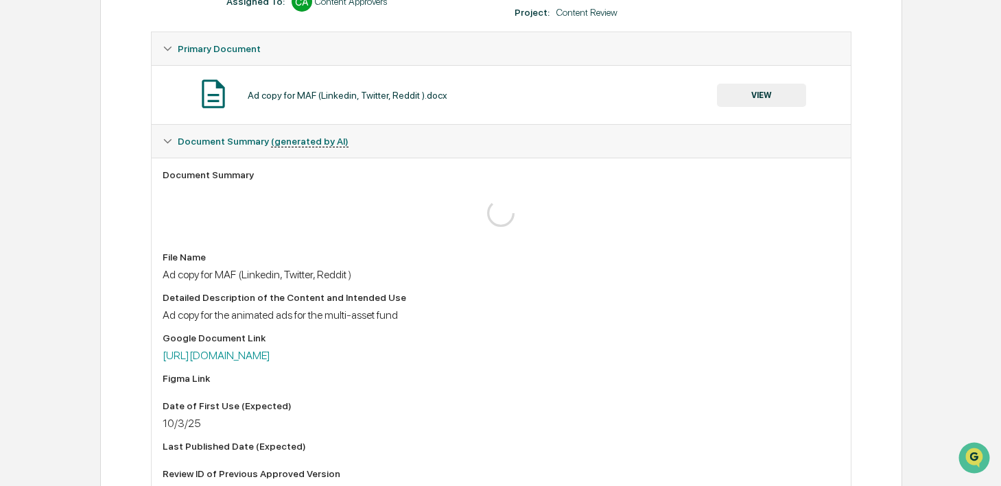
scroll to position [261, 0]
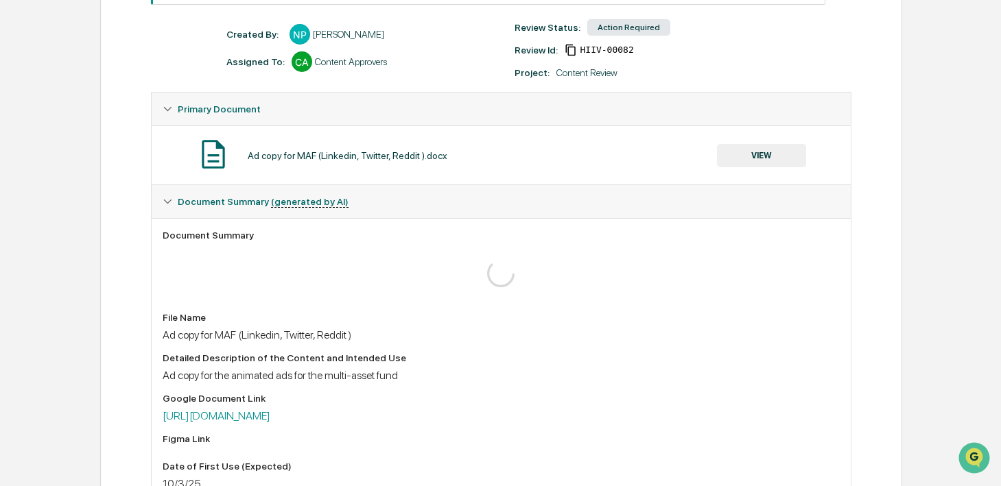
click at [722, 152] on button "VIEW" at bounding box center [761, 155] width 89 height 23
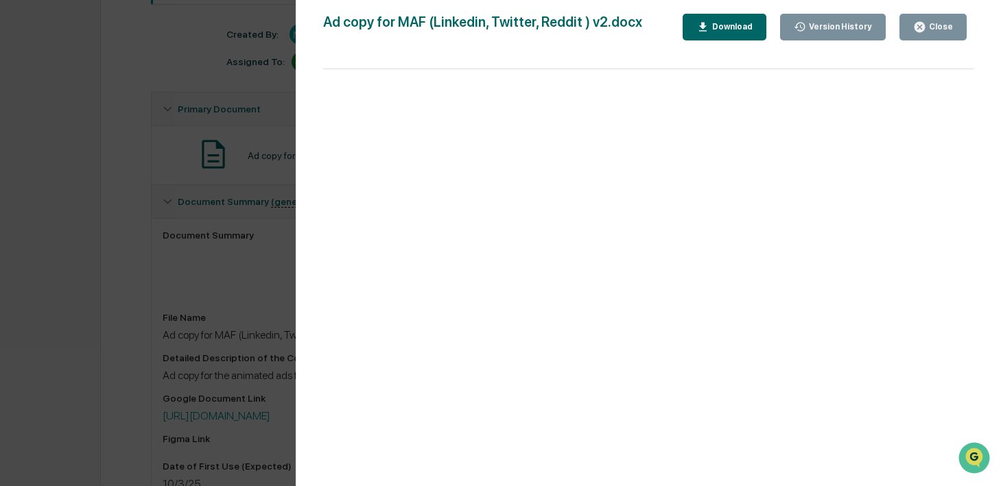
scroll to position [179, 0]
click at [838, 24] on div "Version History" at bounding box center [839, 27] width 66 height 10
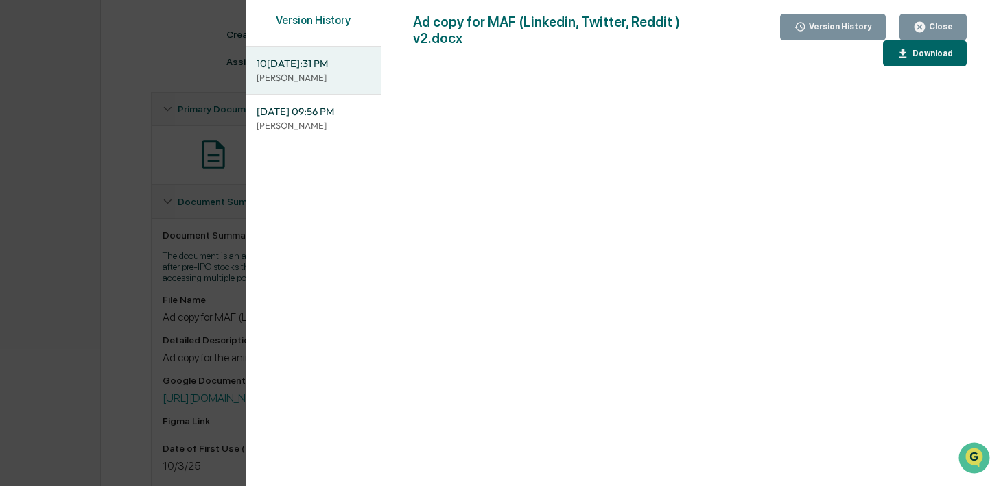
click at [921, 28] on icon "button" at bounding box center [920, 27] width 10 height 10
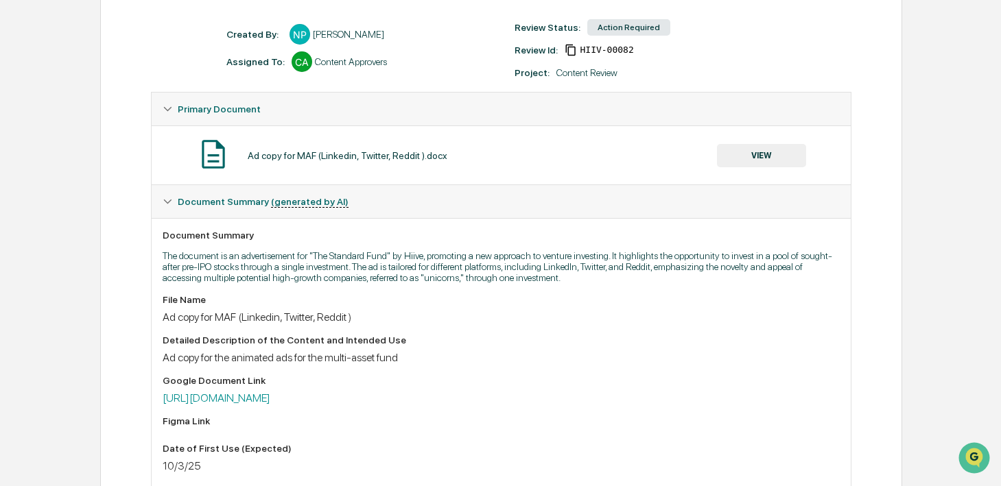
scroll to position [0, 0]
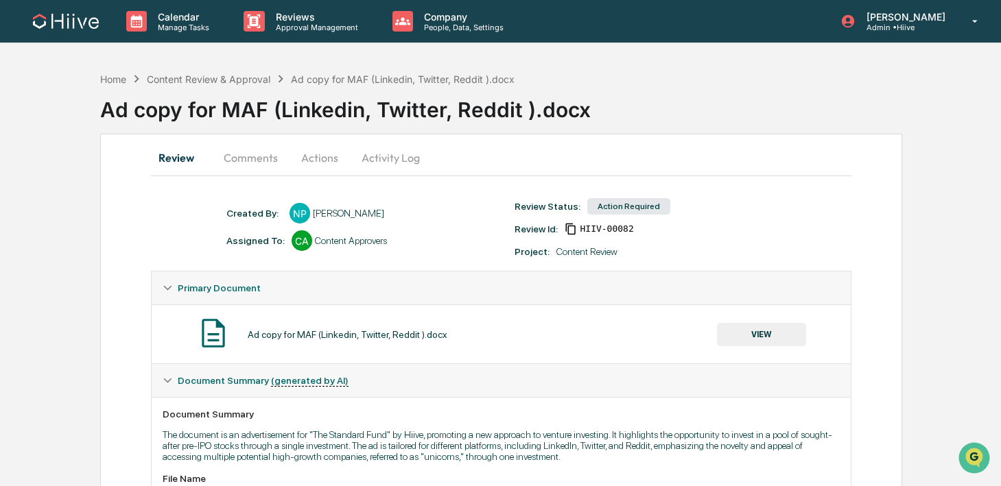
click at [239, 165] on button "Comments" at bounding box center [251, 157] width 76 height 33
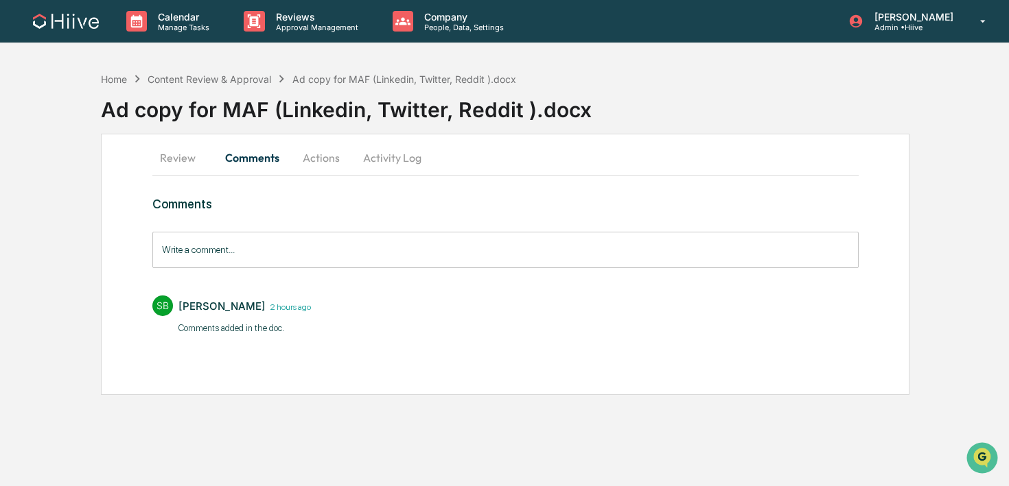
click at [261, 261] on input "Write a comment..." at bounding box center [505, 250] width 706 height 36
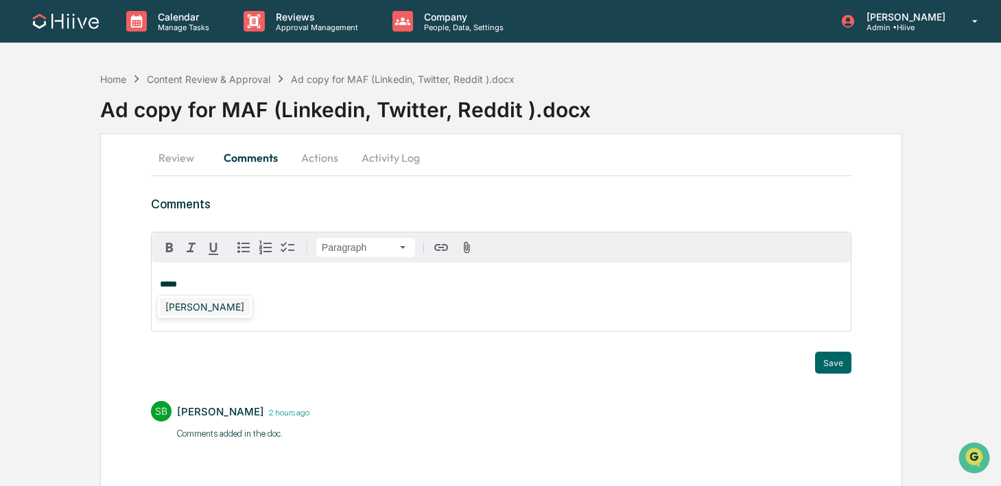
click at [213, 309] on div "Amjad Patel" at bounding box center [205, 306] width 90 height 17
click at [828, 358] on button "Save" at bounding box center [833, 363] width 36 height 22
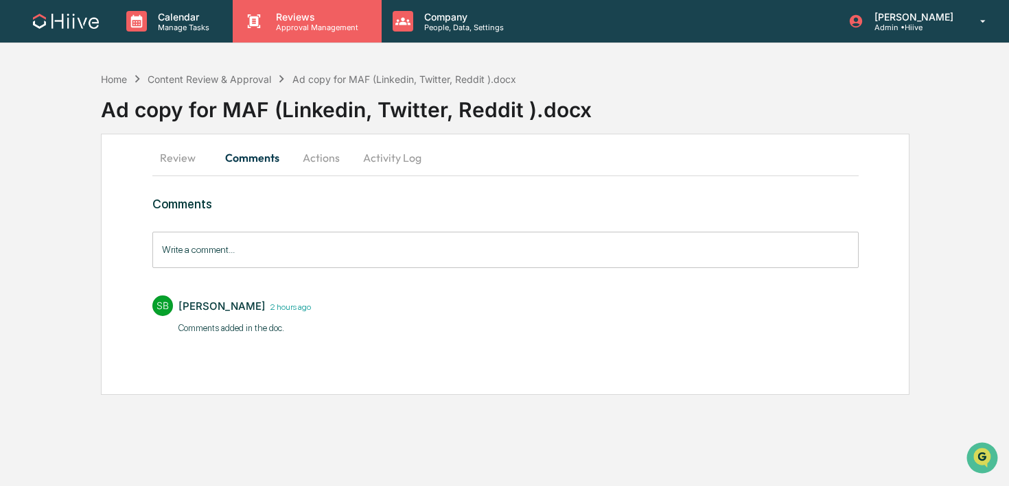
click at [287, 20] on p "Reviews" at bounding box center [315, 17] width 100 height 12
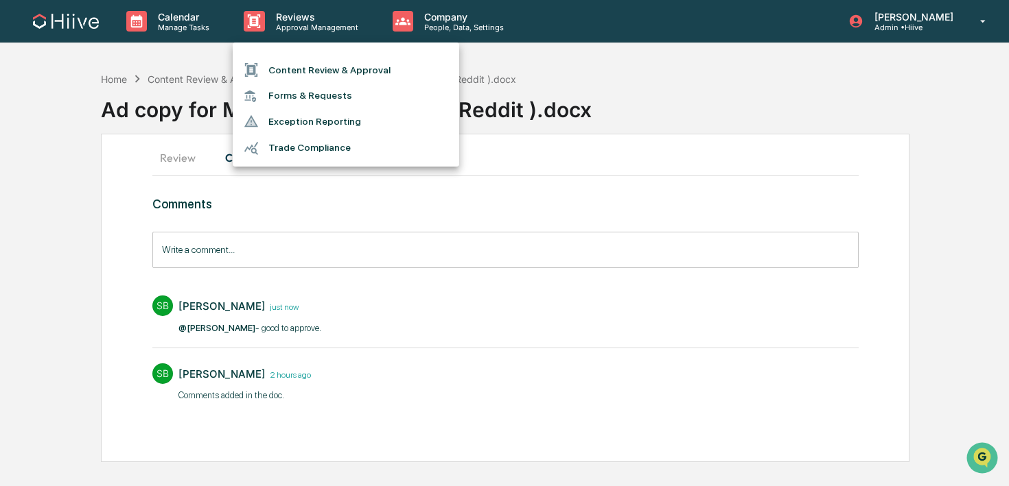
click at [287, 54] on ul "Content Review & Approval Forms & Requests Exception Reporting Trade Compliance" at bounding box center [346, 105] width 226 height 124
click at [280, 69] on li "Content Review & Approval" at bounding box center [346, 70] width 226 height 26
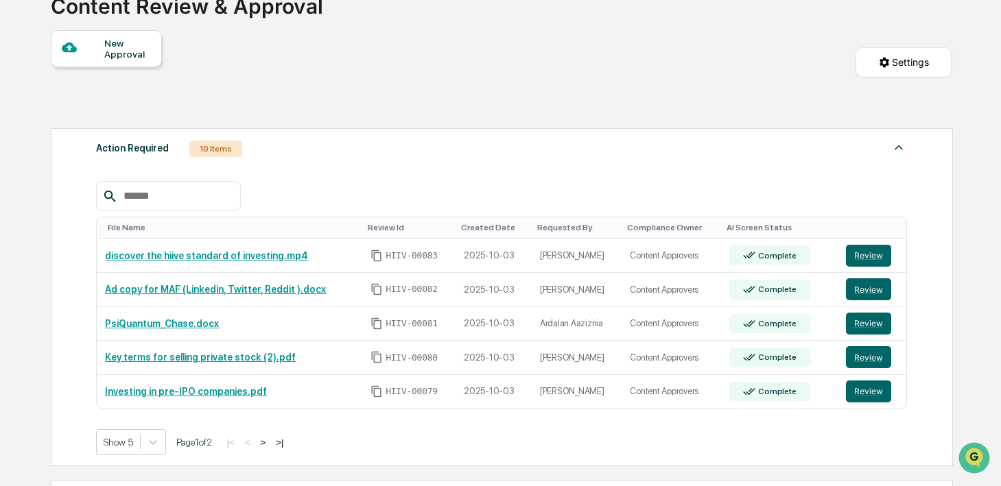
scroll to position [108, 0]
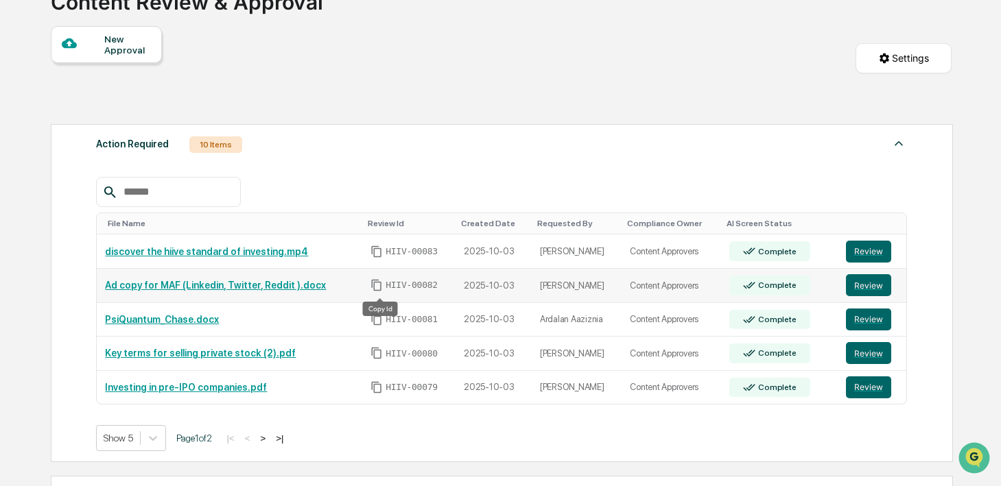
click at [380, 290] on icon "Copy Id" at bounding box center [377, 285] width 12 height 12
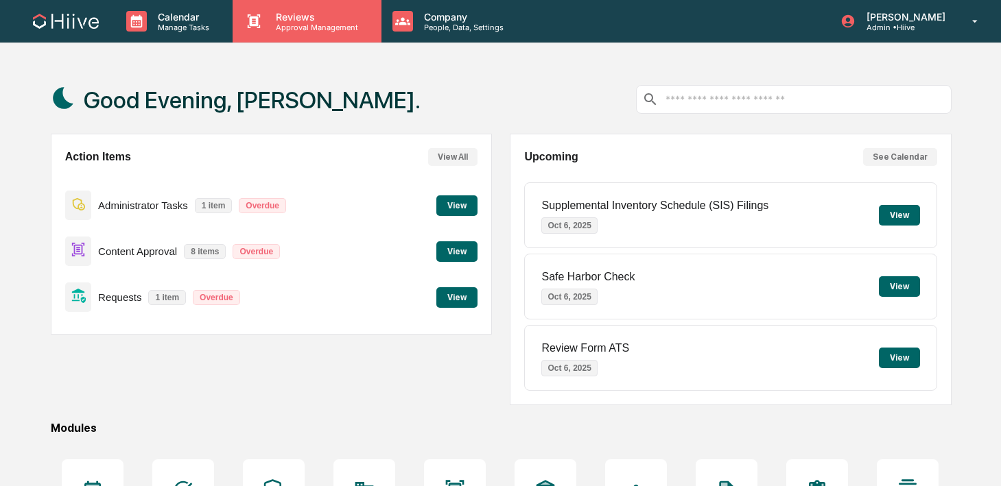
click at [298, 25] on p "Approval Management" at bounding box center [315, 28] width 100 height 10
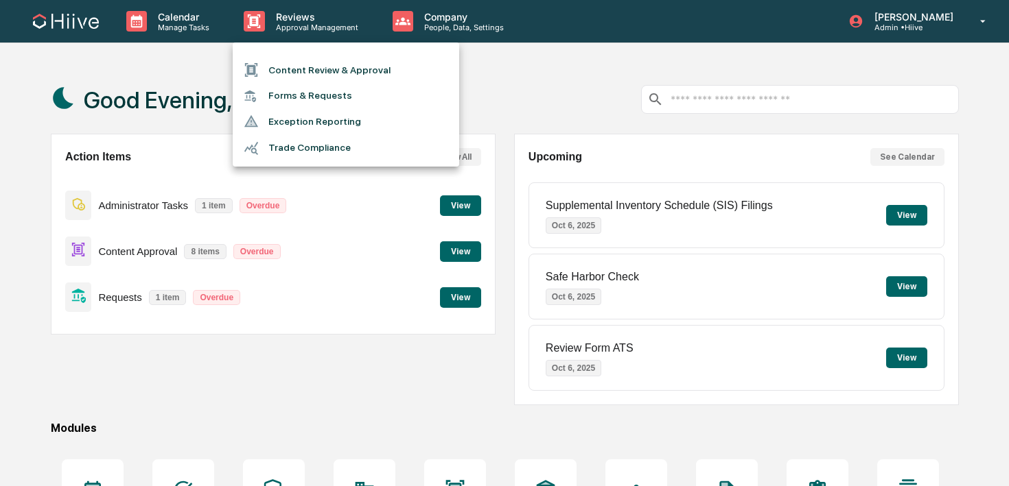
click at [296, 51] on ul "Content Review & Approval Forms & Requests Exception Reporting Trade Compliance" at bounding box center [346, 105] width 226 height 124
click at [292, 65] on li "Content Review & Approval" at bounding box center [346, 70] width 226 height 26
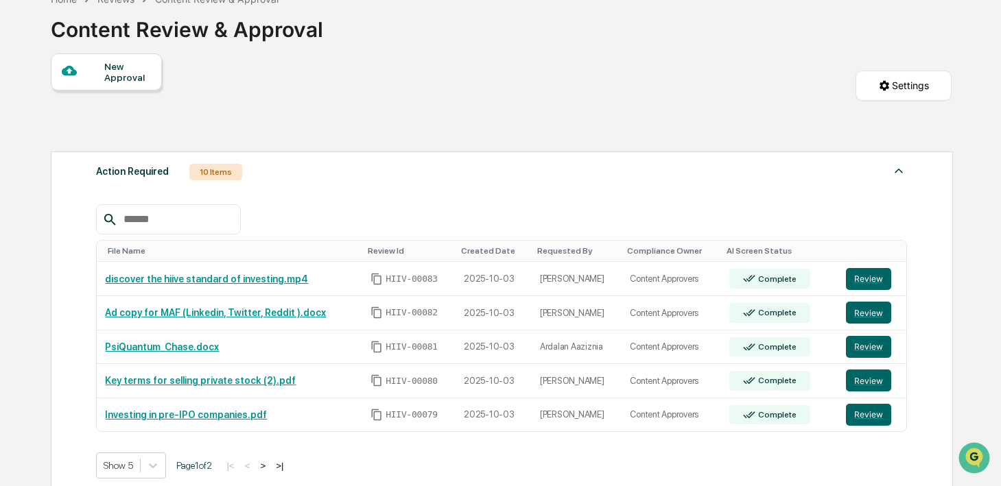
scroll to position [97, 0]
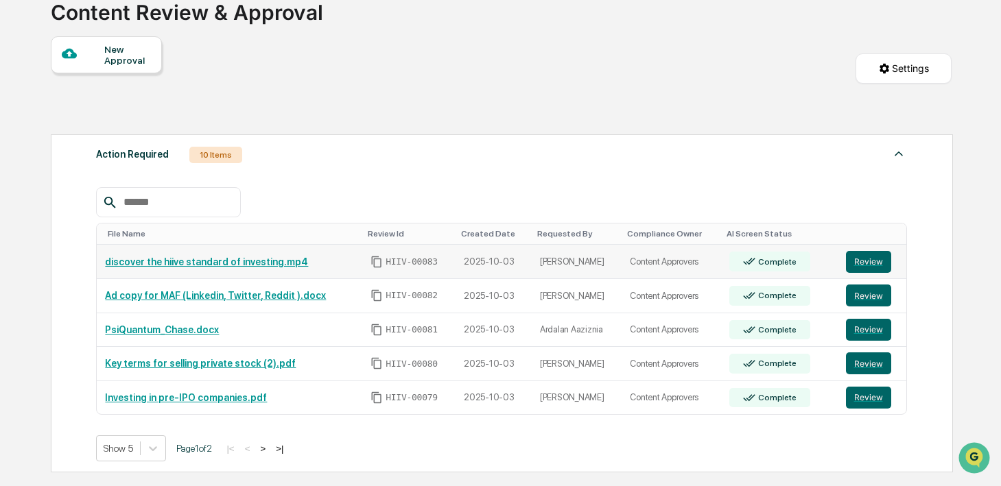
click at [383, 258] on icon "Copy Id" at bounding box center [377, 262] width 12 height 12
click at [379, 296] on icon "Copy Id" at bounding box center [377, 296] width 12 height 12
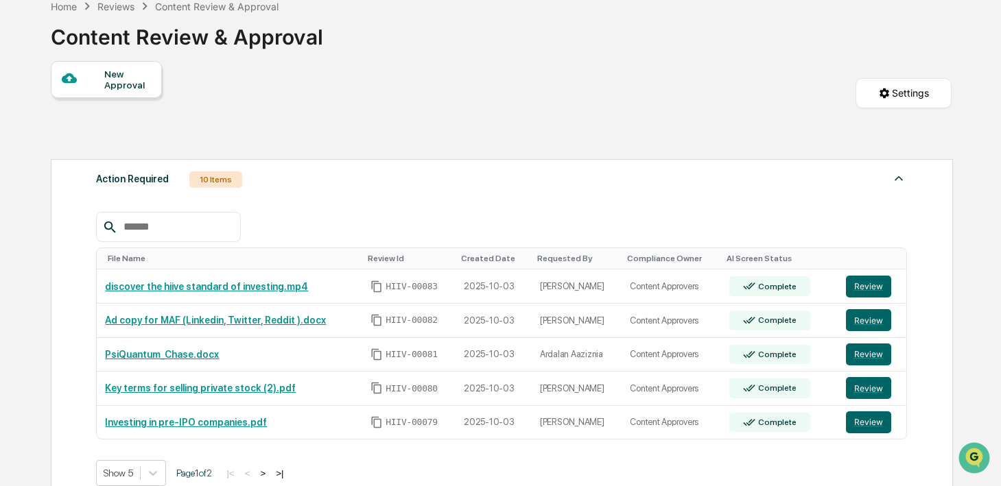
scroll to position [74, 0]
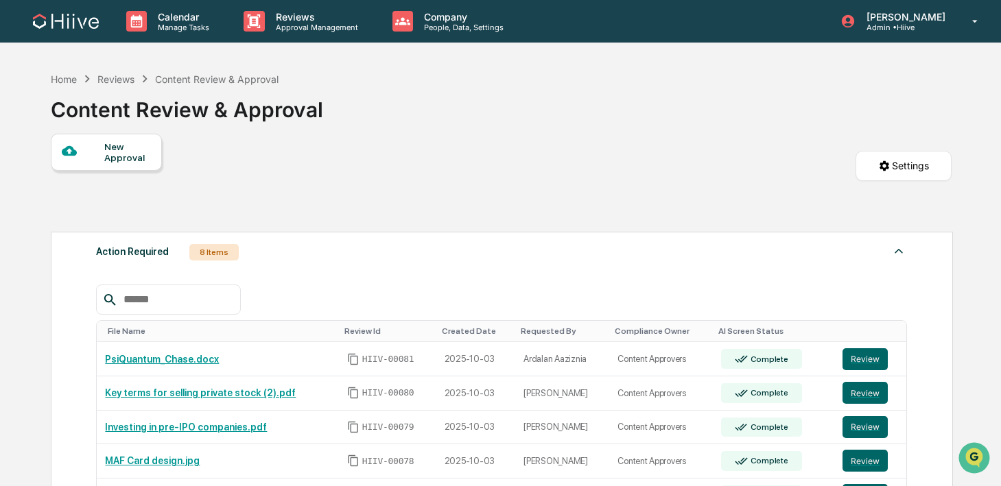
click at [300, 50] on div "Calendar Manage Tasks Reviews Approval Management Company People, Data, Setting…" at bounding box center [500, 419] width 1001 height 838
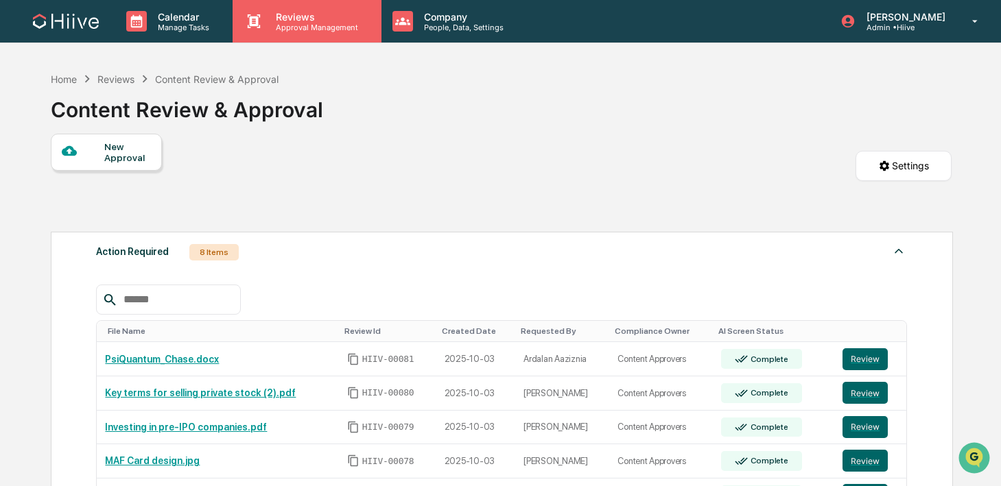
click at [296, 36] on div "Reviews Approval Management" at bounding box center [307, 21] width 148 height 43
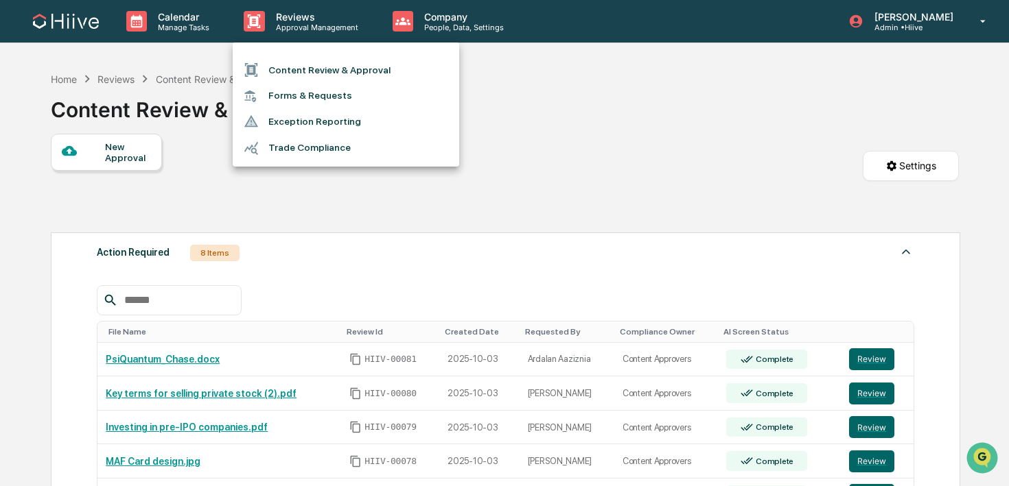
click at [288, 71] on li "Content Review & Approval" at bounding box center [346, 70] width 226 height 26
